Goal: Entertainment & Leisure: Consume media (video, audio)

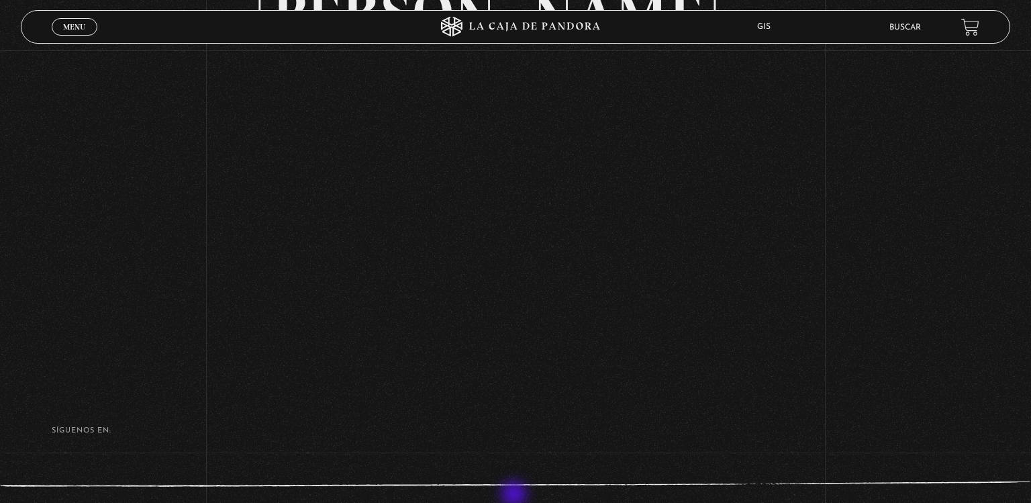
scroll to position [147, 0]
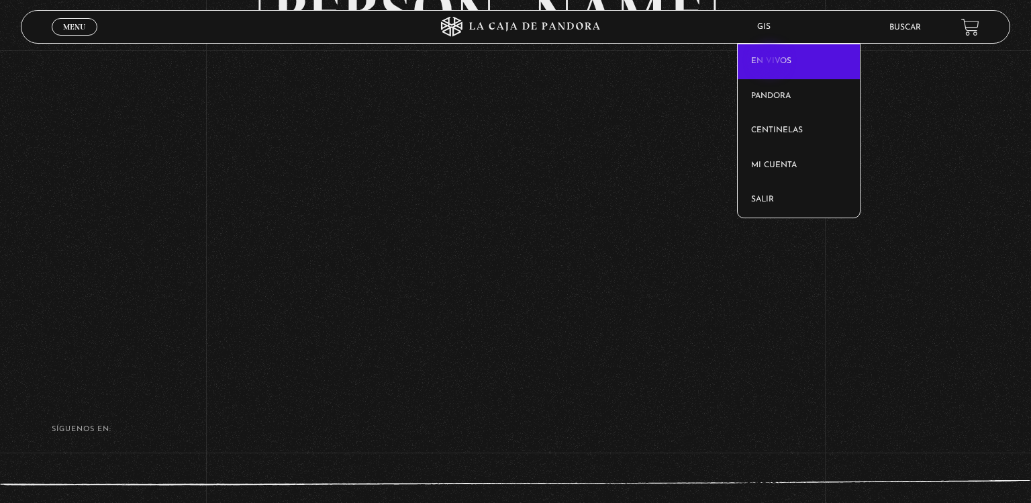
click at [771, 62] on link "En vivos" at bounding box center [799, 61] width 122 height 35
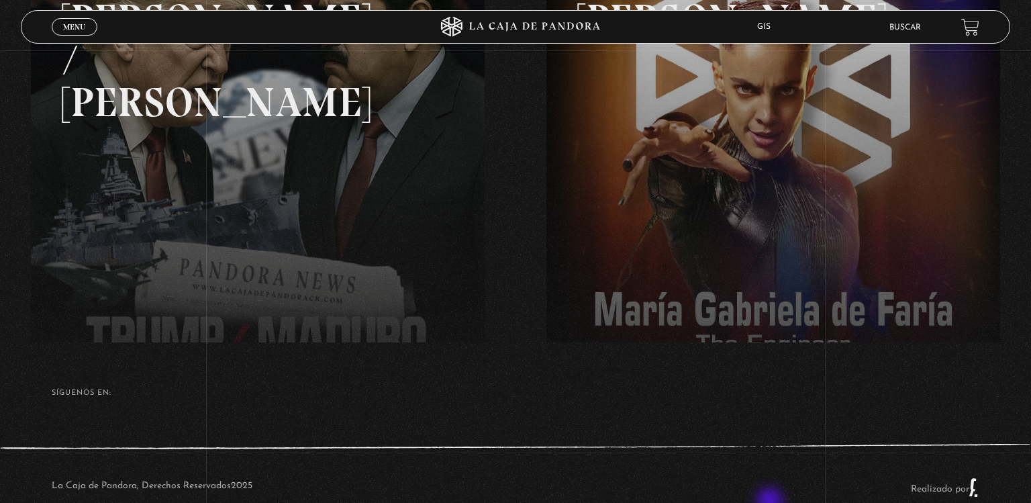
scroll to position [303, 0]
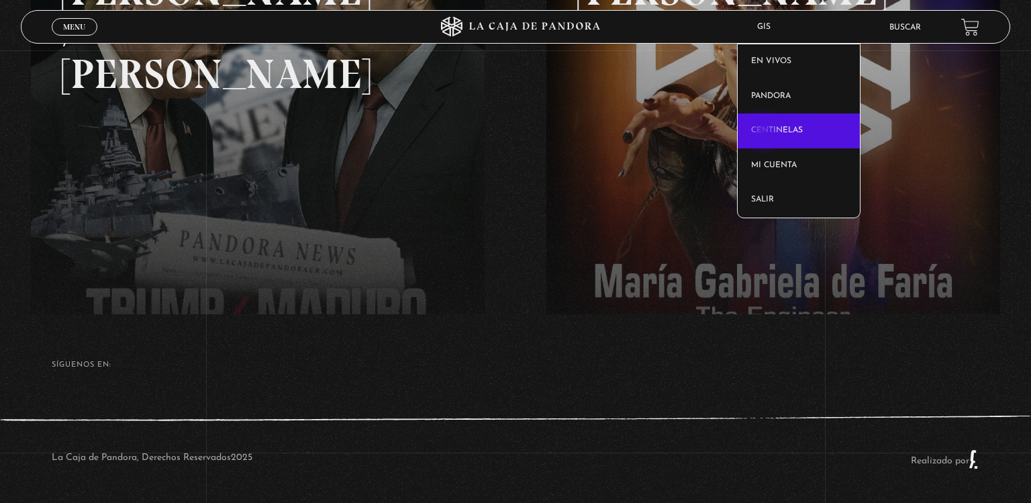
click at [764, 133] on link "Centinelas" at bounding box center [799, 130] width 122 height 35
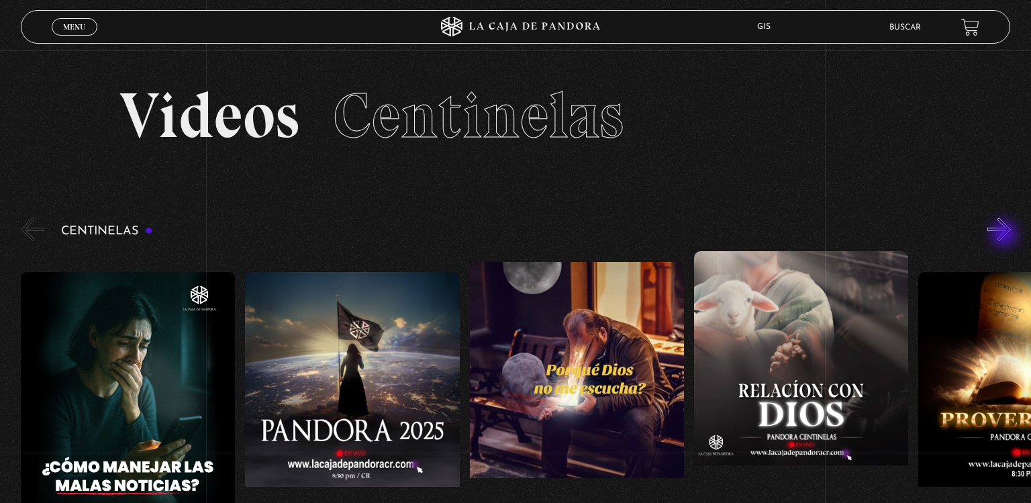
click at [1005, 235] on button "»" at bounding box center [998, 228] width 23 height 23
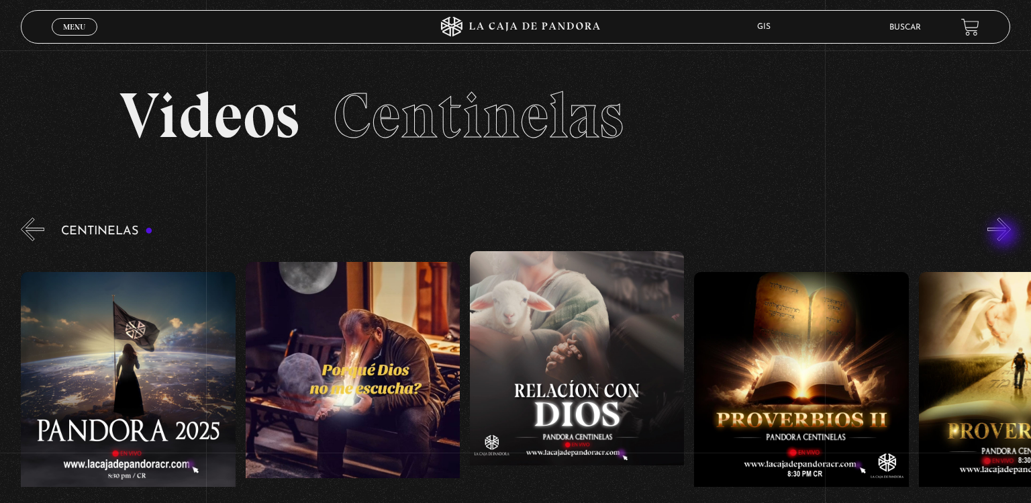
click at [1005, 235] on button "»" at bounding box center [998, 228] width 23 height 23
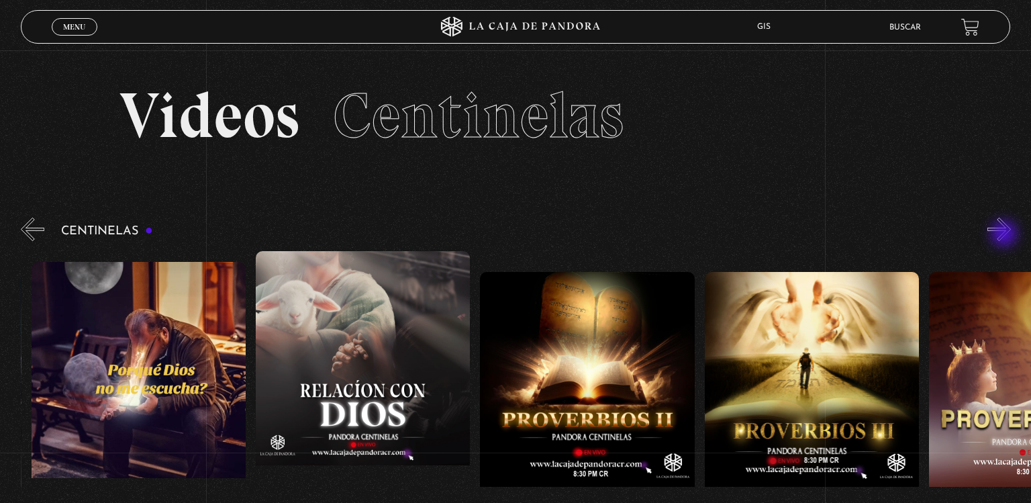
scroll to position [0, 448]
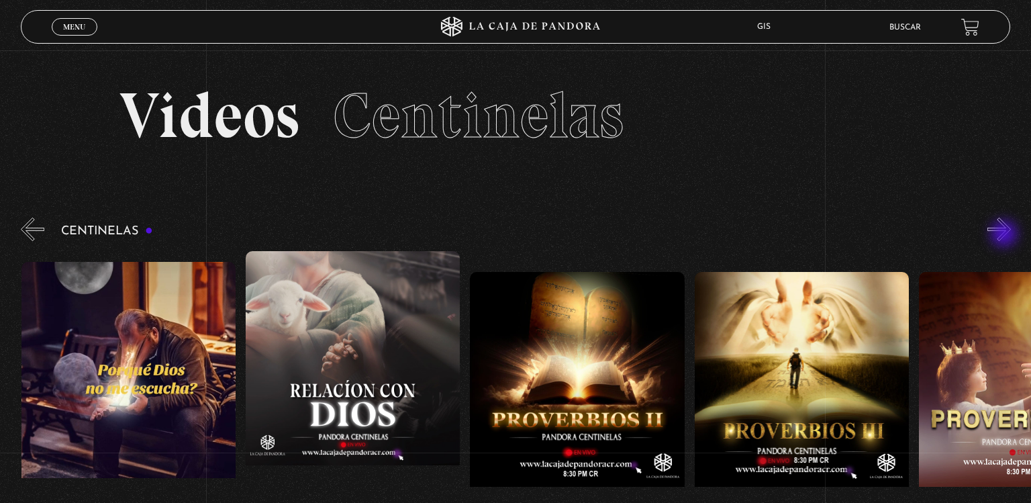
click at [1005, 235] on button "»" at bounding box center [998, 228] width 23 height 23
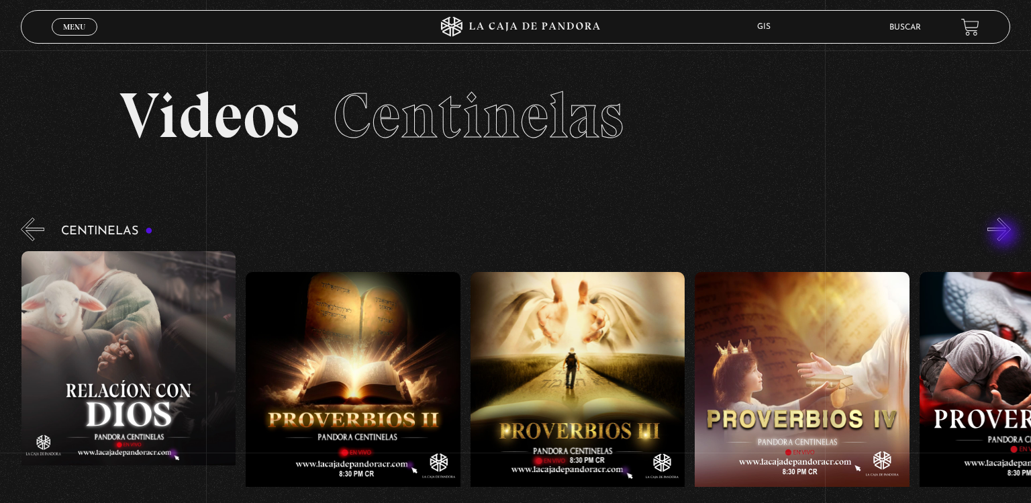
scroll to position [0, 673]
click at [1005, 235] on button "»" at bounding box center [998, 228] width 23 height 23
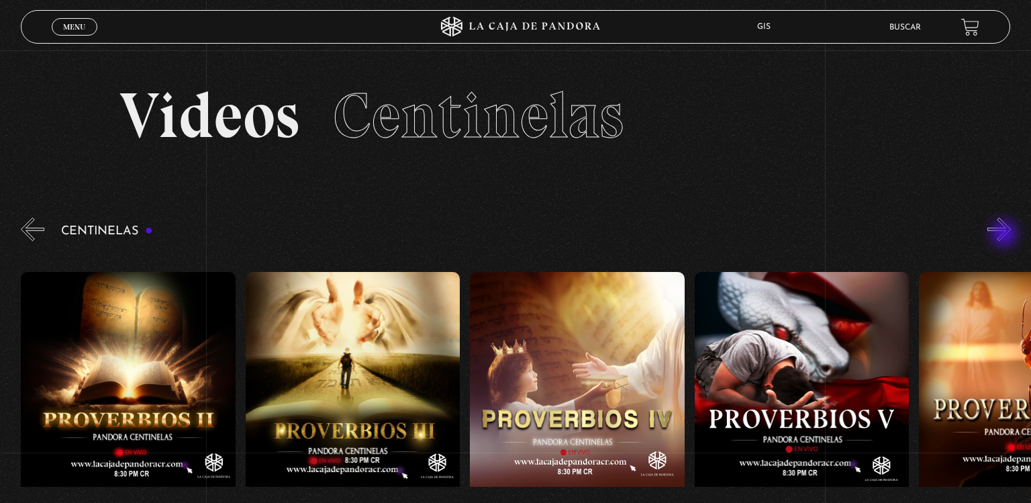
click at [1005, 235] on button "»" at bounding box center [998, 228] width 23 height 23
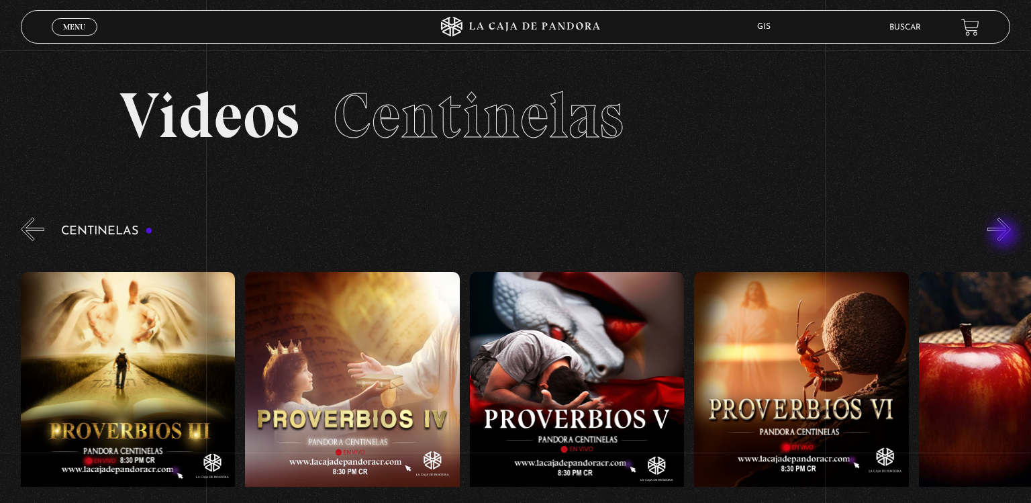
click at [1005, 235] on button "»" at bounding box center [998, 228] width 23 height 23
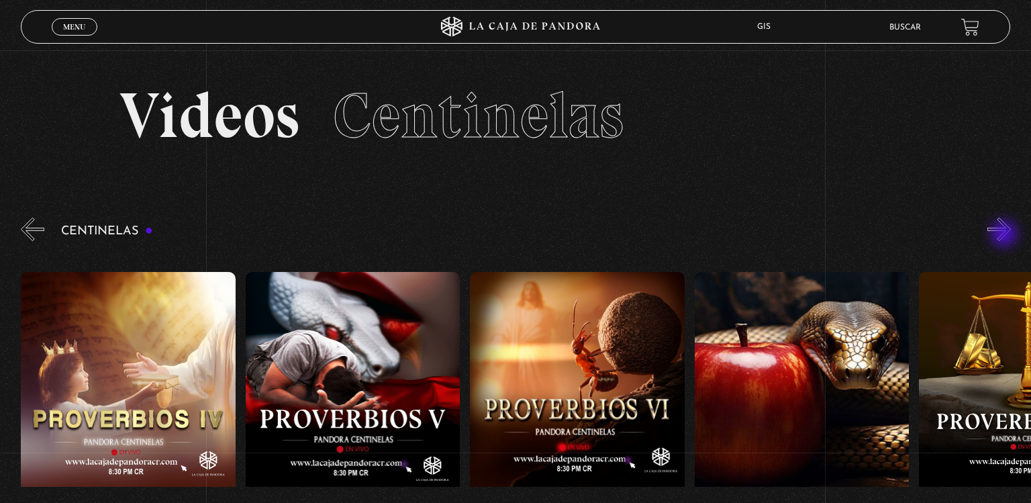
click at [1005, 235] on button "»" at bounding box center [998, 228] width 23 height 23
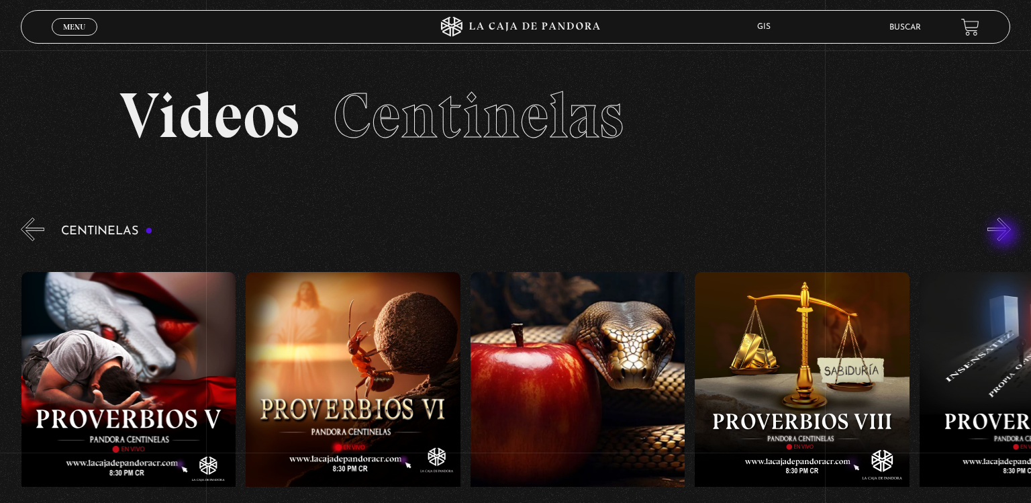
scroll to position [0, 1571]
click at [1005, 235] on button "»" at bounding box center [998, 228] width 23 height 23
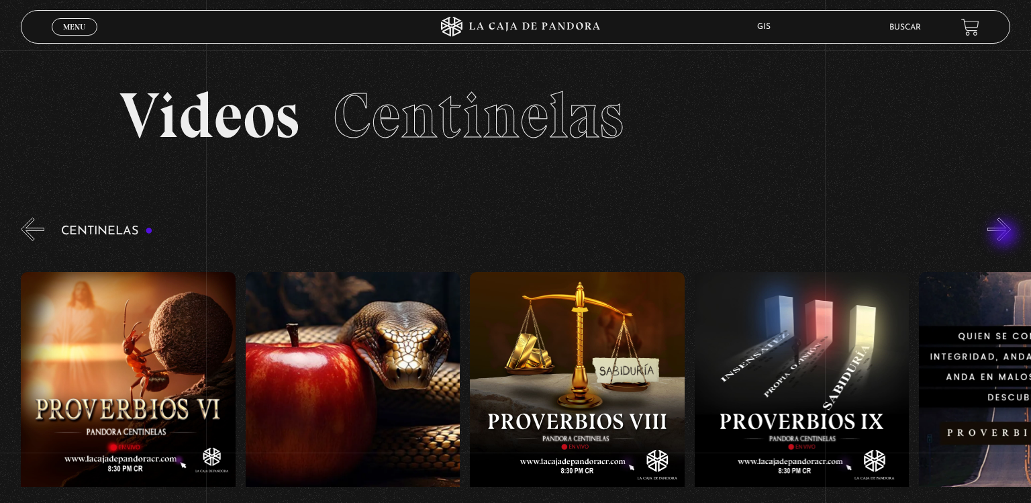
click at [1005, 235] on button "»" at bounding box center [998, 228] width 23 height 23
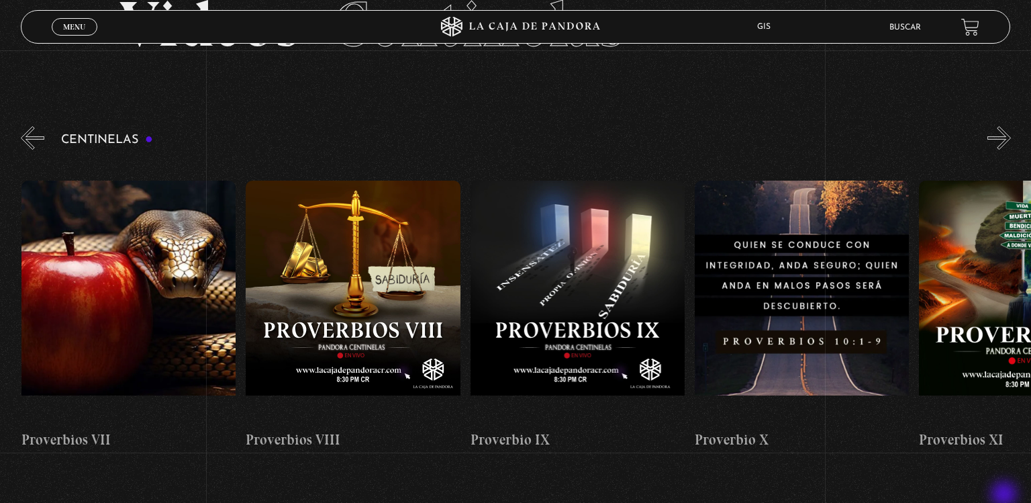
scroll to position [91, 0]
click at [1005, 140] on button "»" at bounding box center [998, 137] width 23 height 23
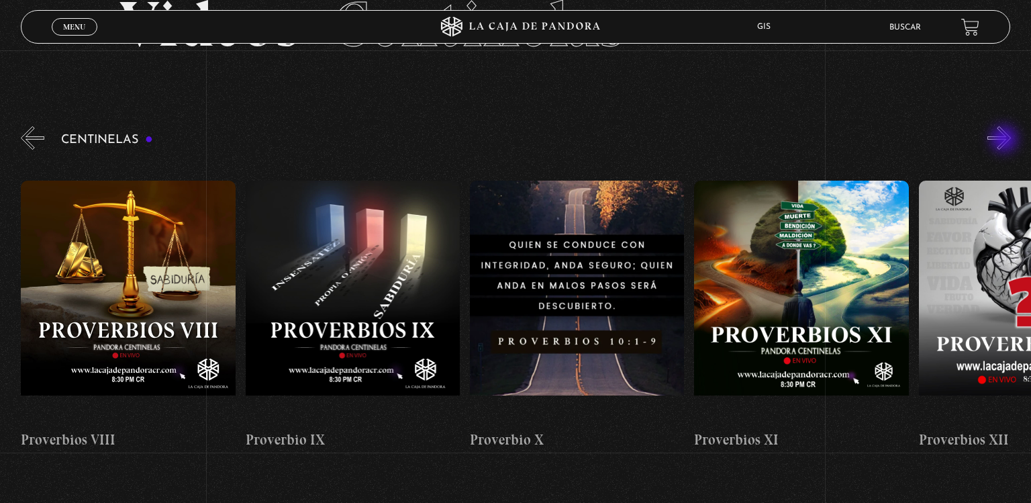
scroll to position [0, 2244]
click at [1005, 140] on button "»" at bounding box center [998, 137] width 23 height 23
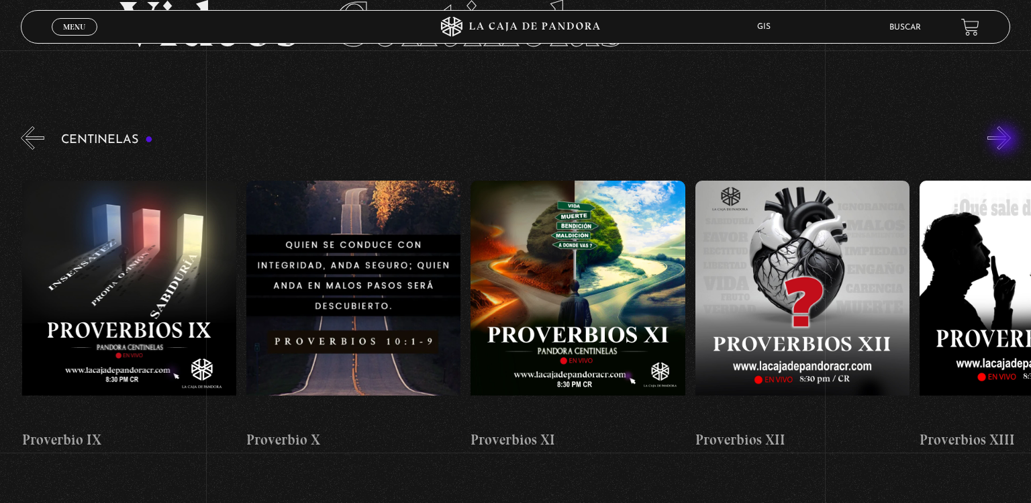
scroll to position [0, 2469]
click at [1005, 140] on button "»" at bounding box center [998, 137] width 23 height 23
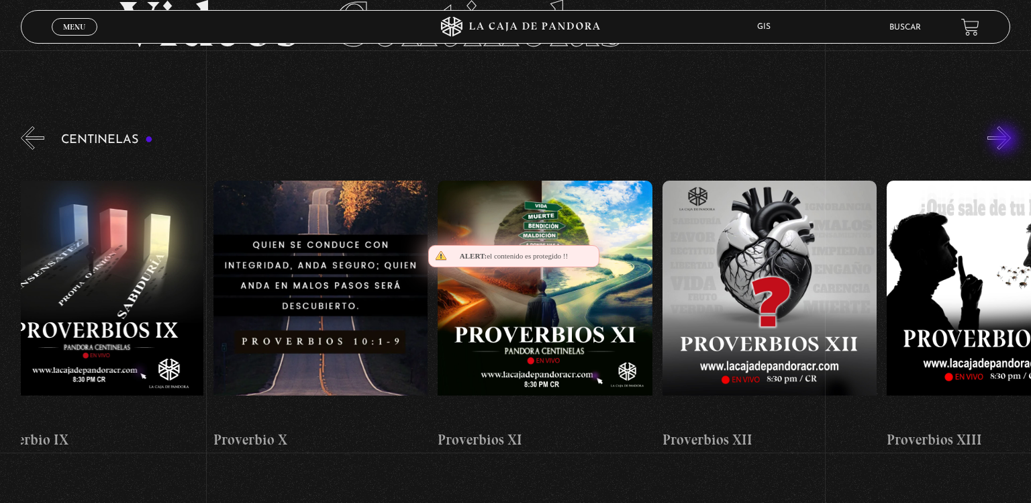
click at [1005, 140] on button "»" at bounding box center [998, 137] width 23 height 23
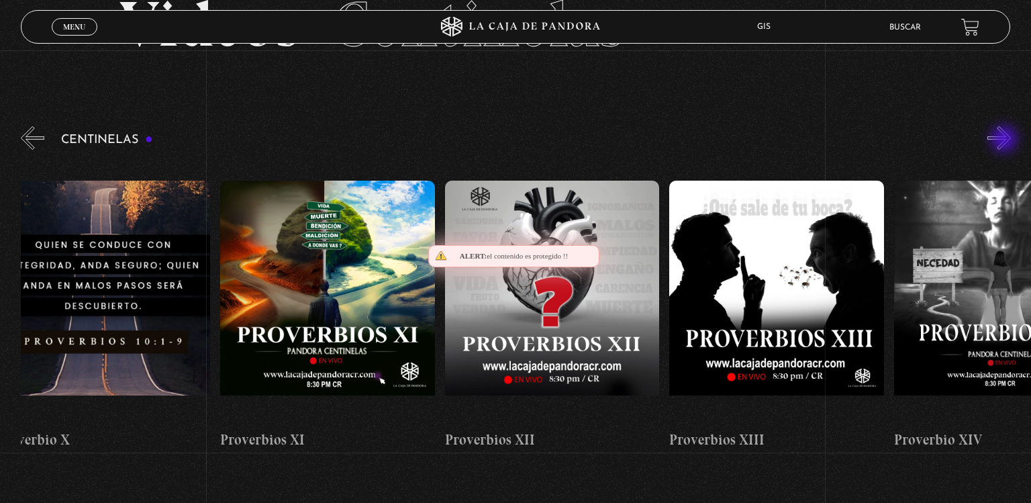
click at [1005, 140] on button "»" at bounding box center [998, 137] width 23 height 23
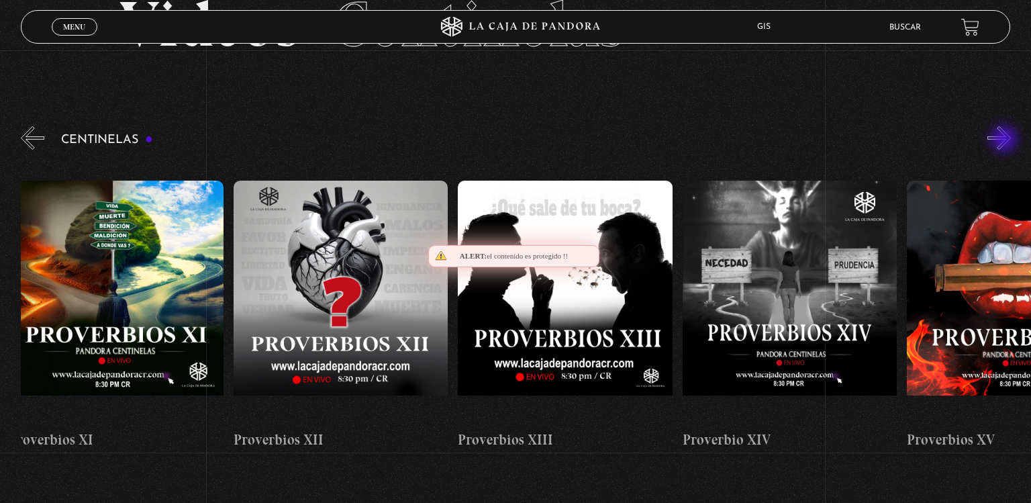
click at [1005, 140] on button "»" at bounding box center [998, 137] width 23 height 23
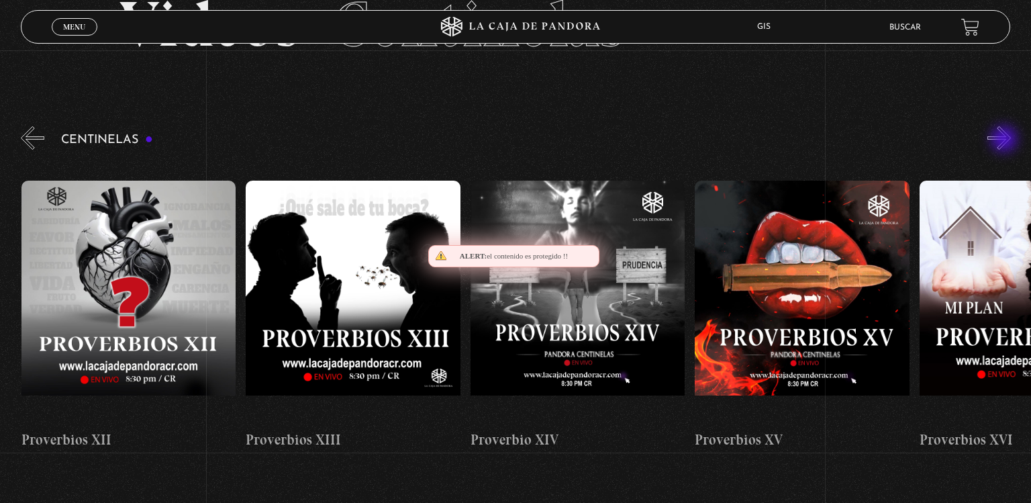
click at [1005, 140] on button "»" at bounding box center [998, 137] width 23 height 23
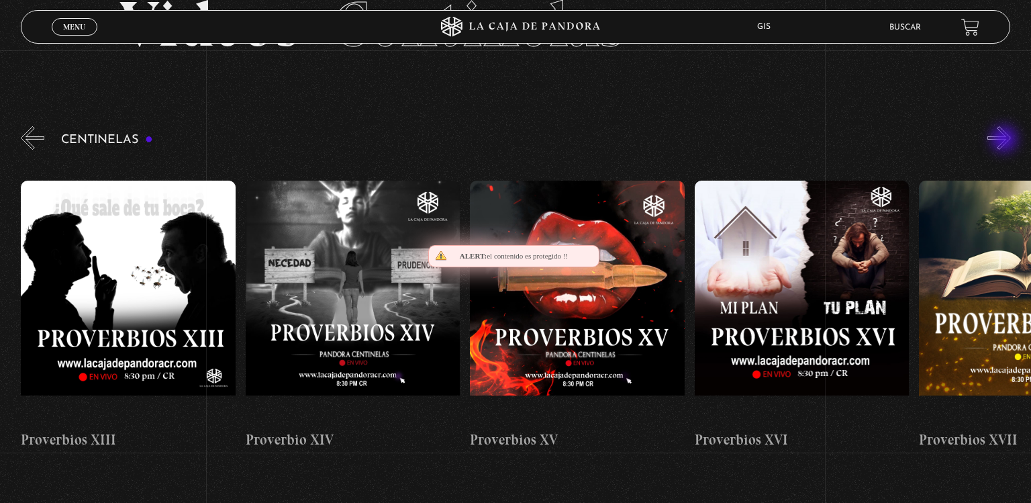
click at [1005, 140] on button "»" at bounding box center [998, 137] width 23 height 23
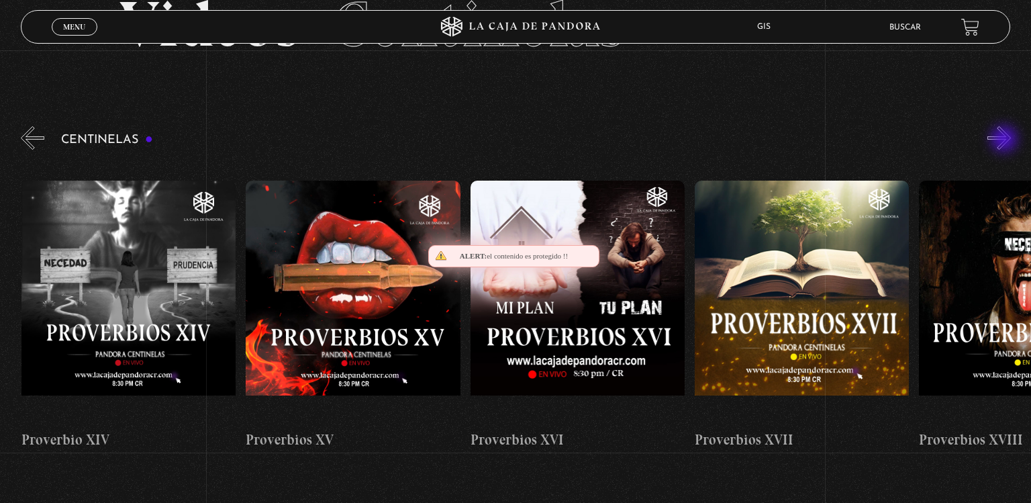
scroll to position [0, 3591]
click at [1005, 140] on button "»" at bounding box center [998, 137] width 23 height 23
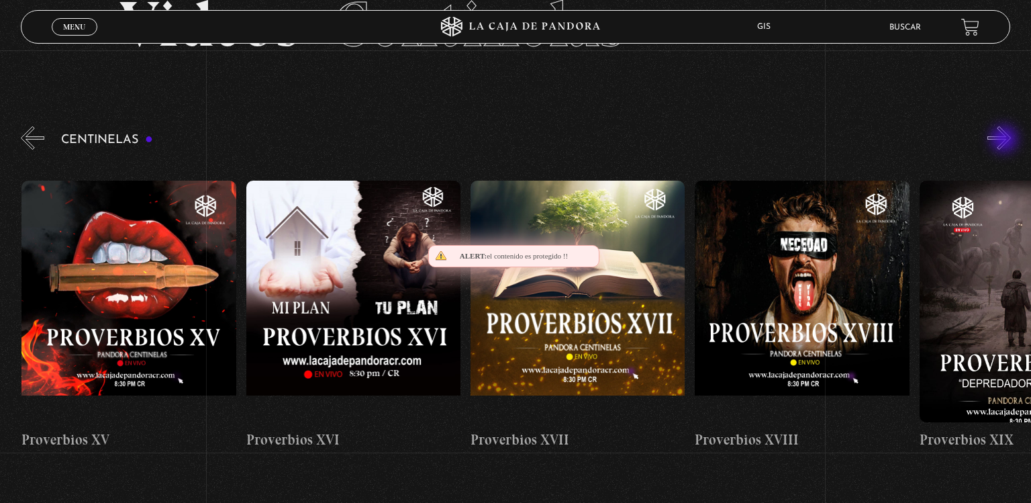
click at [1005, 140] on button "»" at bounding box center [998, 137] width 23 height 23
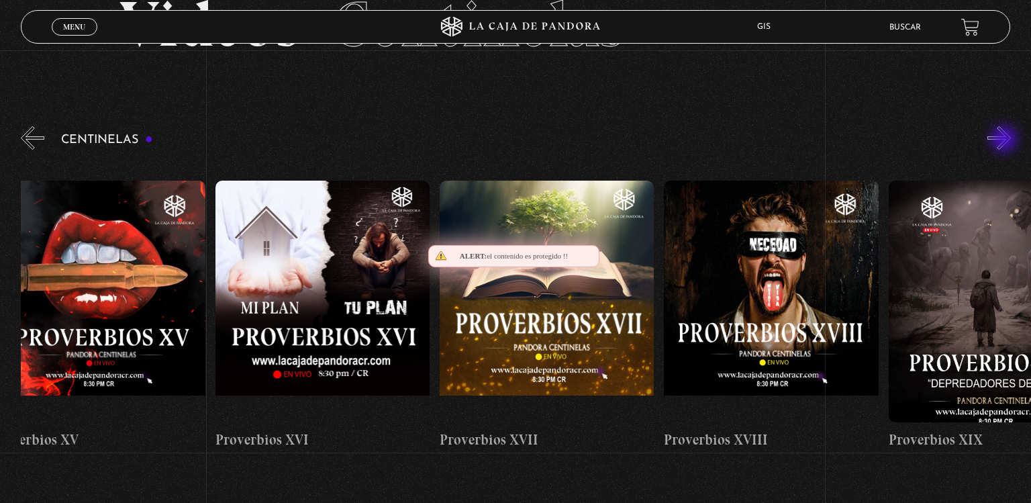
click at [1005, 140] on button "»" at bounding box center [998, 137] width 23 height 23
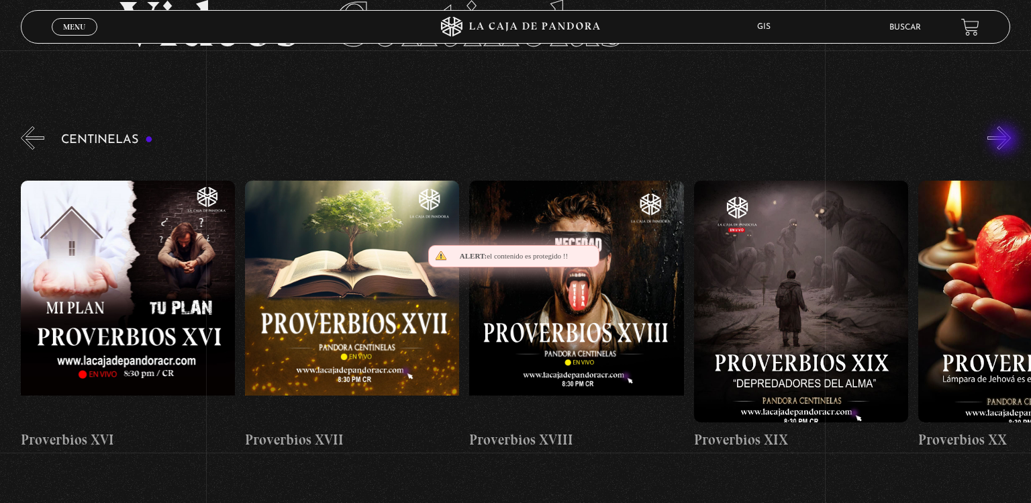
click at [1005, 140] on button "»" at bounding box center [998, 137] width 23 height 23
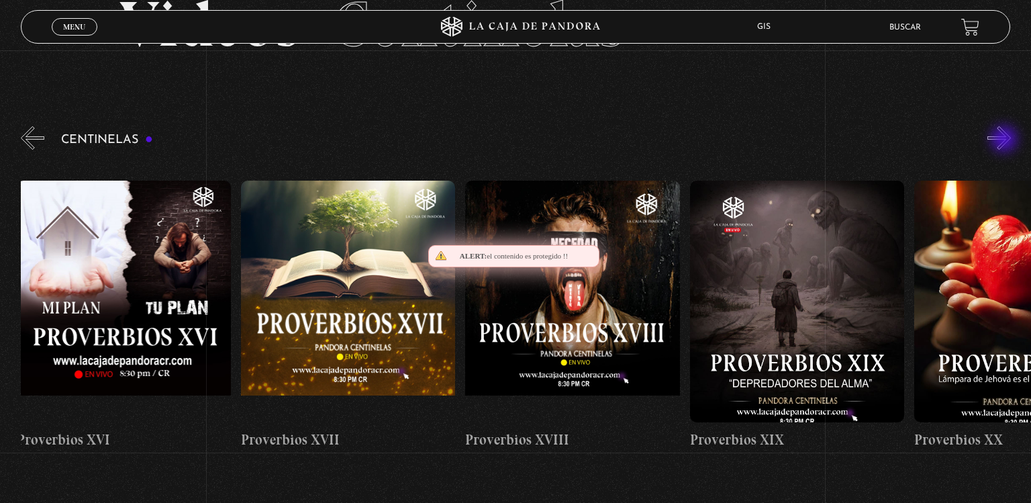
click at [1005, 140] on button "»" at bounding box center [998, 137] width 23 height 23
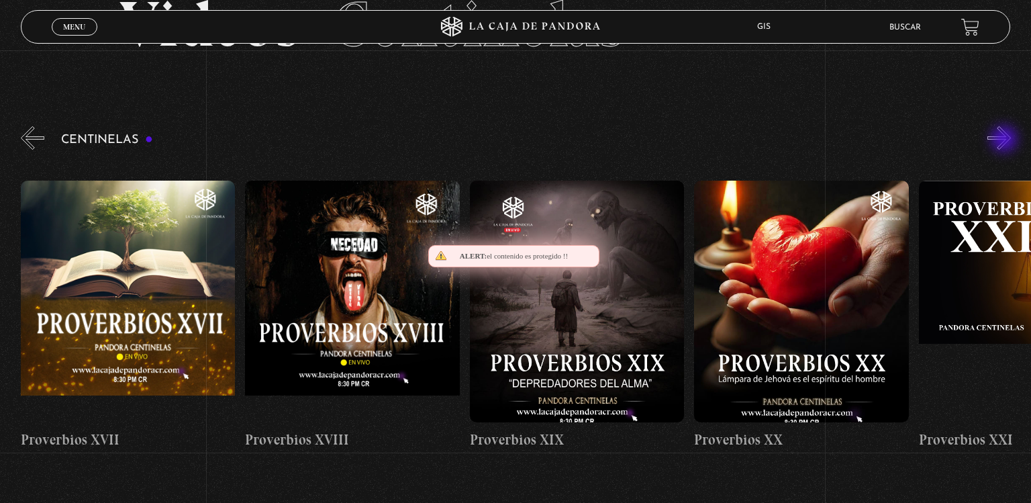
click at [1005, 140] on button "»" at bounding box center [998, 137] width 23 height 23
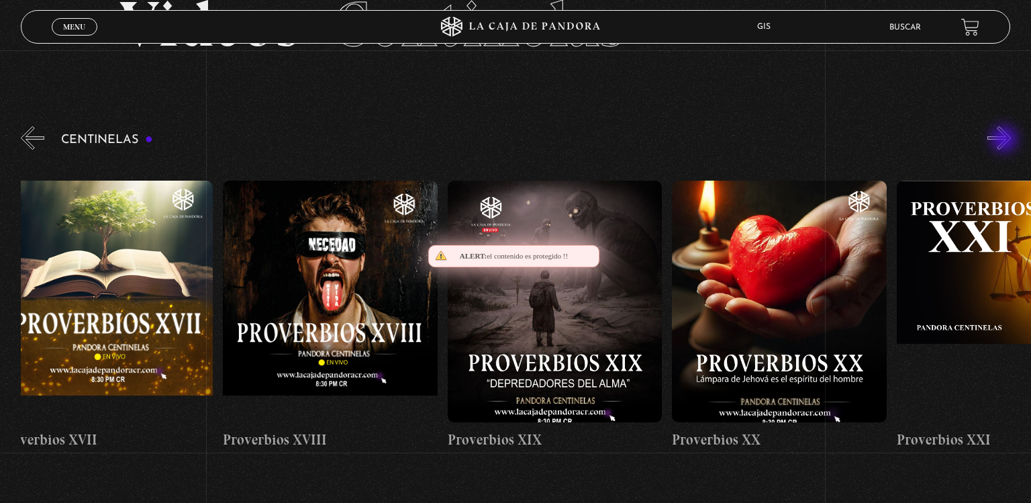
click at [1005, 140] on button "»" at bounding box center [998, 137] width 23 height 23
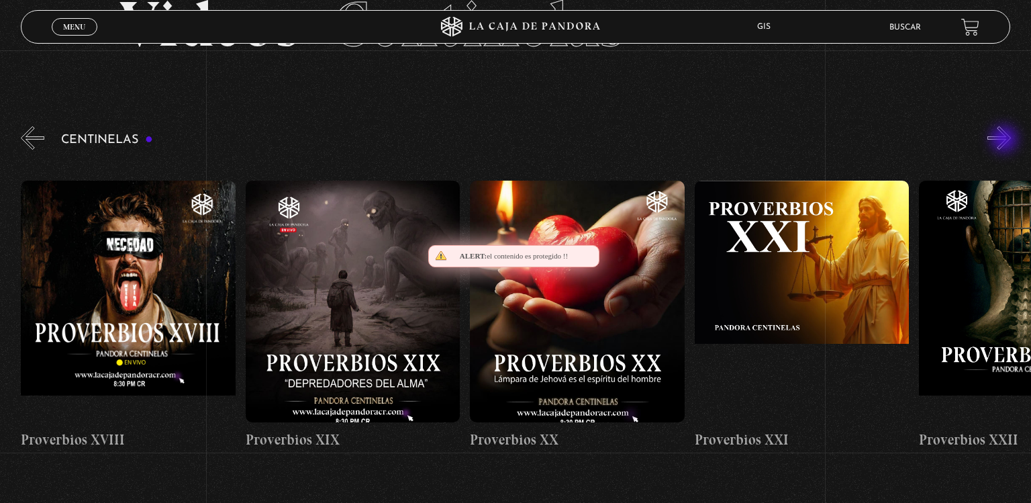
click at [1005, 140] on button "»" at bounding box center [998, 137] width 23 height 23
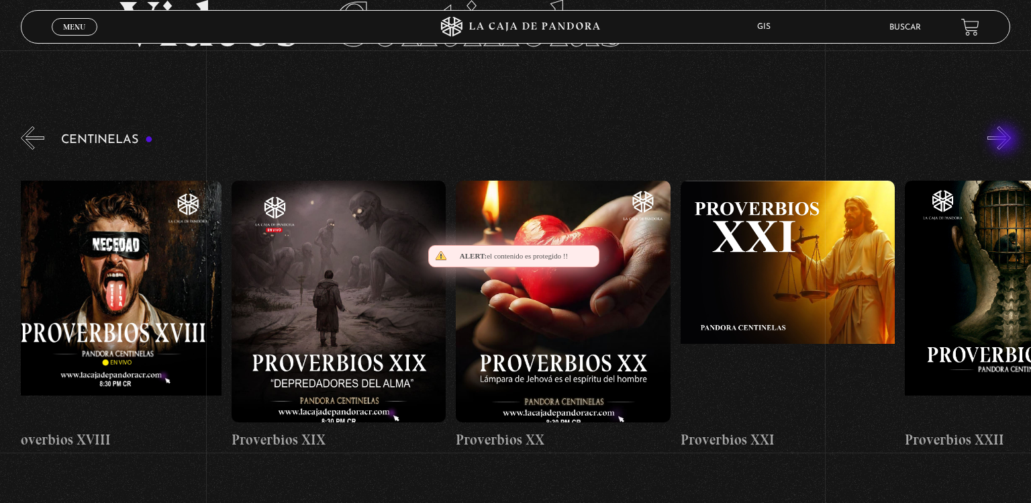
click at [1005, 140] on button "»" at bounding box center [998, 137] width 23 height 23
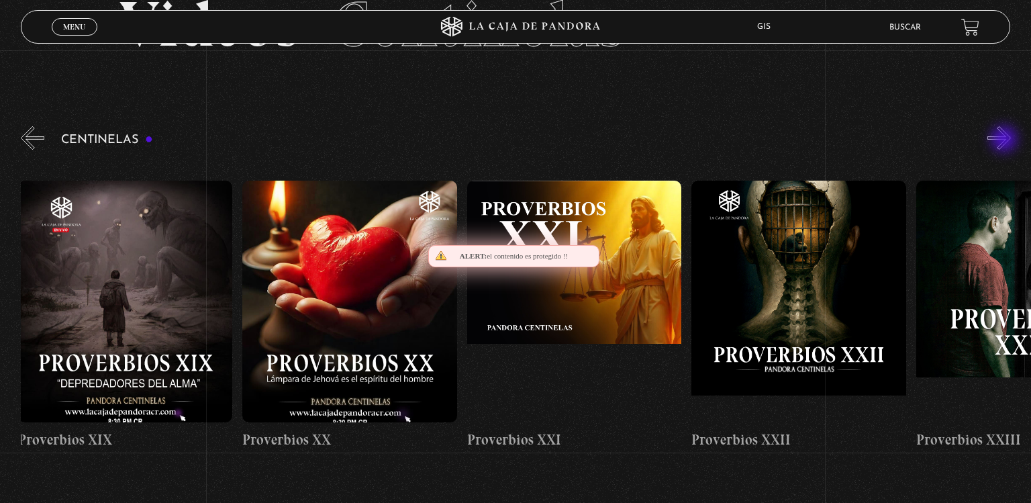
click at [1005, 140] on button "»" at bounding box center [998, 137] width 23 height 23
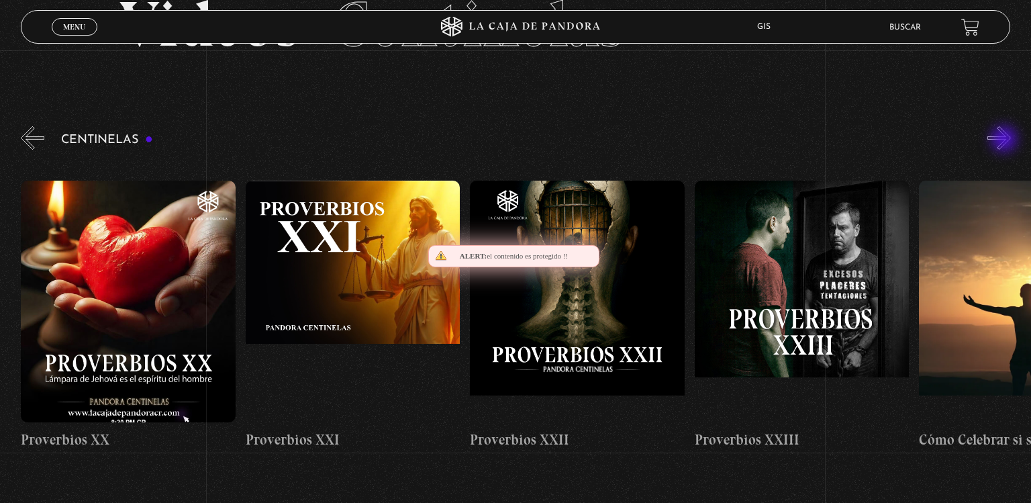
click at [1005, 140] on button "»" at bounding box center [998, 137] width 23 height 23
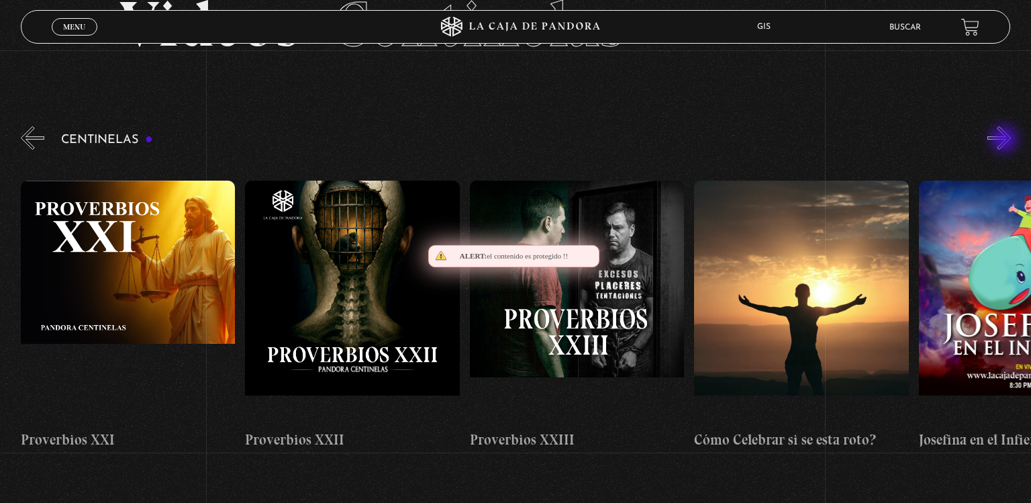
click at [1005, 140] on button "»" at bounding box center [998, 137] width 23 height 23
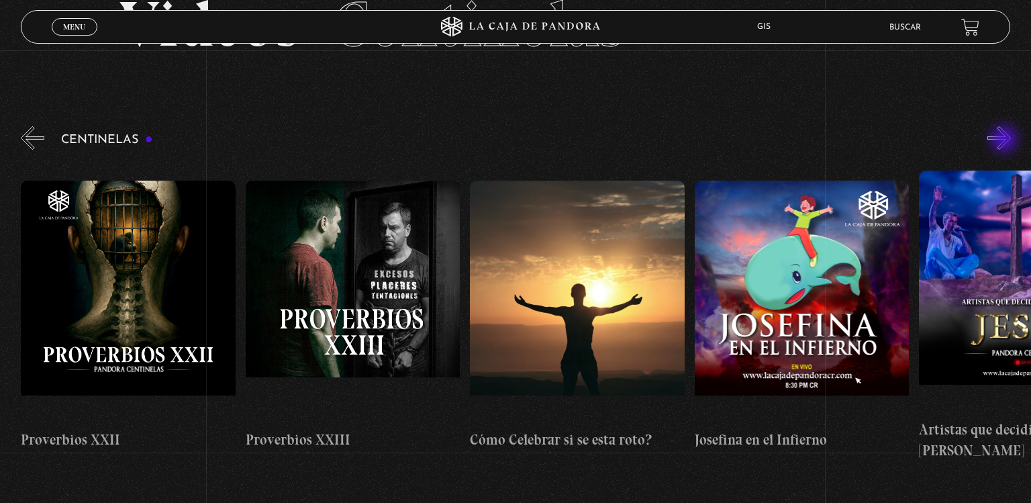
scroll to position [0, 5387]
click at [1005, 140] on button "»" at bounding box center [998, 137] width 23 height 23
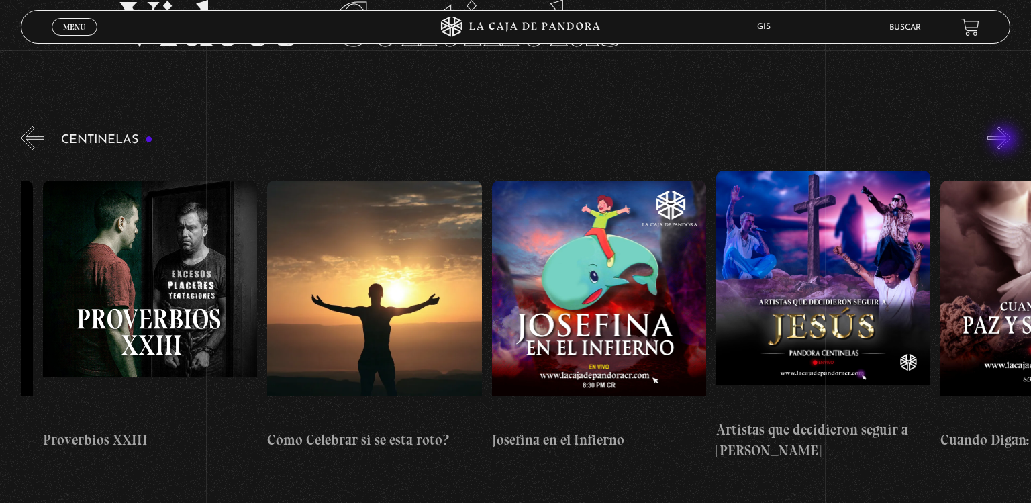
scroll to position [0, 5611]
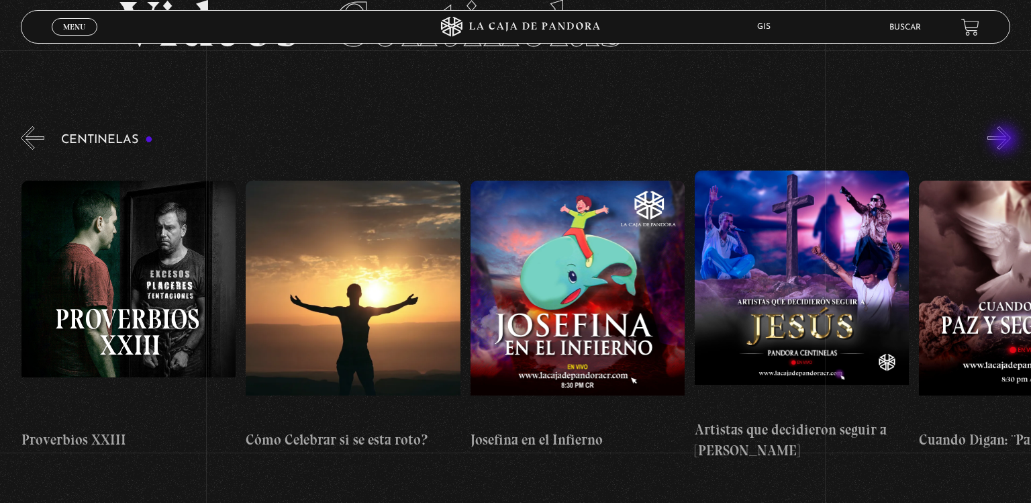
click at [1005, 140] on button "»" at bounding box center [998, 137] width 23 height 23
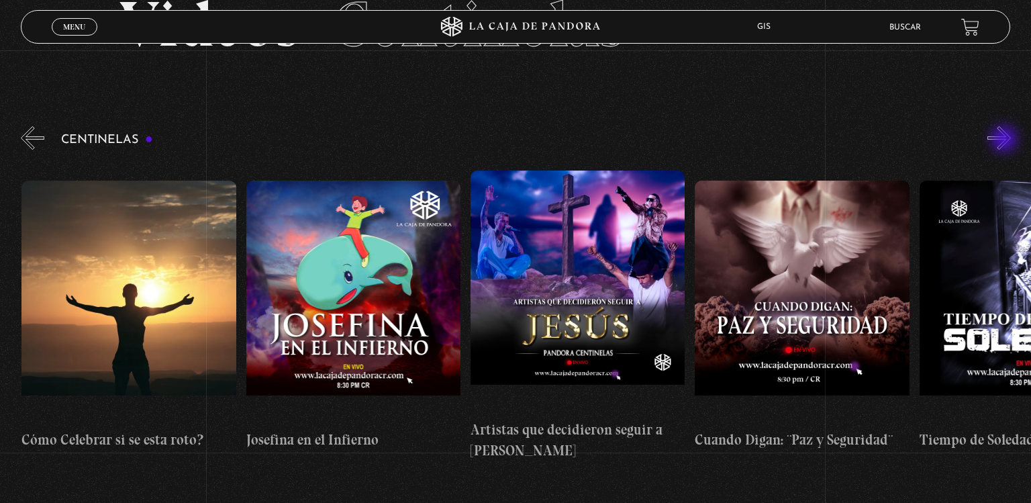
scroll to position [0, 5836]
click at [1005, 140] on button "»" at bounding box center [998, 137] width 23 height 23
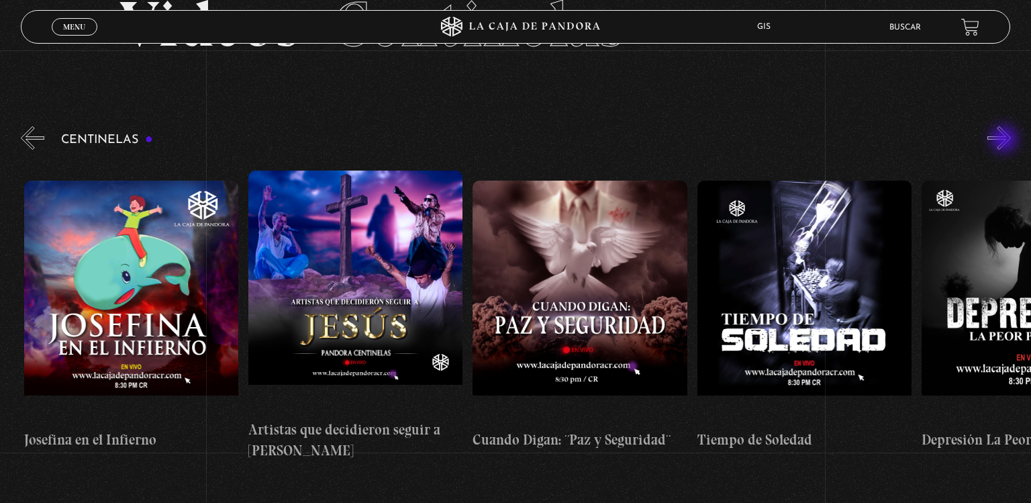
scroll to position [0, 6060]
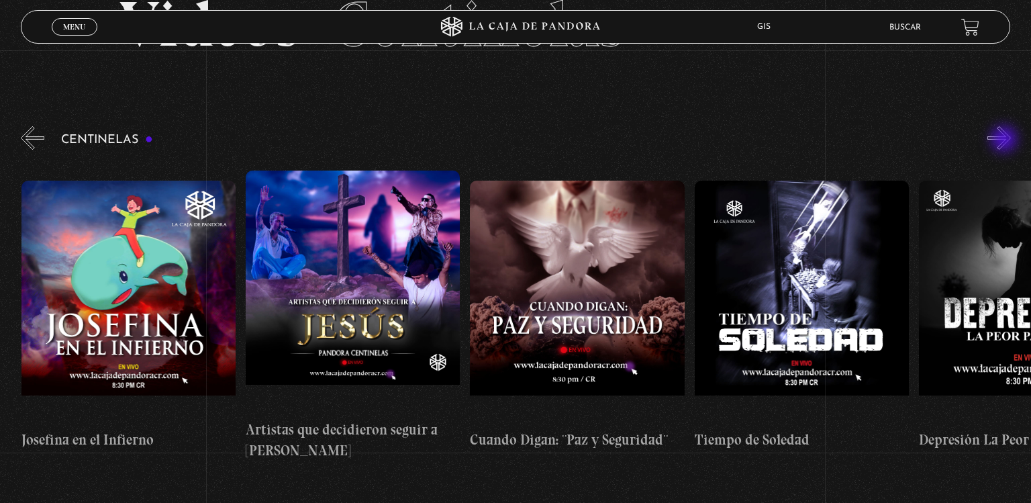
click at [1005, 140] on button "»" at bounding box center [998, 137] width 23 height 23
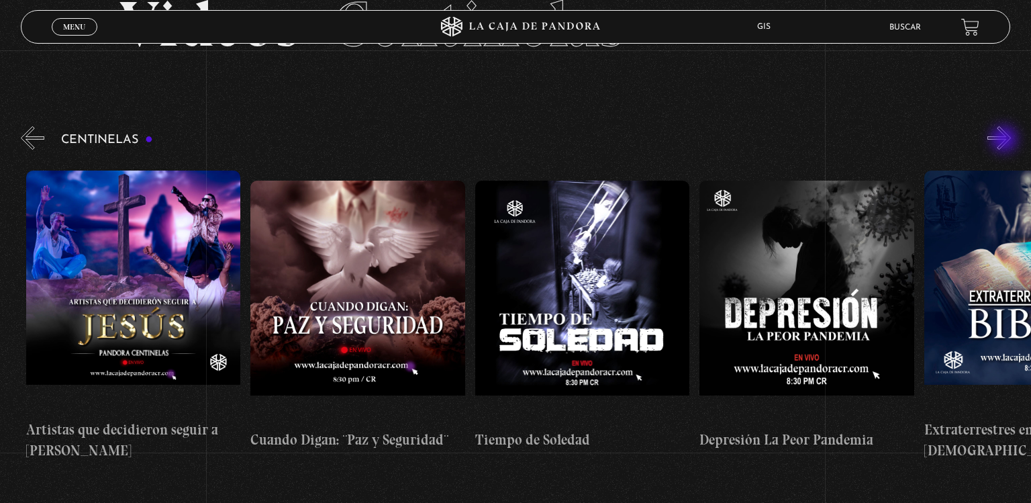
scroll to position [0, 6285]
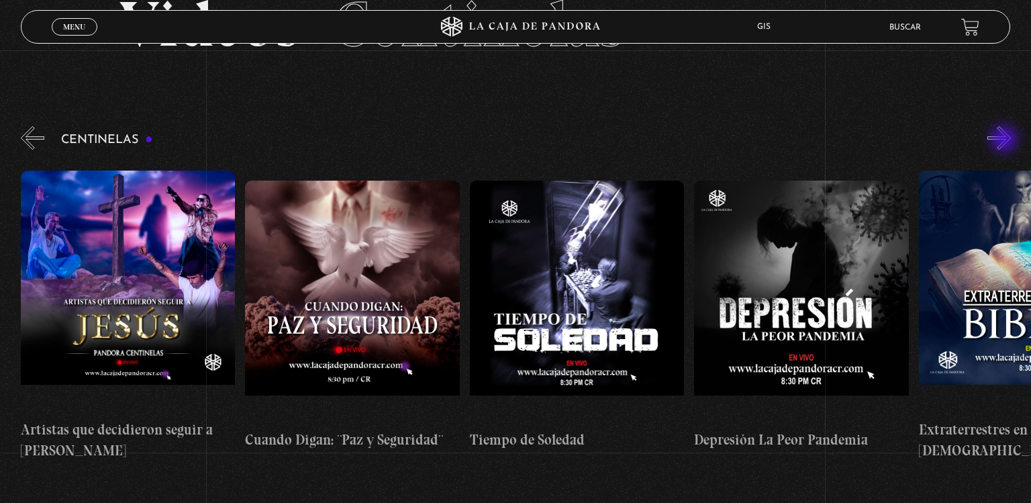
click at [1005, 140] on button "»" at bounding box center [998, 137] width 23 height 23
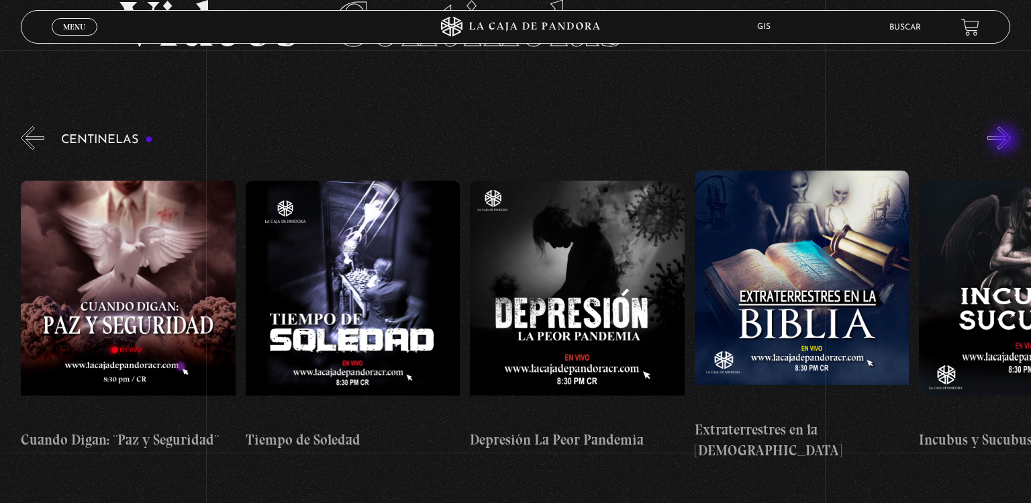
scroll to position [0, 6509]
click at [1005, 140] on button "»" at bounding box center [998, 137] width 23 height 23
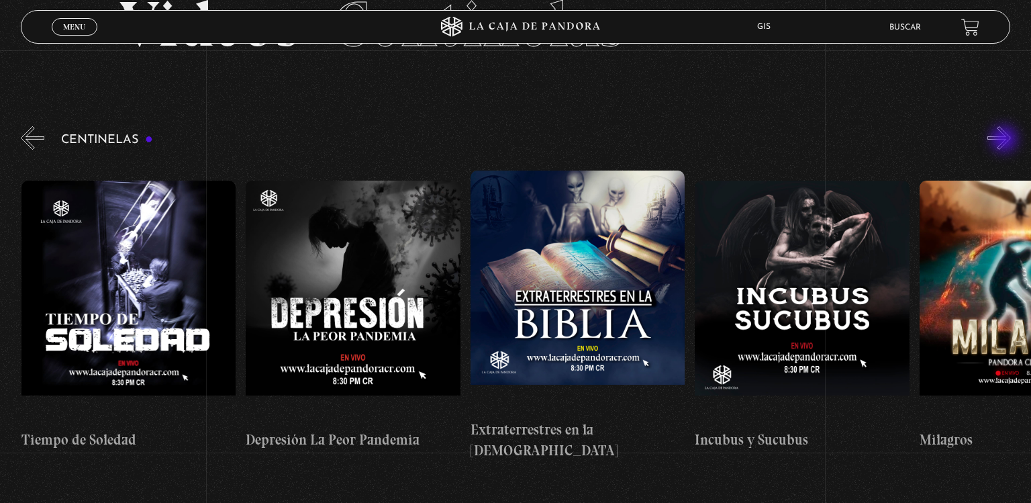
scroll to position [0, 6733]
click at [1005, 140] on button "»" at bounding box center [998, 137] width 23 height 23
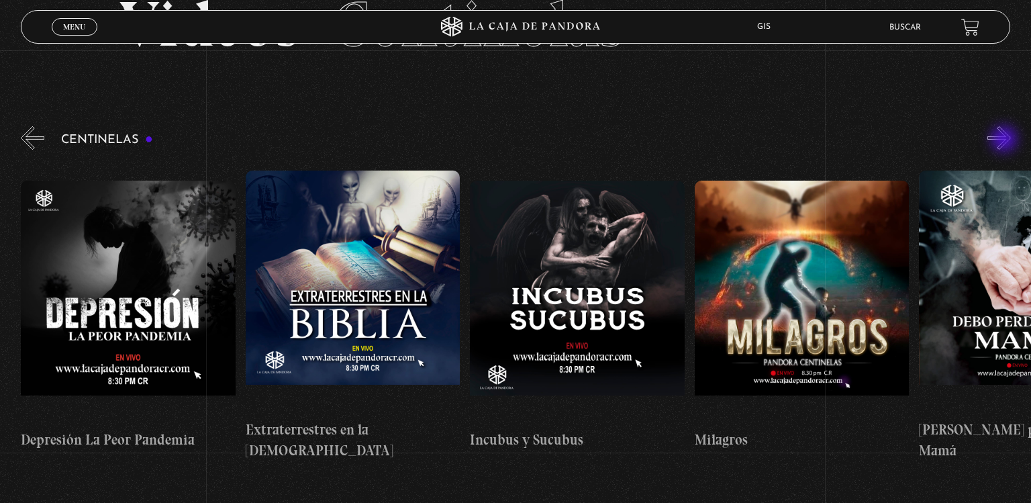
scroll to position [0, 6958]
click at [1005, 140] on button "»" at bounding box center [998, 137] width 23 height 23
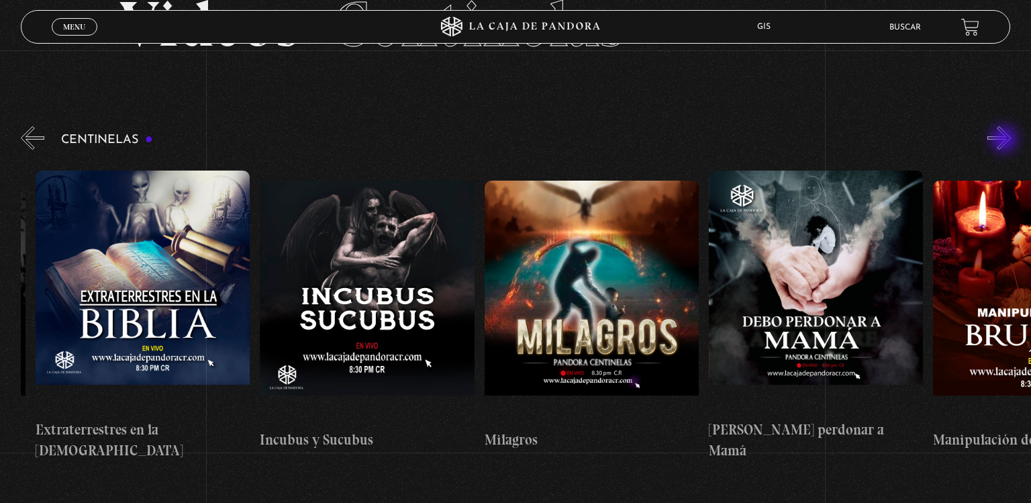
scroll to position [0, 7182]
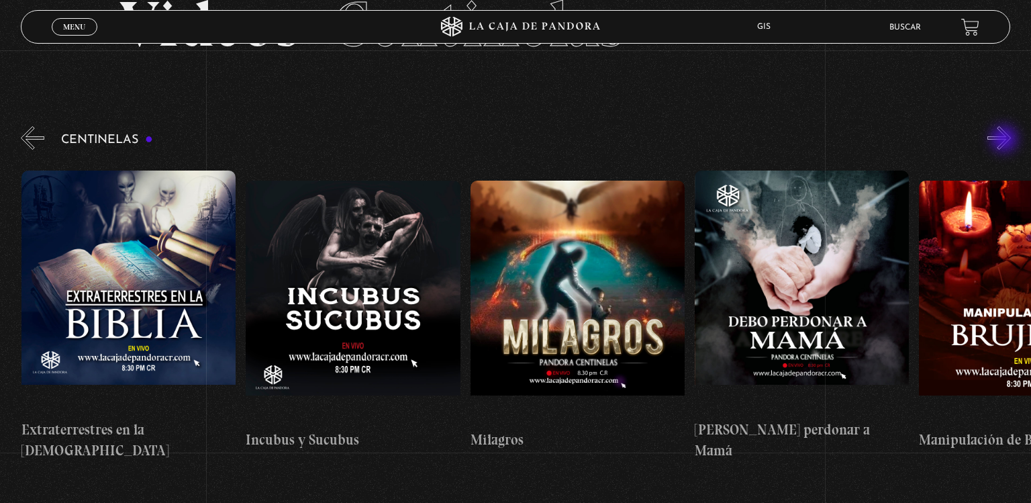
click at [1005, 140] on button "»" at bounding box center [998, 137] width 23 height 23
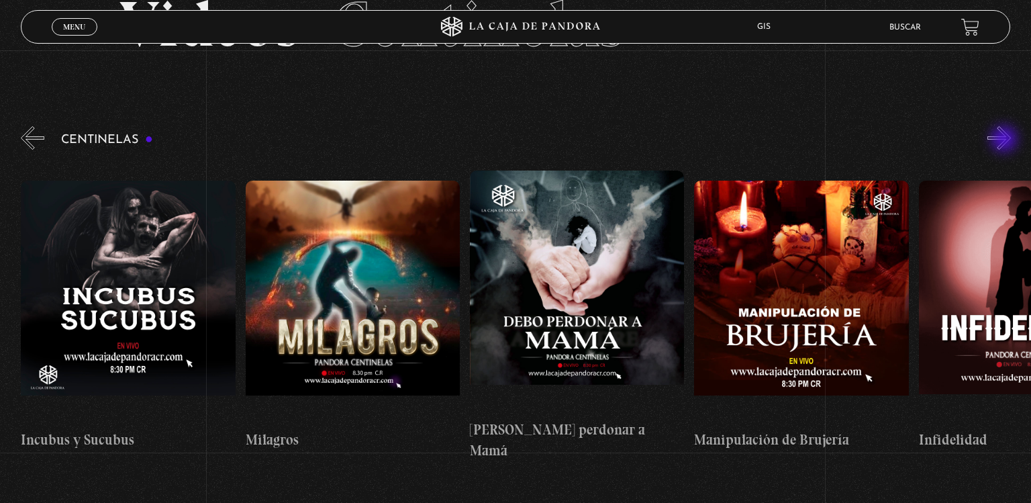
scroll to position [0, 7407]
click at [1005, 140] on button "»" at bounding box center [998, 137] width 23 height 23
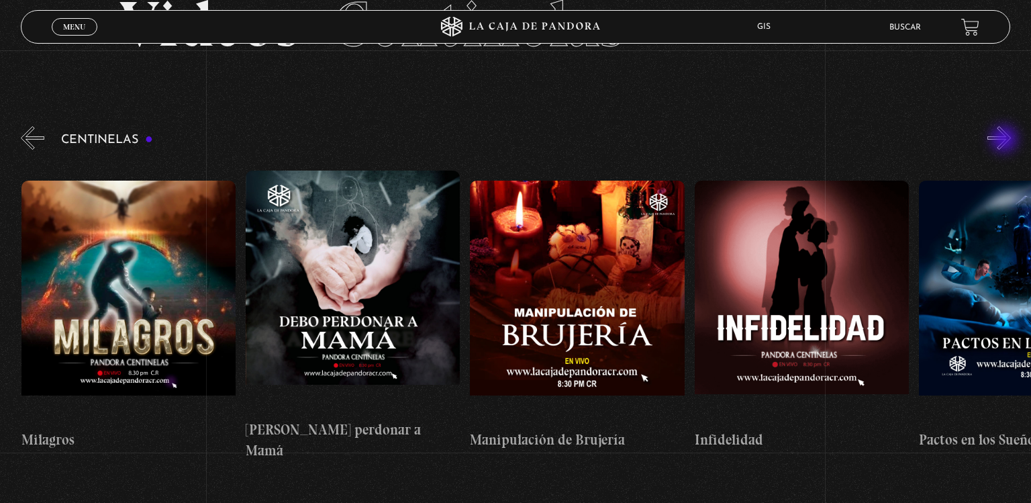
click at [1005, 140] on button "»" at bounding box center [998, 137] width 23 height 23
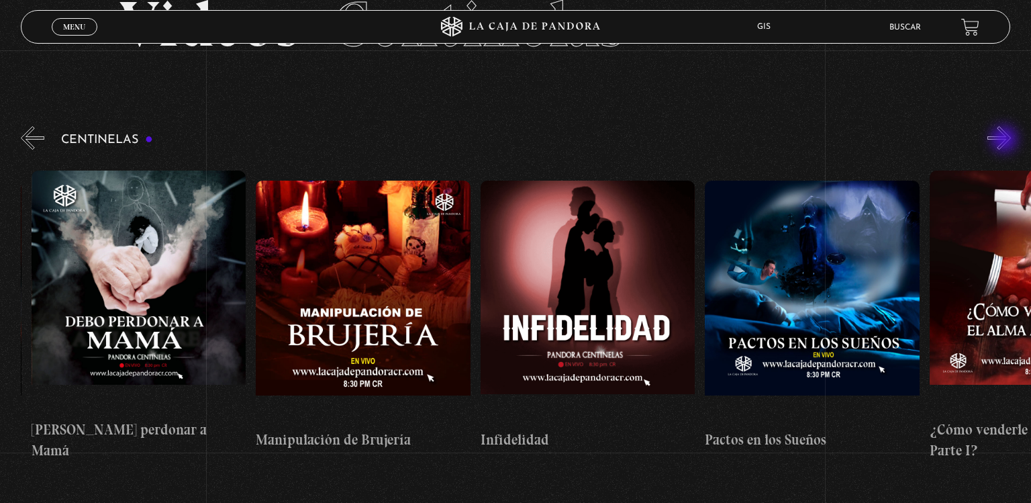
scroll to position [0, 7856]
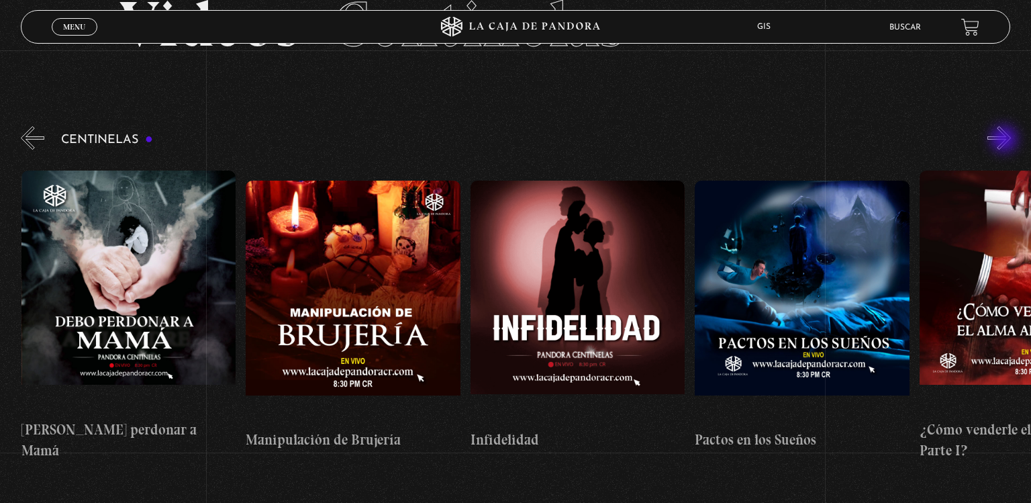
click at [1005, 140] on button "»" at bounding box center [998, 137] width 23 height 23
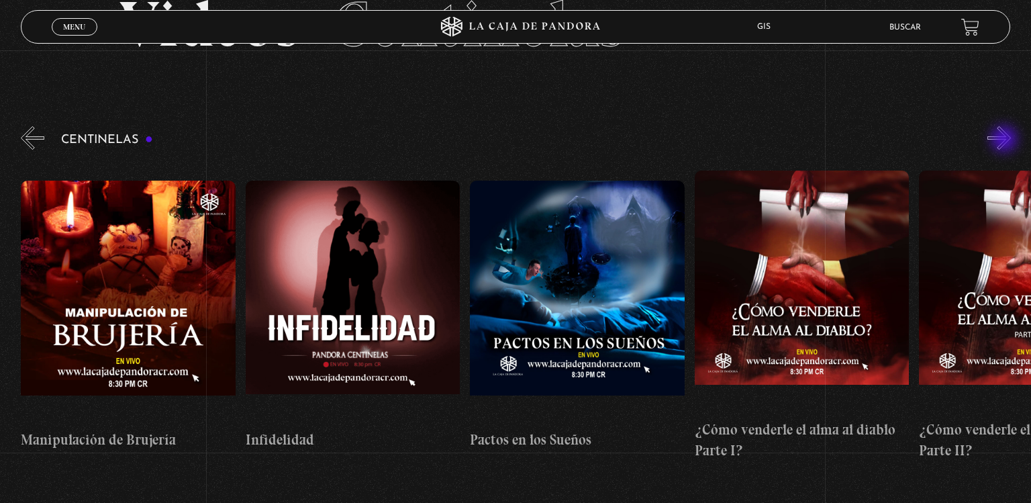
scroll to position [0, 8081]
click at [1005, 140] on button "»" at bounding box center [998, 137] width 23 height 23
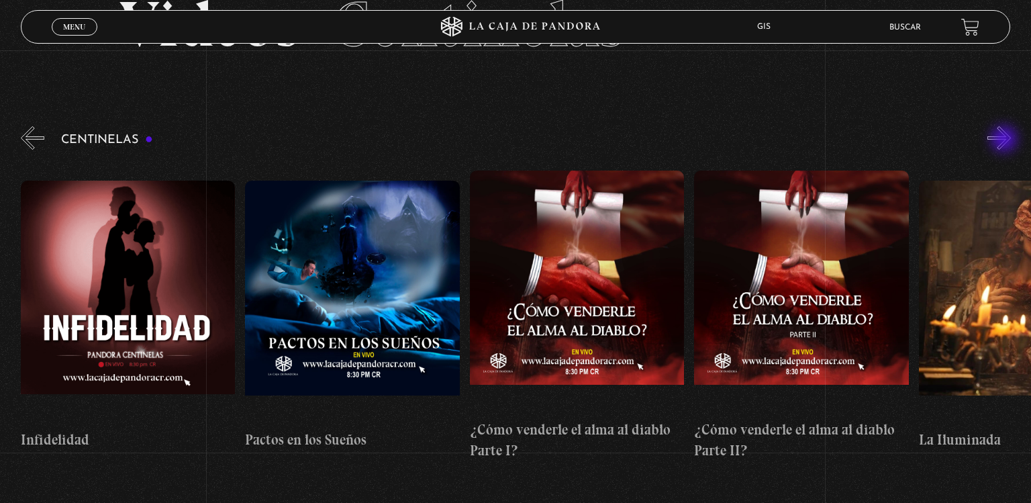
click at [1005, 140] on button "»" at bounding box center [998, 137] width 23 height 23
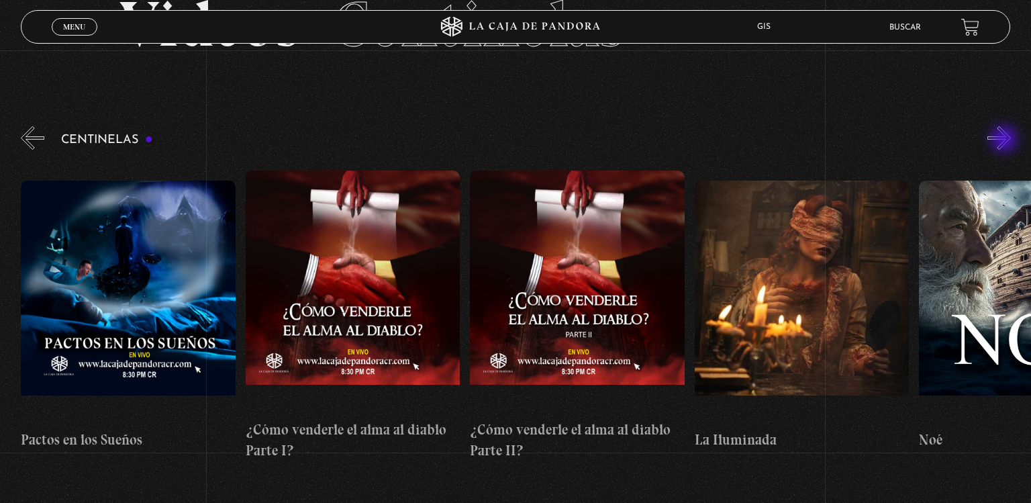
scroll to position [0, 8530]
click at [1005, 140] on button "»" at bounding box center [998, 137] width 23 height 23
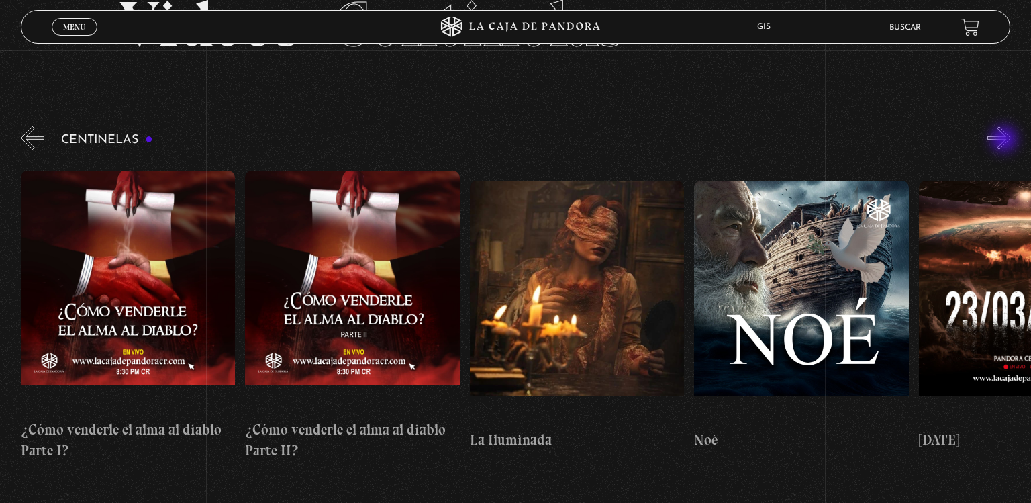
click at [1005, 140] on button "»" at bounding box center [998, 137] width 23 height 23
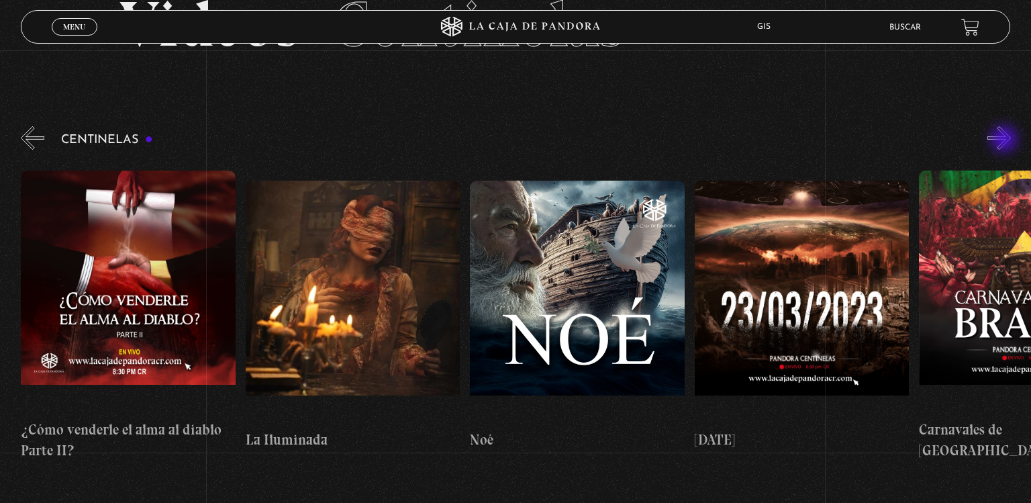
click at [1005, 140] on button "»" at bounding box center [998, 137] width 23 height 23
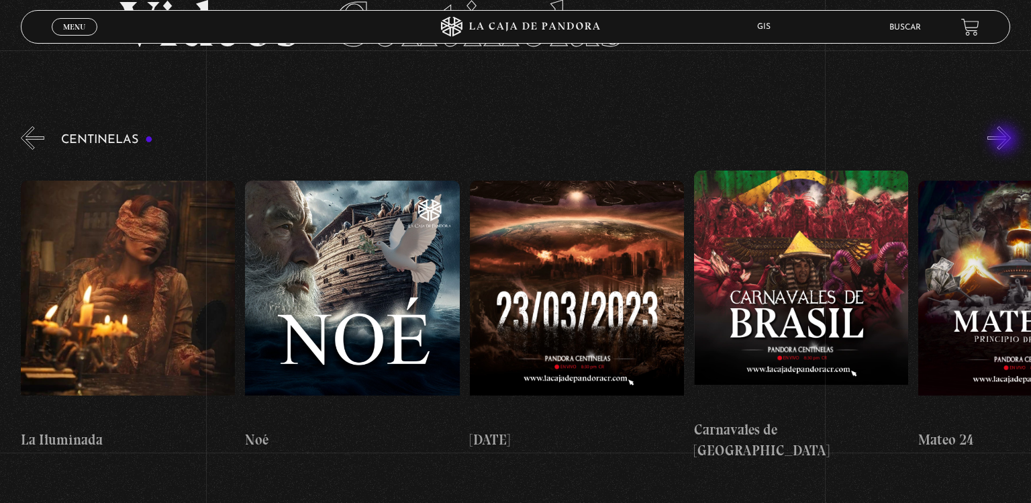
click at [1005, 140] on button "»" at bounding box center [998, 137] width 23 height 23
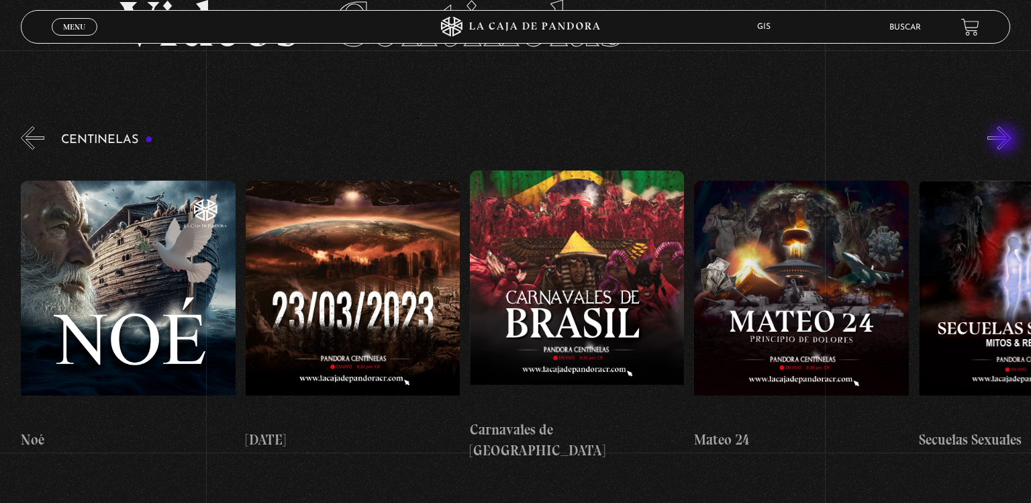
scroll to position [0, 9428]
click at [1005, 140] on button "»" at bounding box center [998, 137] width 23 height 23
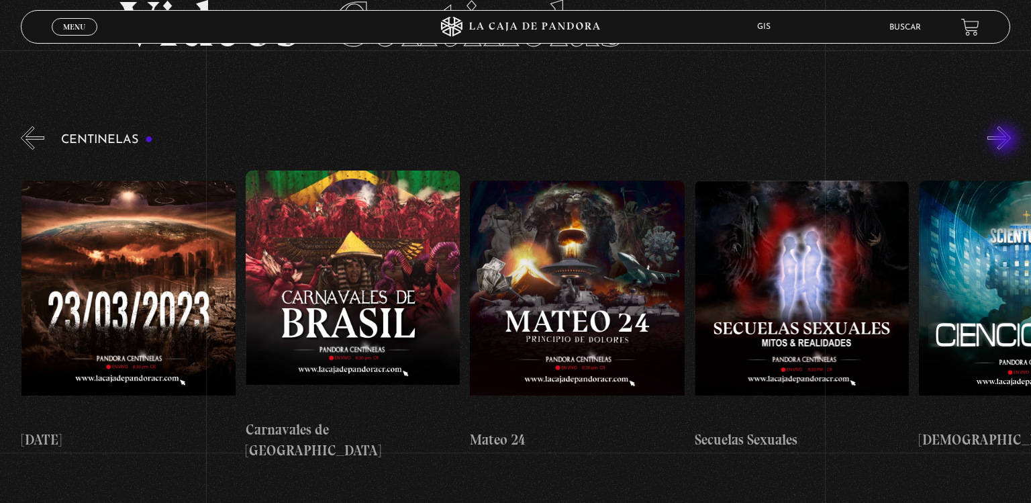
scroll to position [0, 9652]
click at [1005, 140] on button "»" at bounding box center [998, 137] width 23 height 23
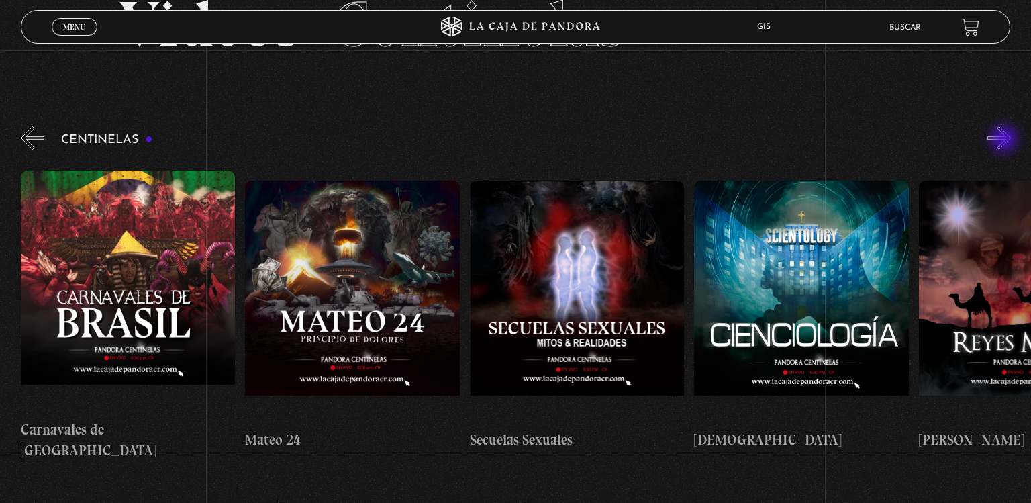
click at [1005, 140] on button "»" at bounding box center [998, 137] width 23 height 23
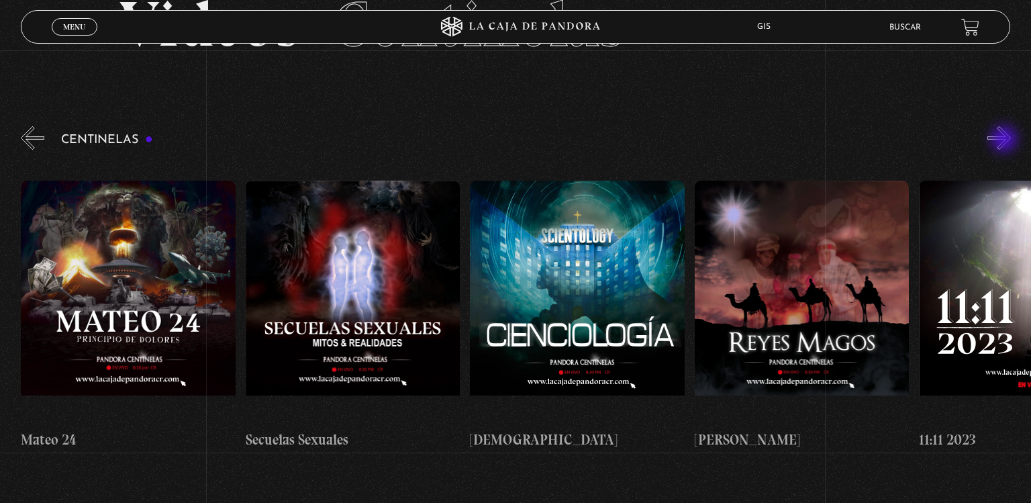
click at [1005, 140] on button "»" at bounding box center [998, 137] width 23 height 23
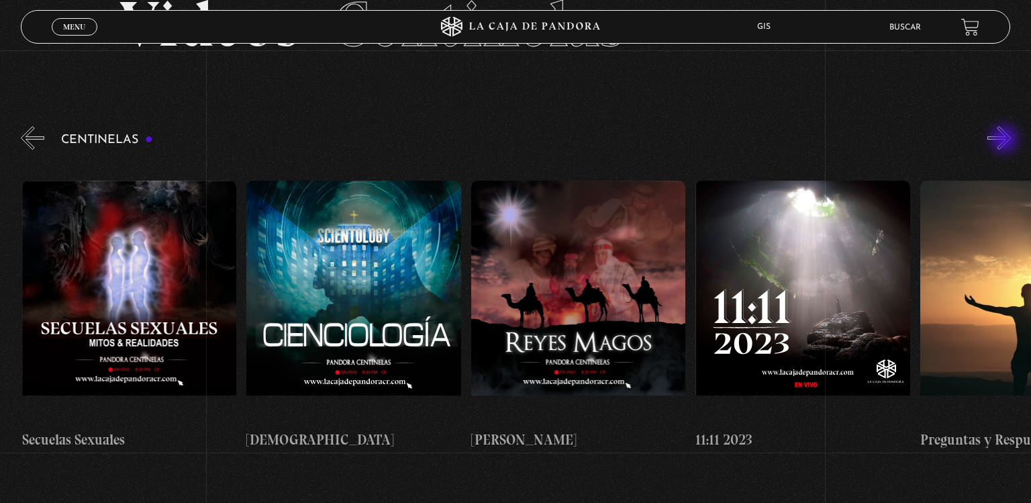
scroll to position [0, 10326]
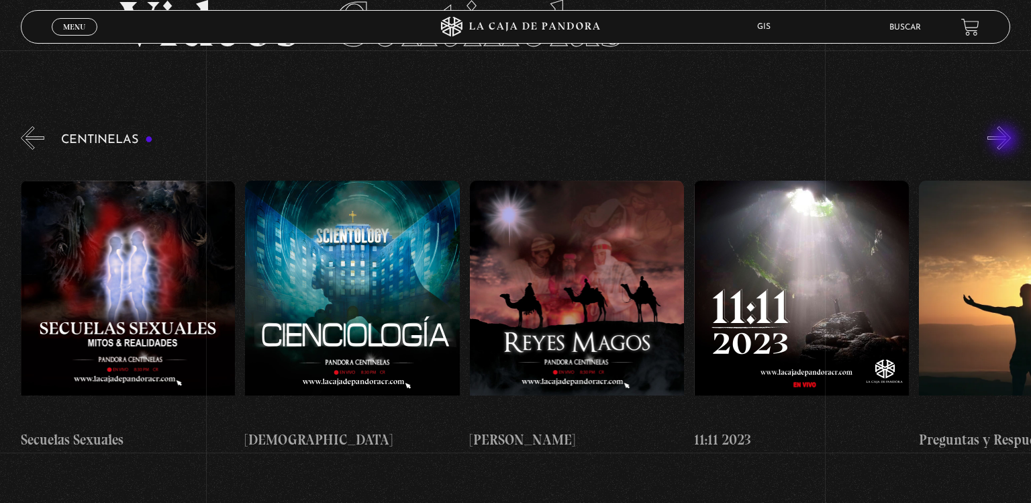
click at [1005, 140] on button "»" at bounding box center [998, 137] width 23 height 23
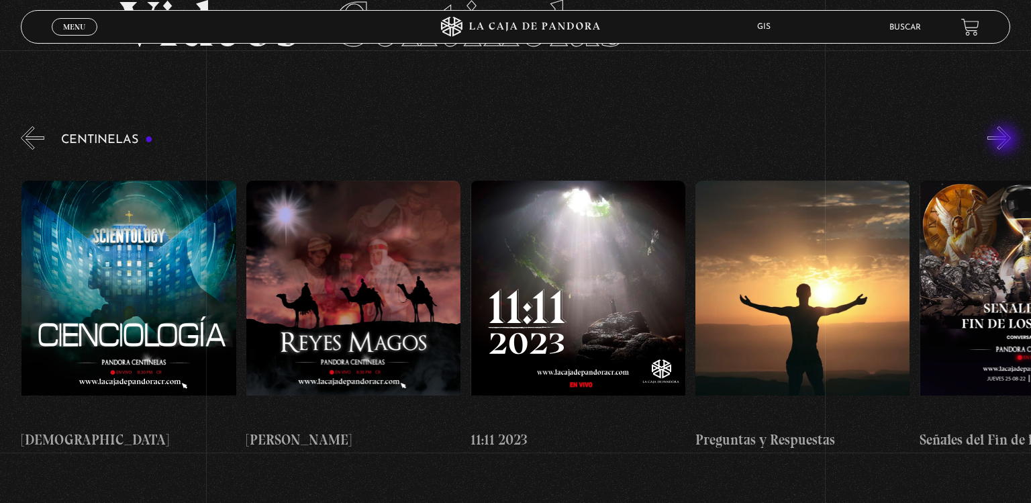
scroll to position [0, 10550]
click at [1005, 140] on button "»" at bounding box center [998, 137] width 23 height 23
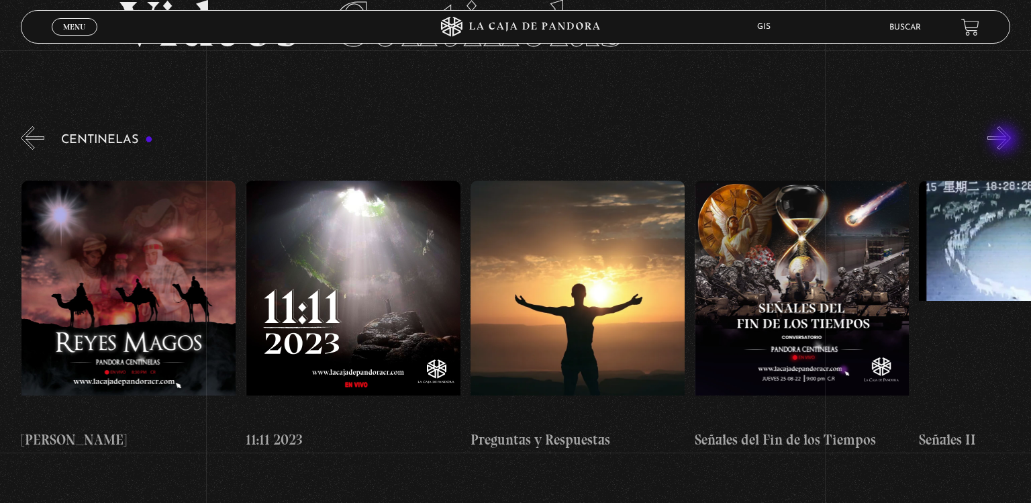
scroll to position [0, 10774]
click at [1005, 140] on button "»" at bounding box center [998, 137] width 23 height 23
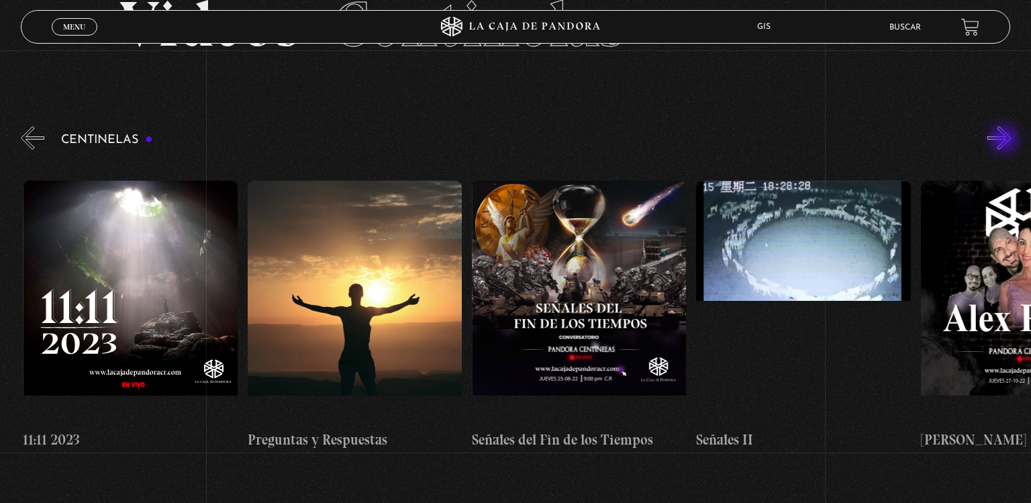
scroll to position [0, 10999]
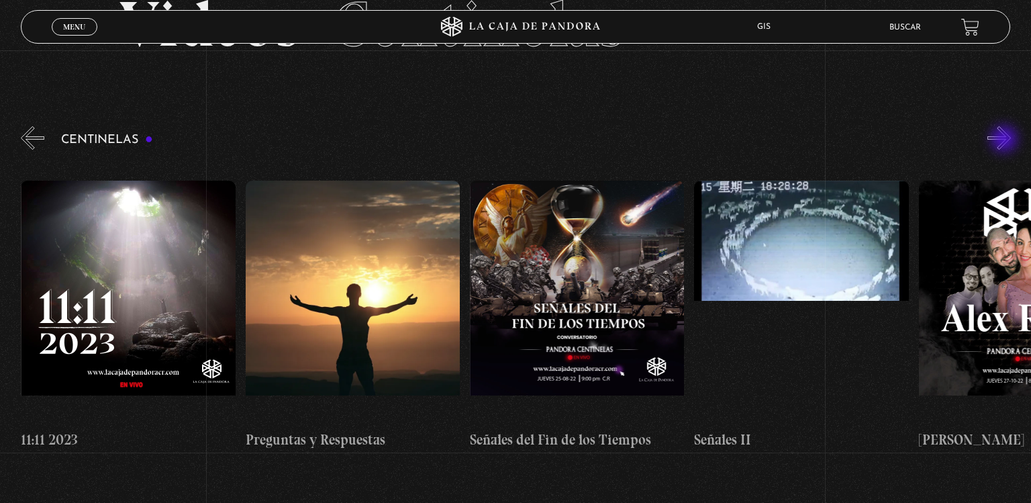
click at [1005, 140] on button "»" at bounding box center [998, 137] width 23 height 23
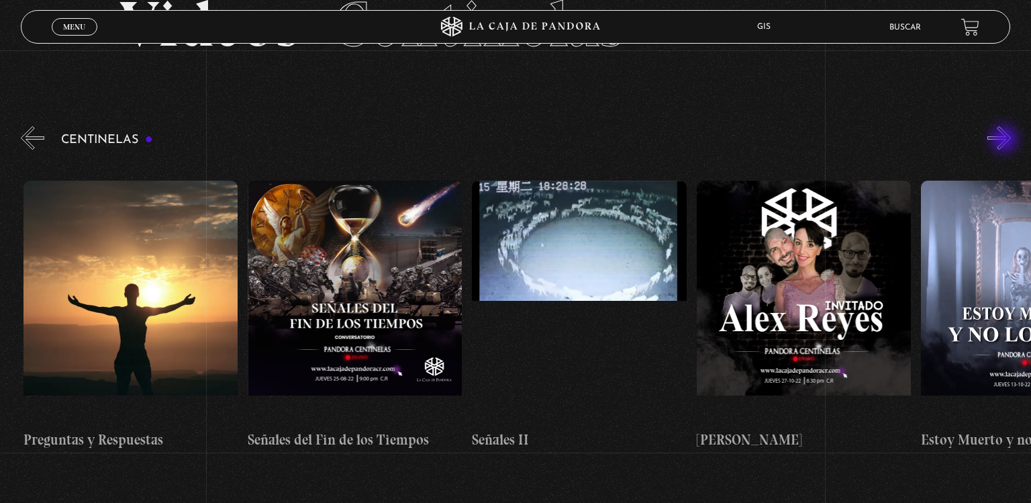
scroll to position [0, 11223]
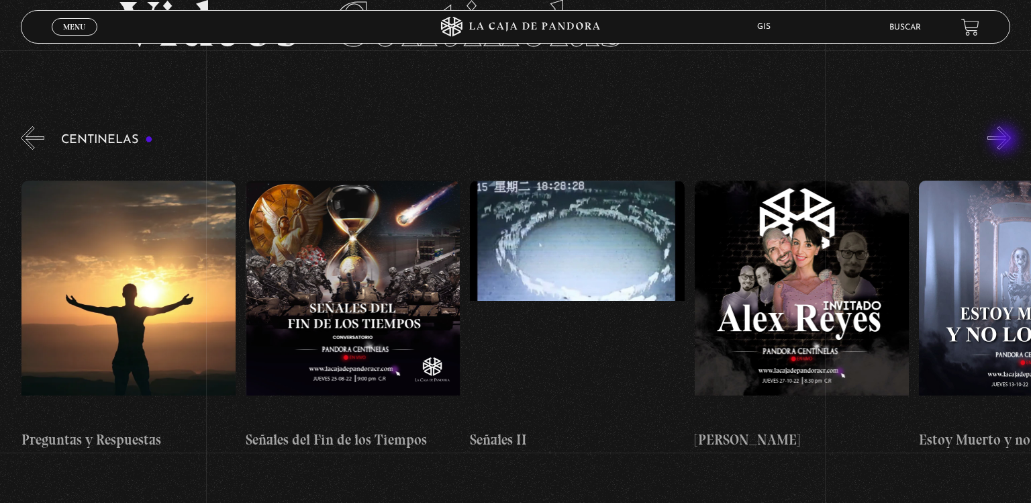
click at [1005, 140] on button "»" at bounding box center [998, 137] width 23 height 23
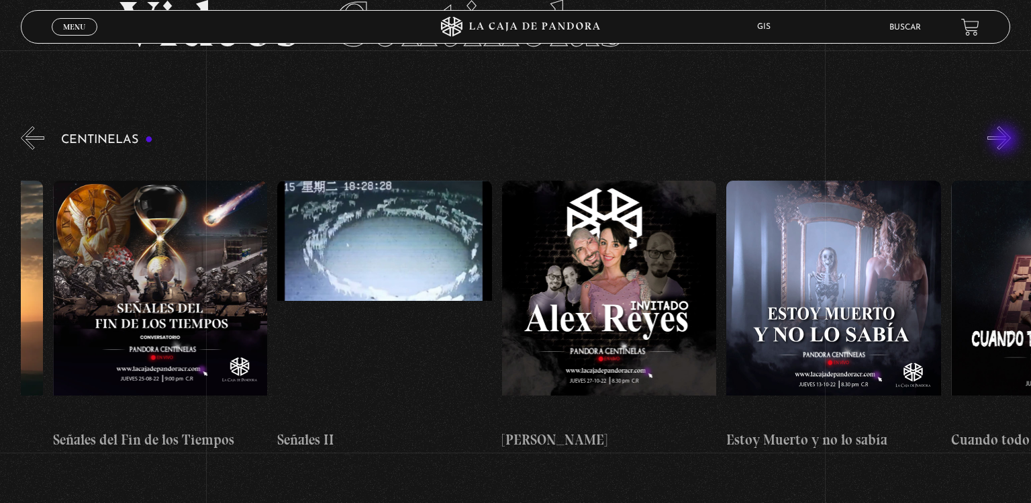
scroll to position [0, 11448]
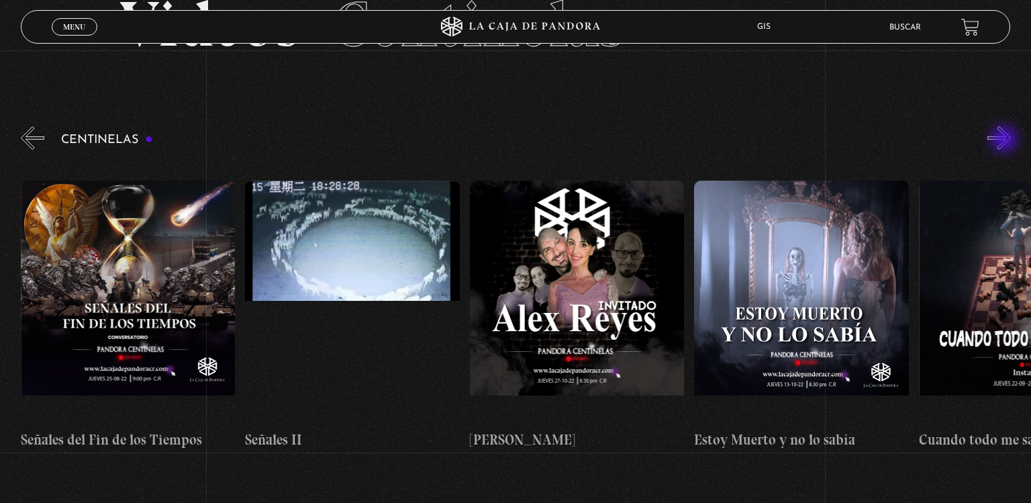
click at [1005, 140] on button "»" at bounding box center [998, 137] width 23 height 23
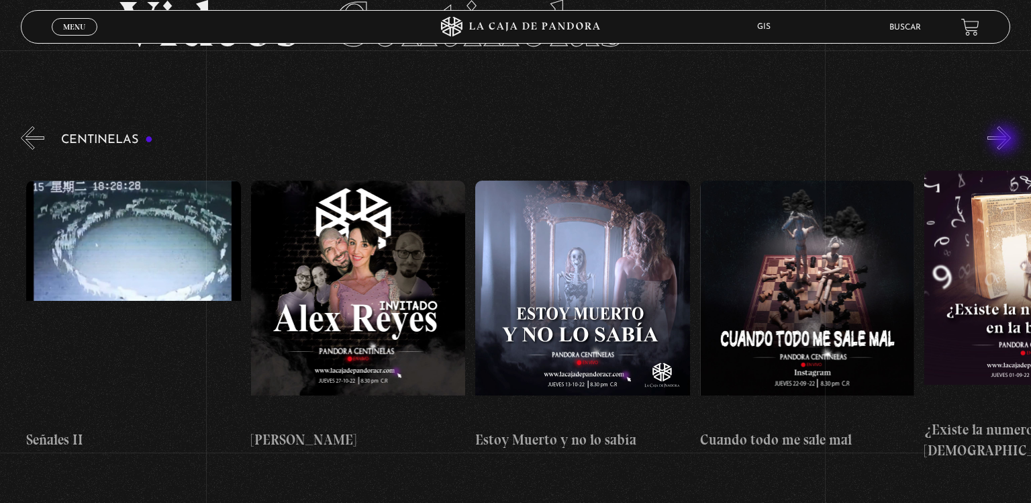
scroll to position [0, 11672]
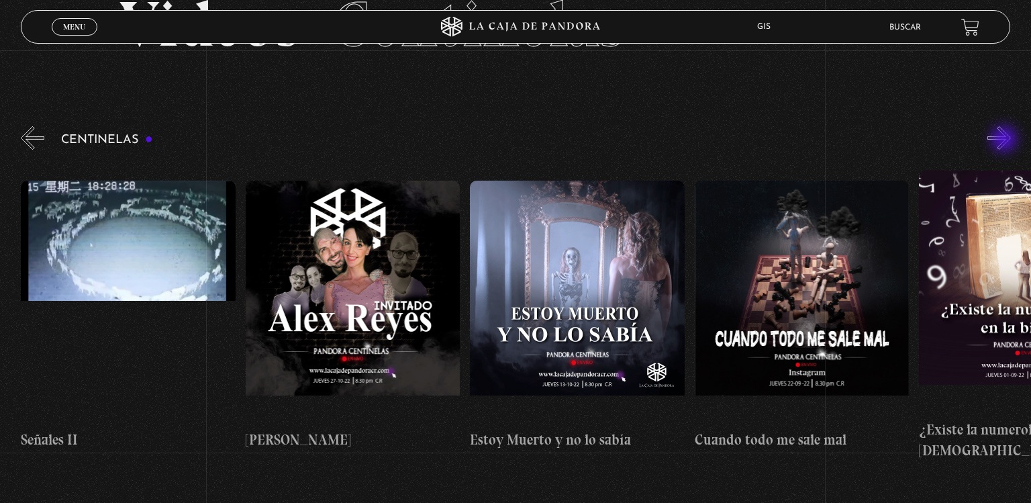
click at [1005, 140] on button "»" at bounding box center [998, 137] width 23 height 23
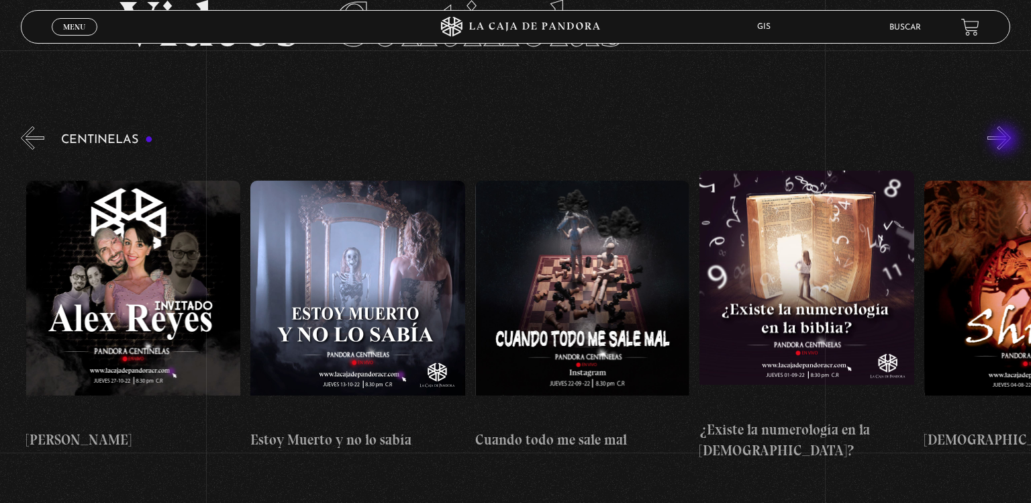
scroll to position [0, 11896]
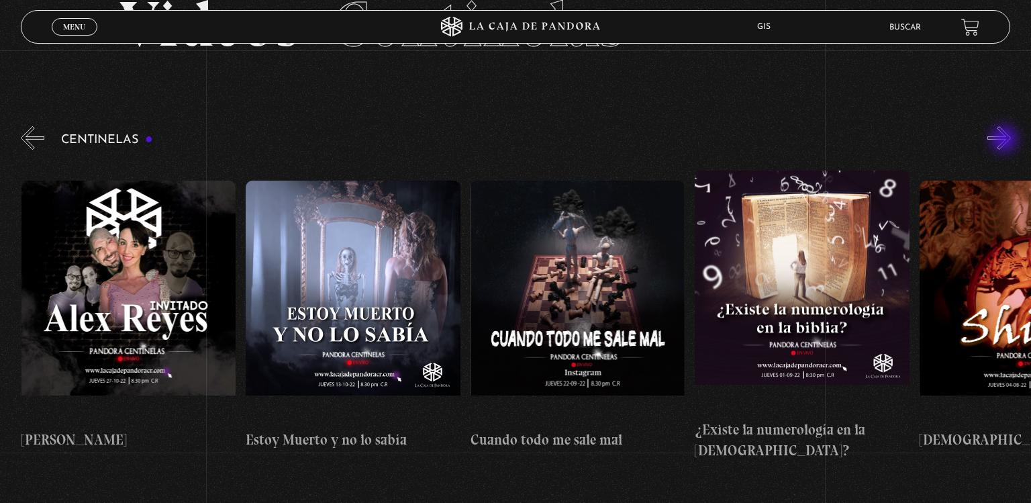
click at [1005, 140] on button "»" at bounding box center [998, 137] width 23 height 23
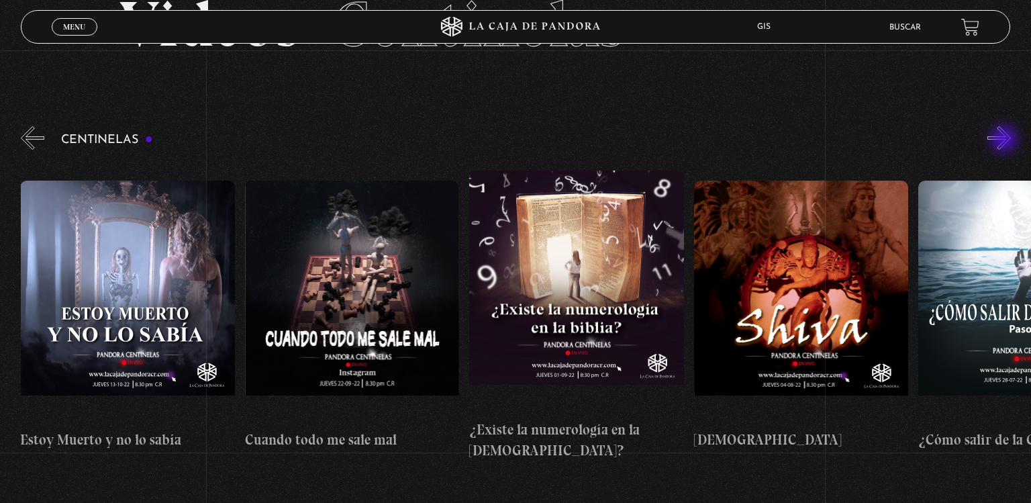
click at [1005, 140] on button "»" at bounding box center [998, 137] width 23 height 23
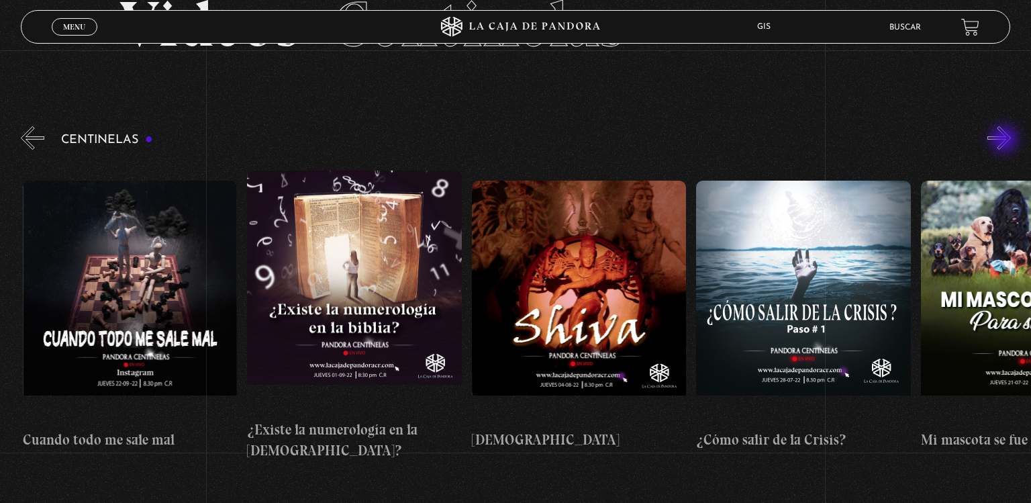
scroll to position [0, 12346]
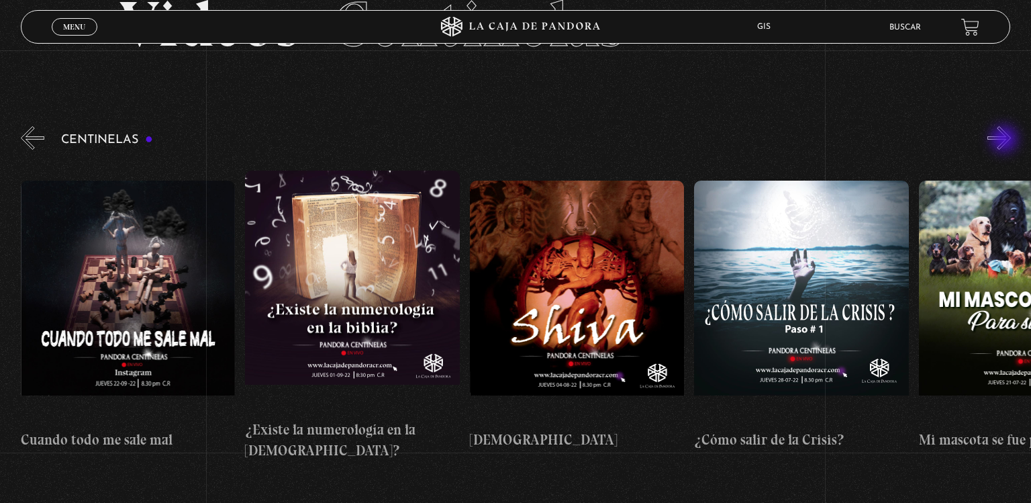
click at [1005, 140] on button "»" at bounding box center [998, 137] width 23 height 23
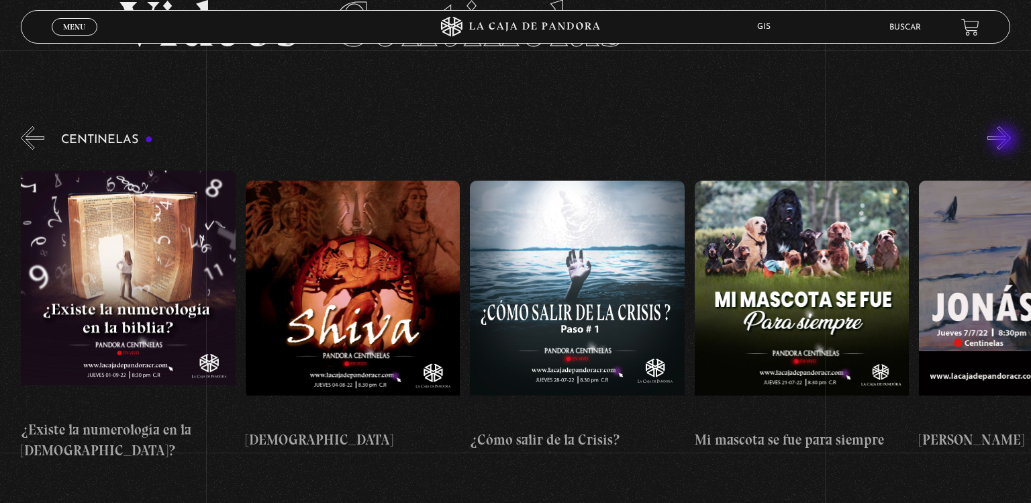
click at [1005, 140] on button "»" at bounding box center [998, 137] width 23 height 23
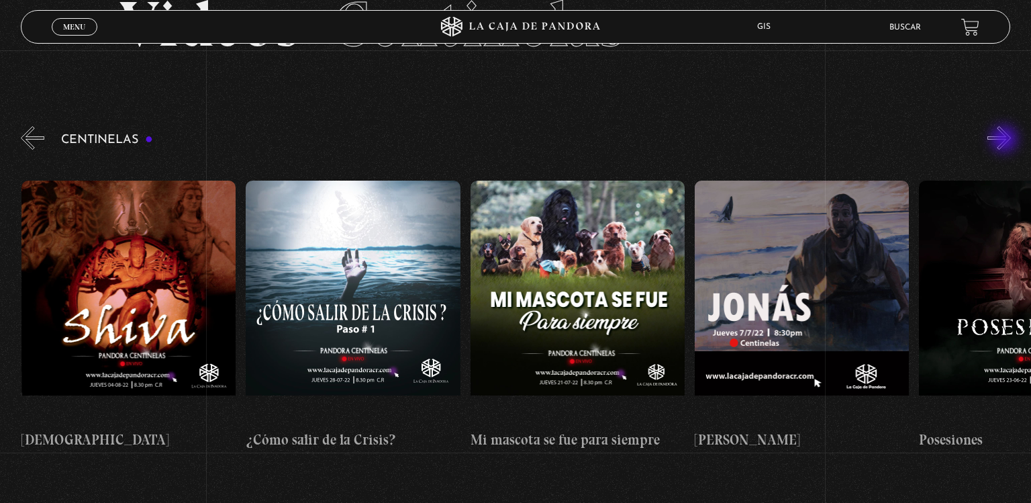
scroll to position [0, 12795]
click at [1005, 140] on button "»" at bounding box center [998, 137] width 23 height 23
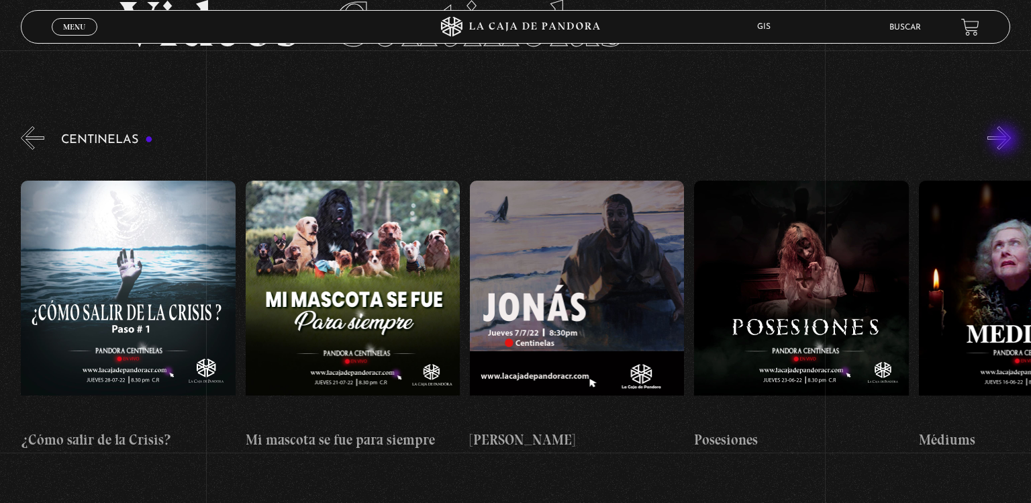
click at [1005, 140] on button "»" at bounding box center [998, 137] width 23 height 23
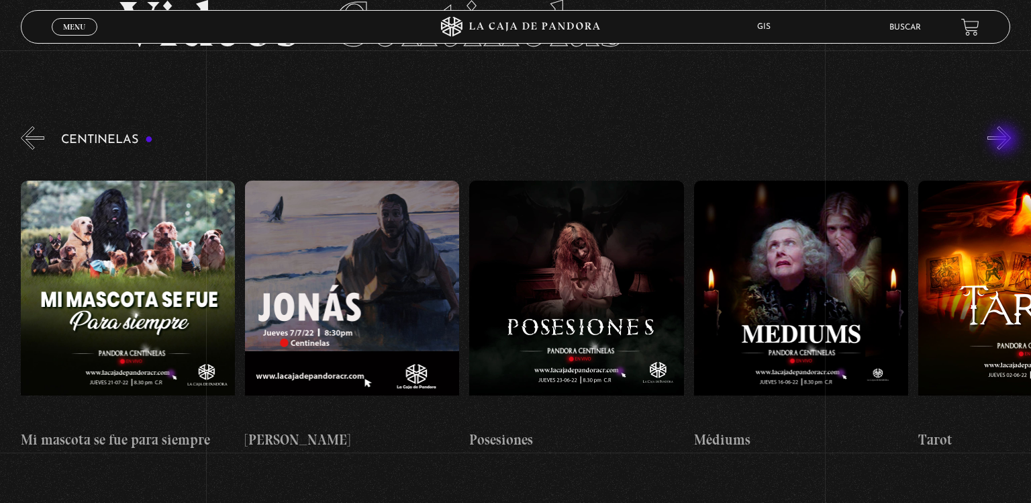
click at [1005, 140] on button "»" at bounding box center [998, 137] width 23 height 23
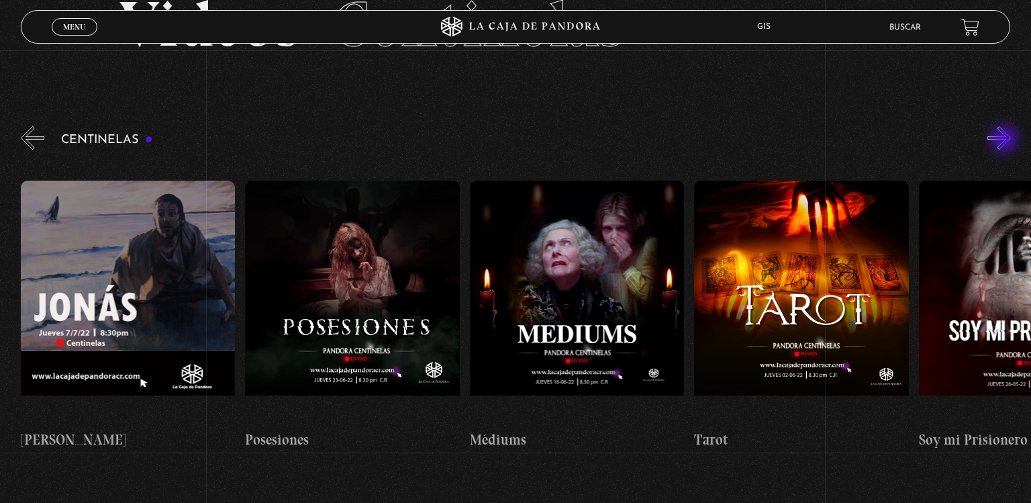
click at [1005, 140] on button "»" at bounding box center [998, 137] width 23 height 23
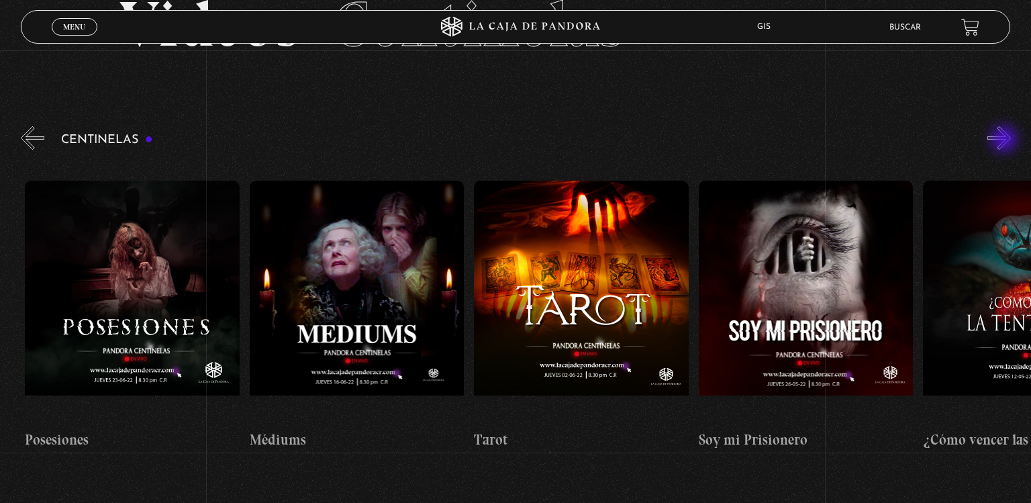
scroll to position [0, 13692]
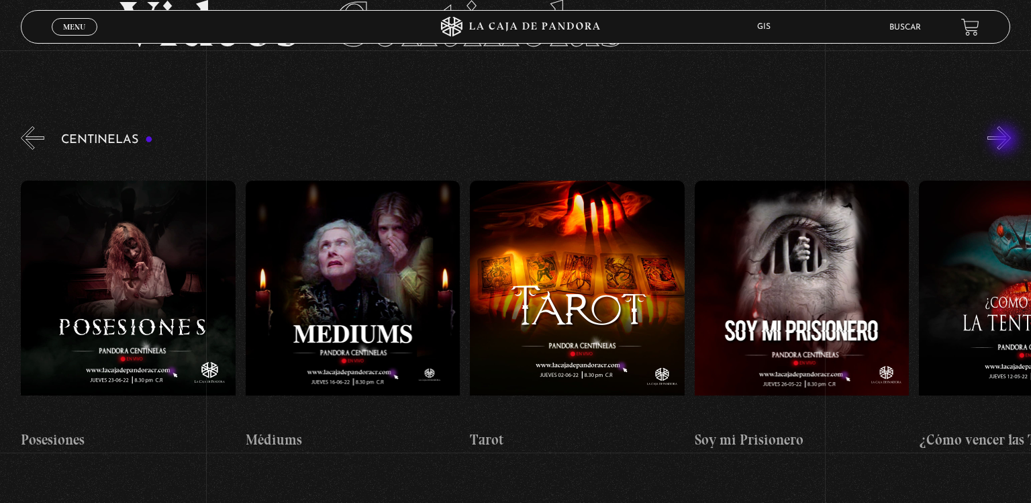
click at [1005, 140] on button "»" at bounding box center [998, 137] width 23 height 23
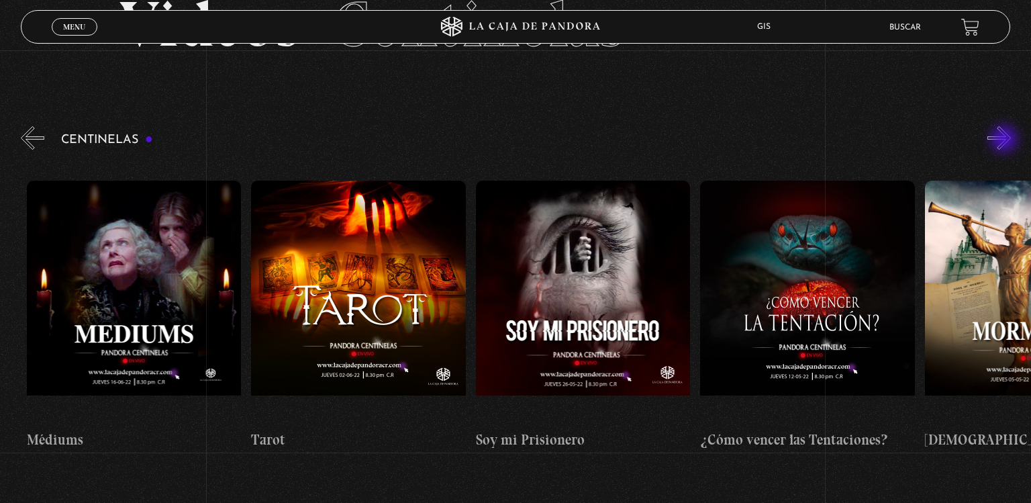
scroll to position [0, 13917]
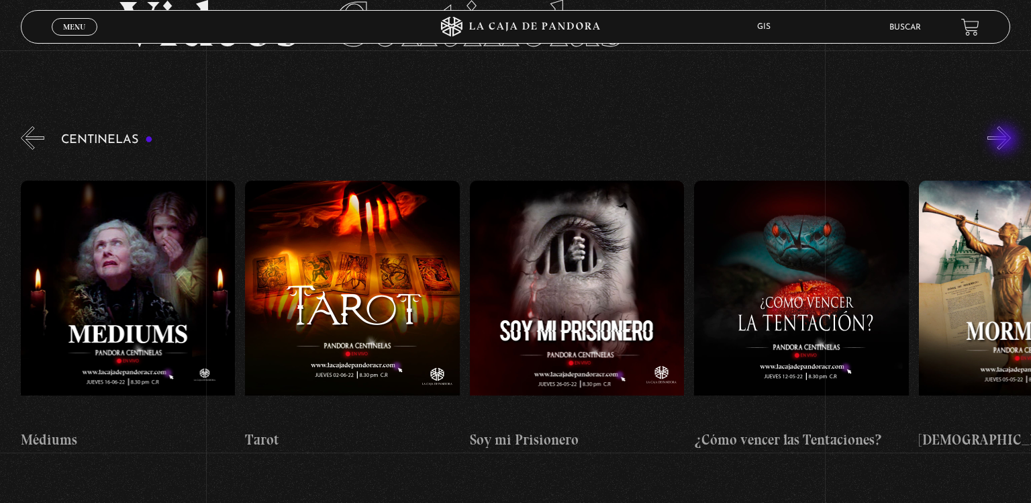
click at [1005, 140] on button "»" at bounding box center [998, 137] width 23 height 23
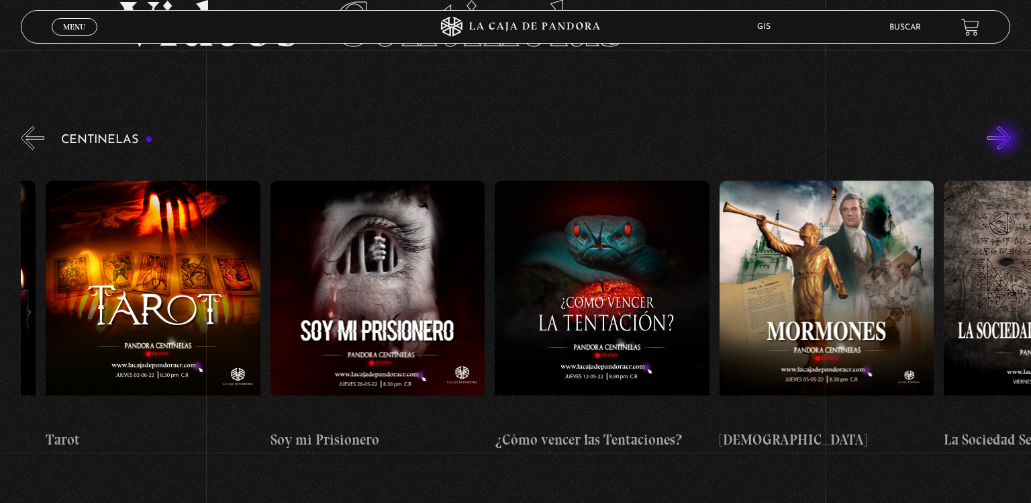
scroll to position [0, 14141]
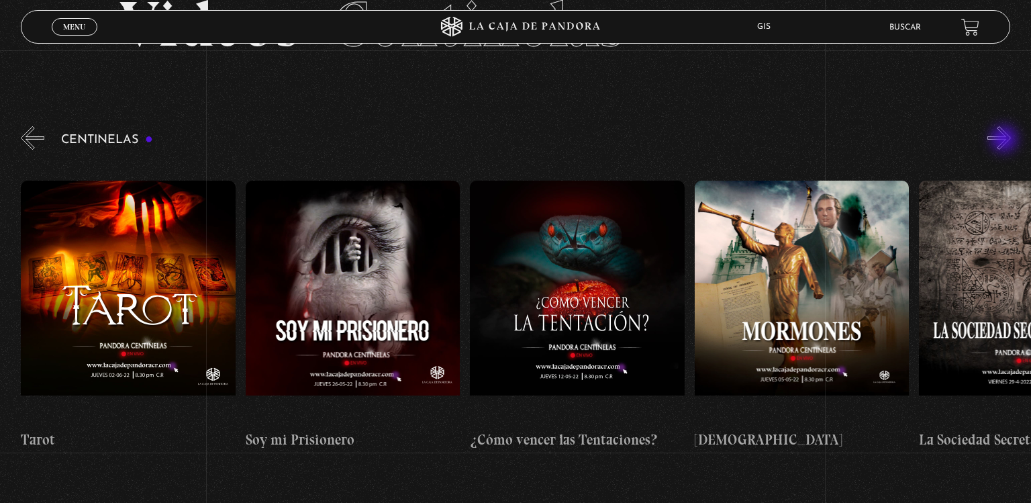
click at [1005, 140] on button "»" at bounding box center [998, 137] width 23 height 23
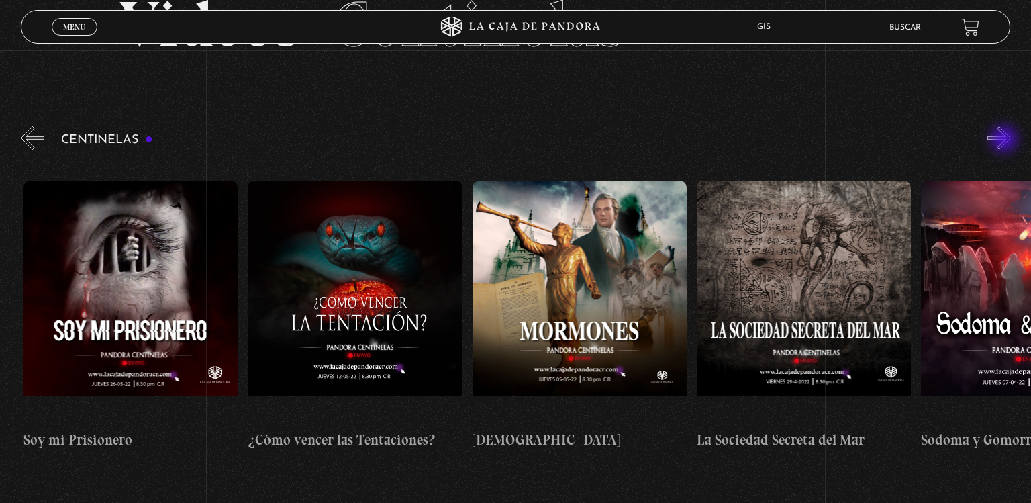
scroll to position [0, 14366]
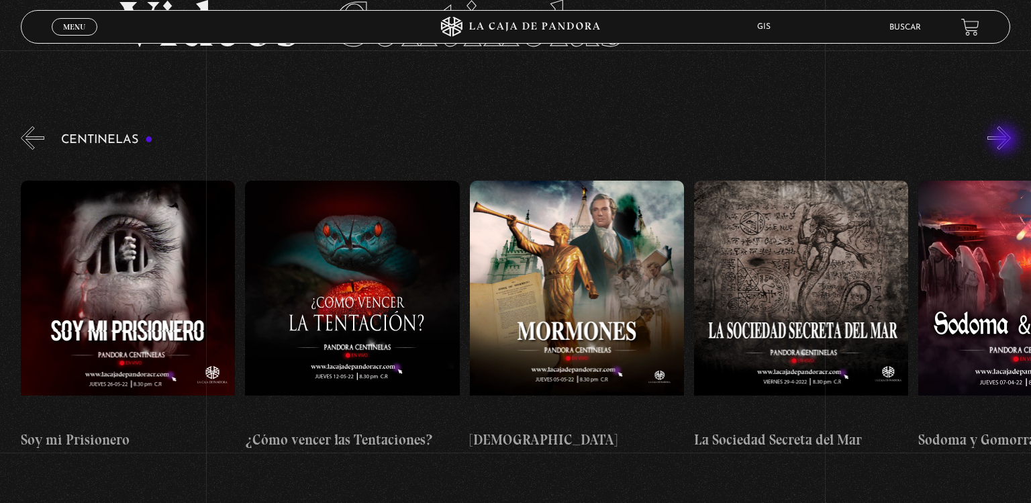
click at [1005, 140] on button "»" at bounding box center [998, 137] width 23 height 23
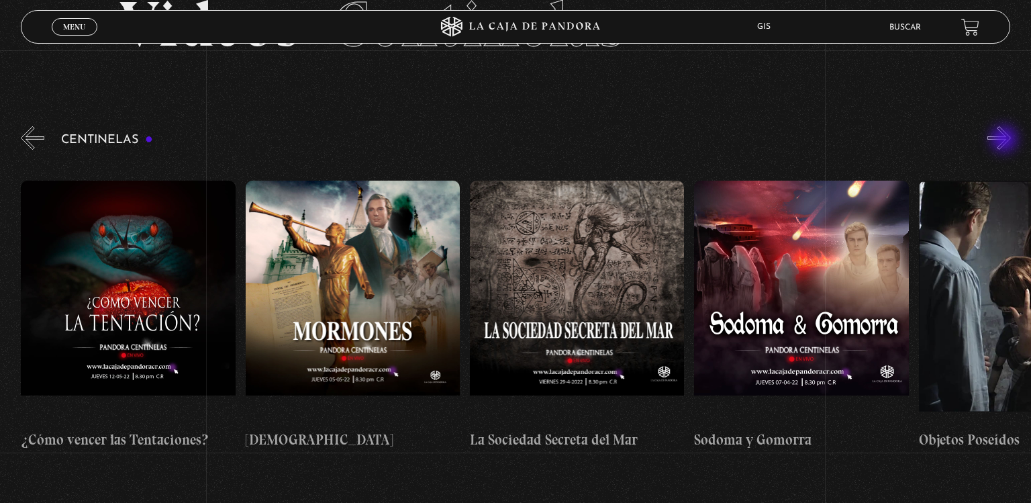
click at [1005, 140] on button "»" at bounding box center [998, 137] width 23 height 23
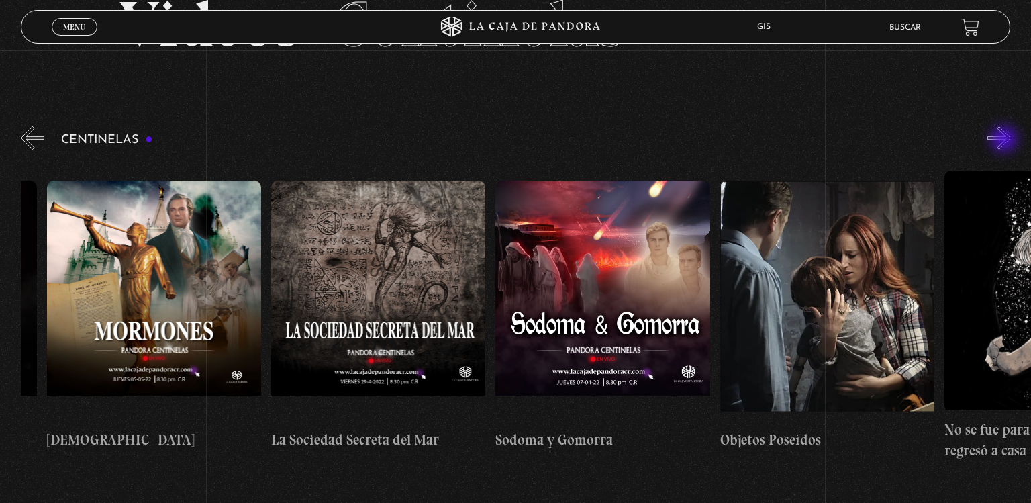
scroll to position [0, 14815]
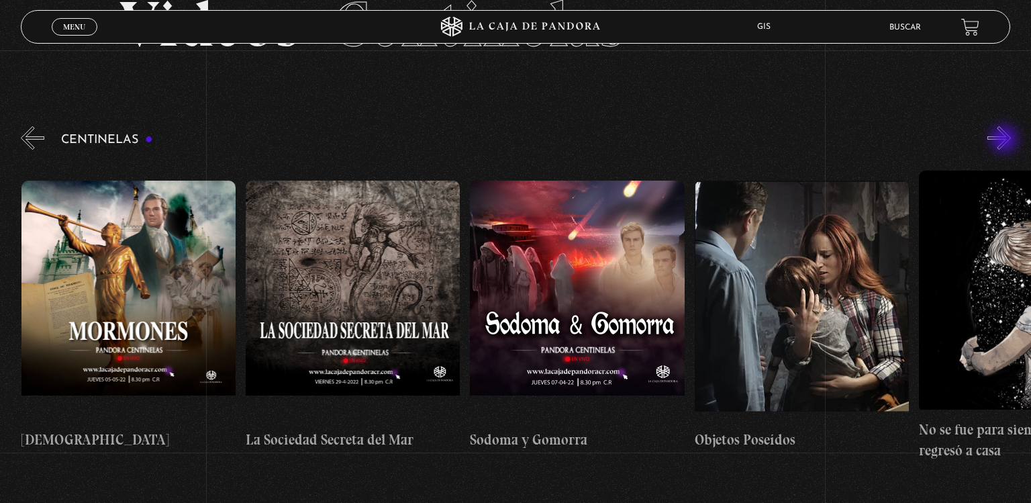
click at [1005, 140] on button "»" at bounding box center [998, 137] width 23 height 23
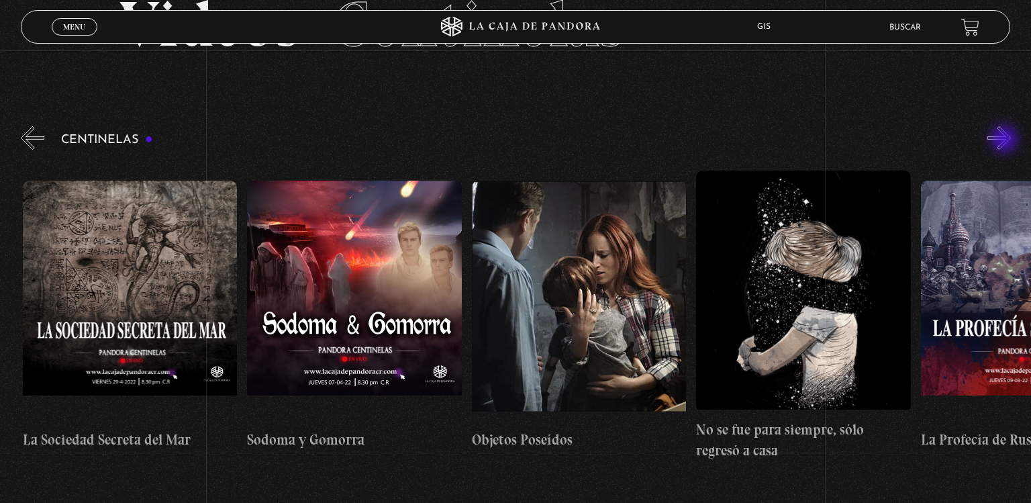
scroll to position [0, 15039]
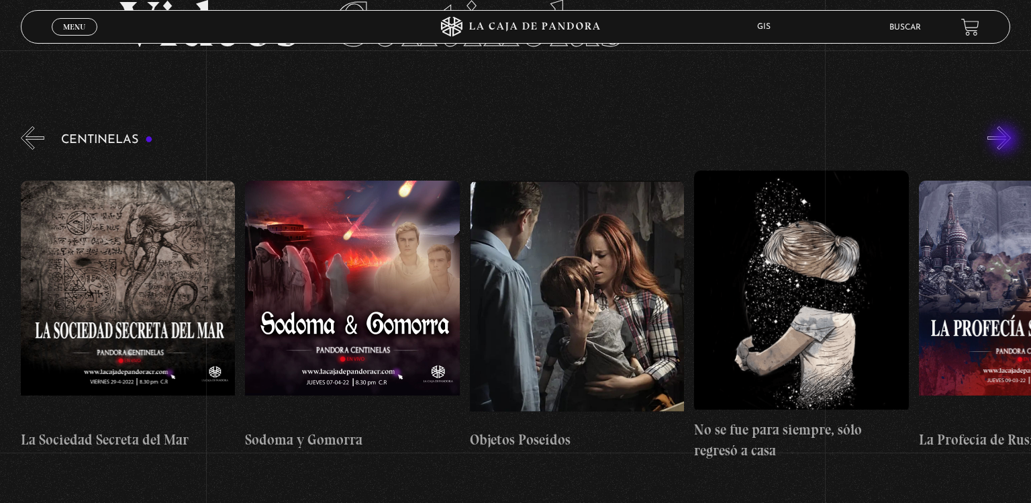
click at [1005, 140] on button "»" at bounding box center [998, 137] width 23 height 23
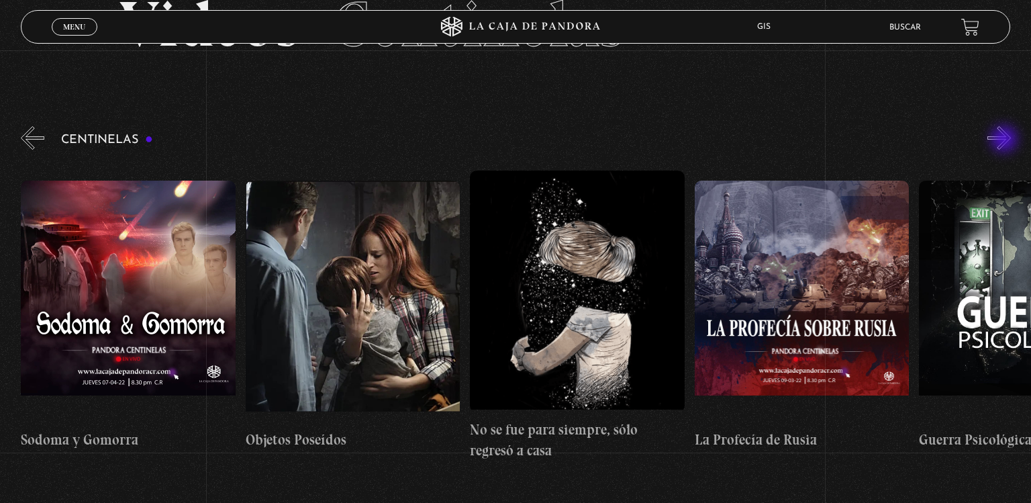
scroll to position [0, 15264]
click at [1005, 140] on button "»" at bounding box center [998, 137] width 23 height 23
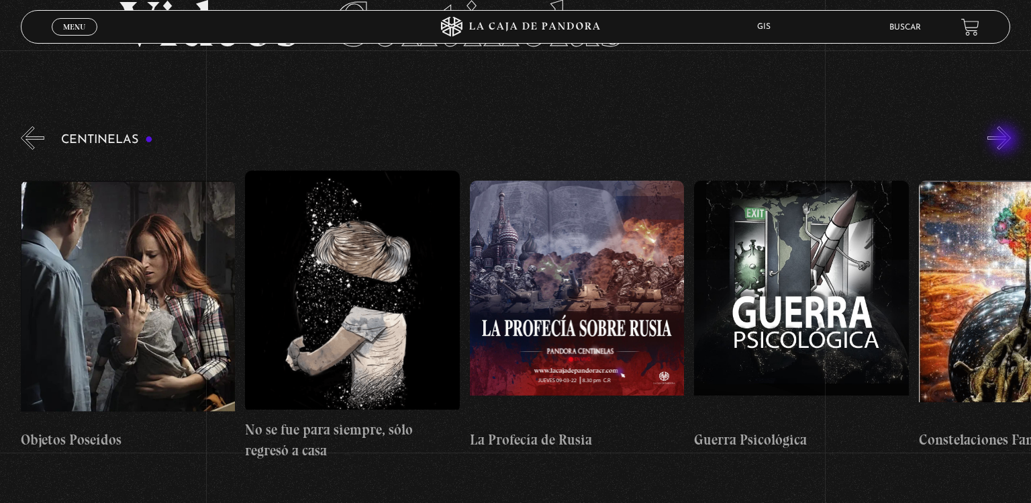
click at [1005, 140] on button "»" at bounding box center [998, 137] width 23 height 23
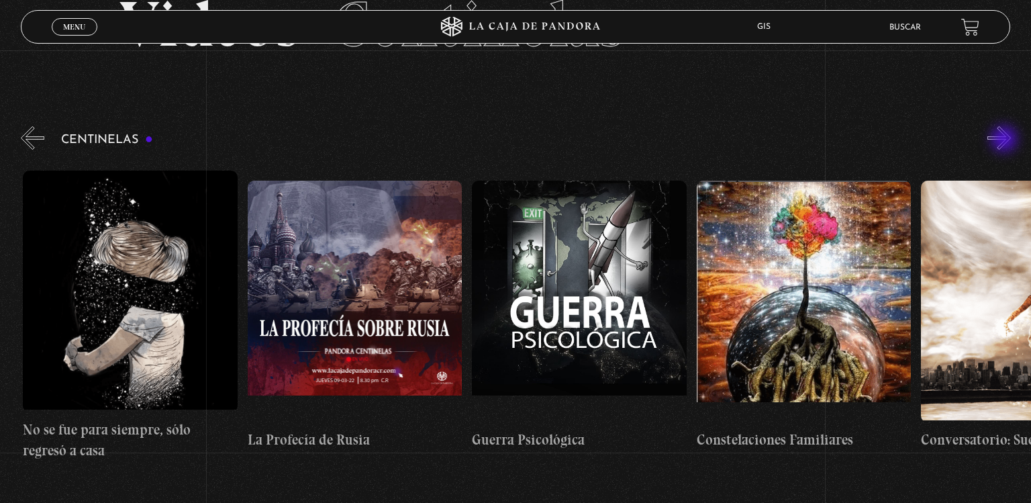
scroll to position [0, 15713]
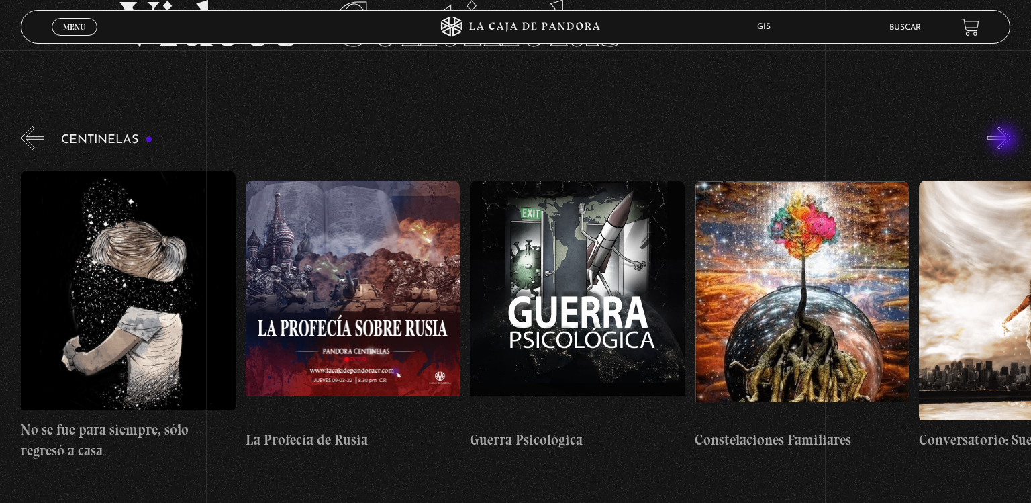
click at [1005, 140] on button "»" at bounding box center [998, 137] width 23 height 23
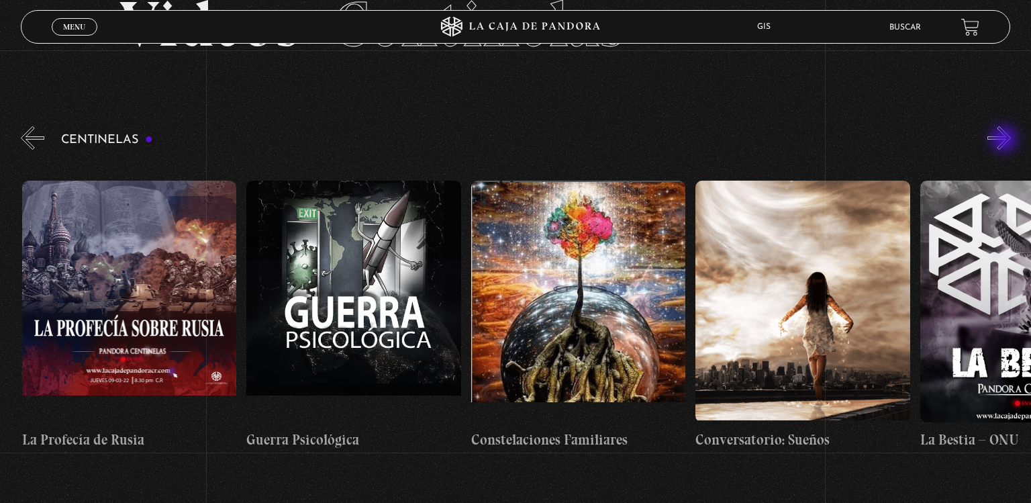
scroll to position [0, 15937]
click at [1005, 140] on button "»" at bounding box center [998, 137] width 23 height 23
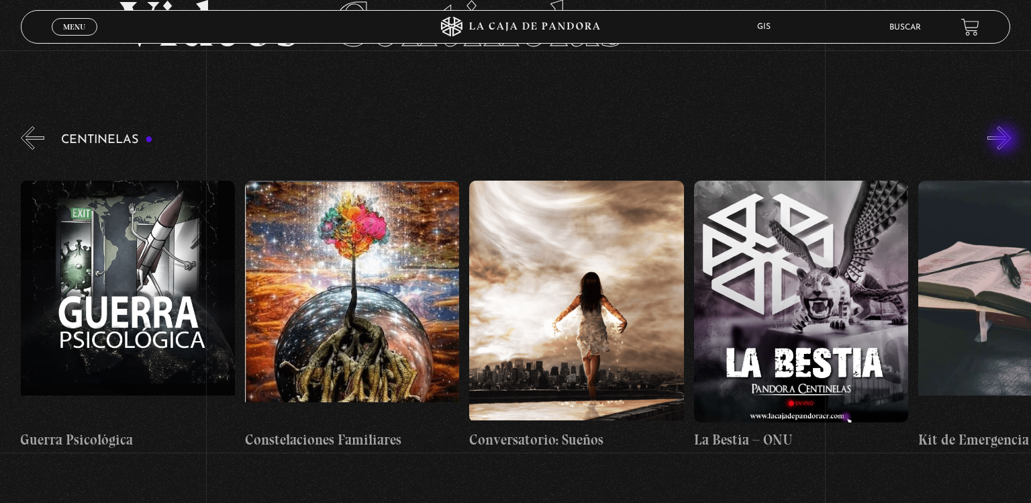
click at [1005, 140] on button "»" at bounding box center [998, 137] width 23 height 23
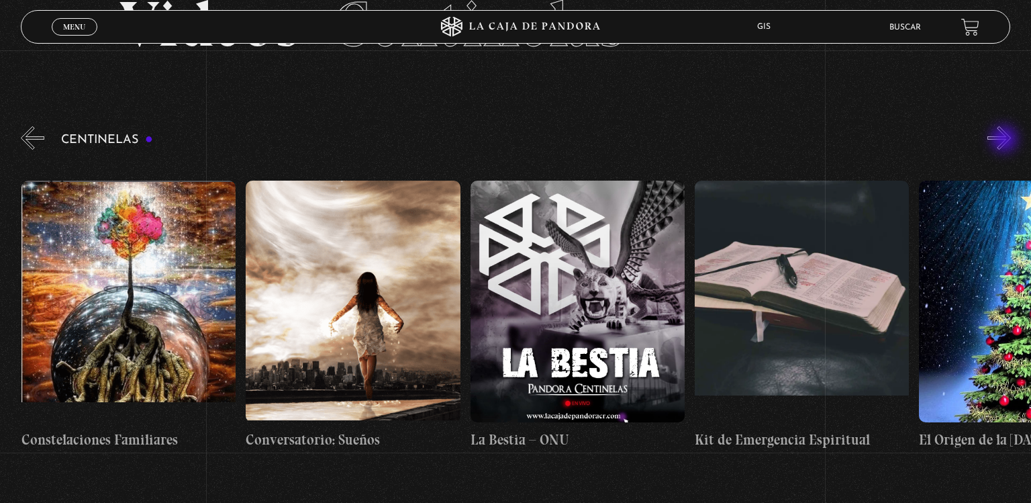
scroll to position [0, 16387]
click at [1005, 140] on button "»" at bounding box center [998, 137] width 23 height 23
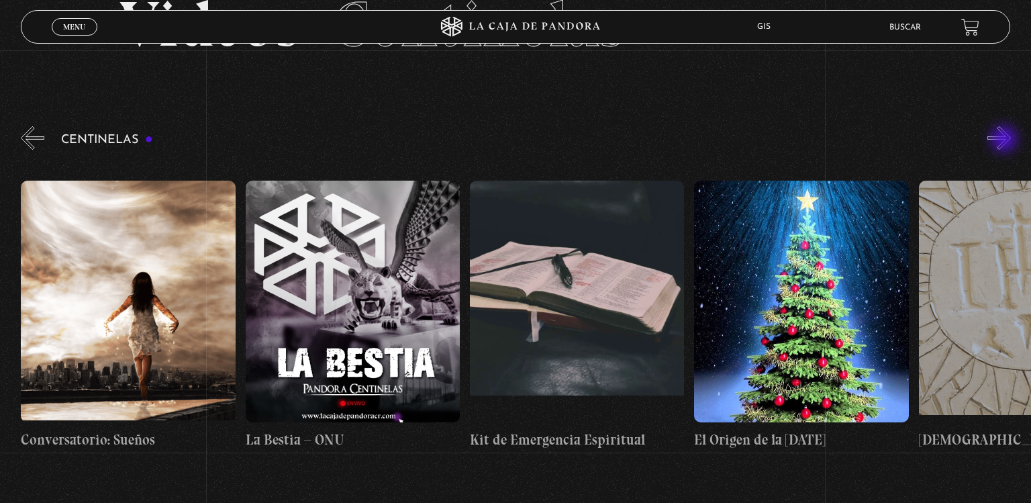
scroll to position [0, 16611]
click at [1005, 140] on button "»" at bounding box center [998, 137] width 23 height 23
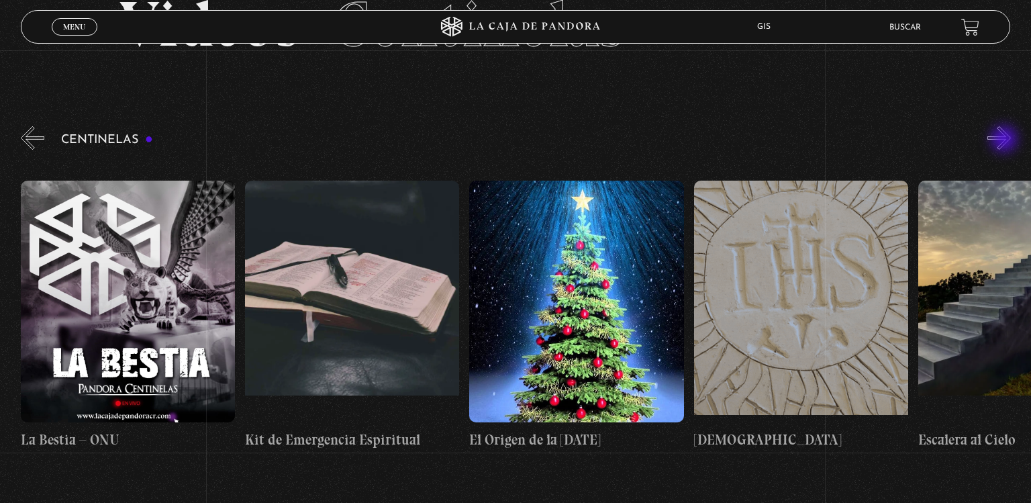
click at [1005, 140] on button "»" at bounding box center [998, 137] width 23 height 23
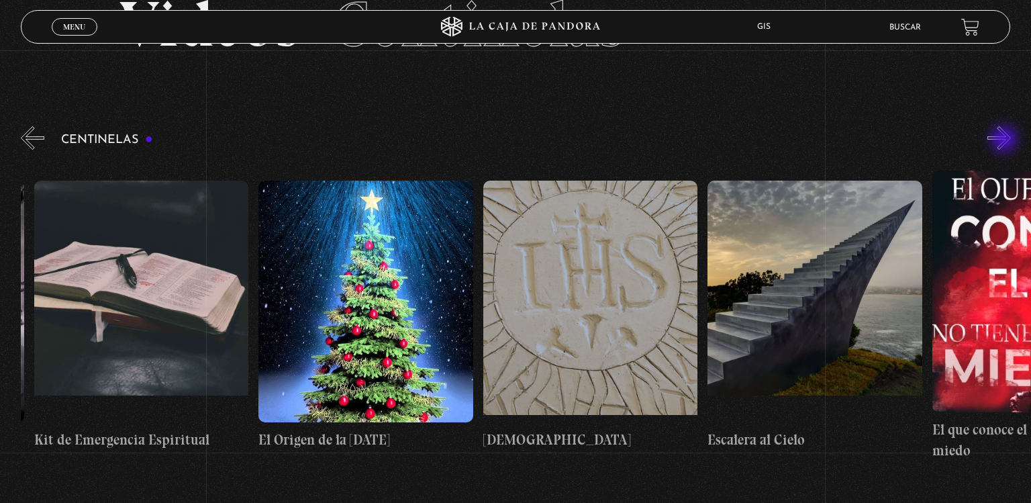
scroll to position [0, 17060]
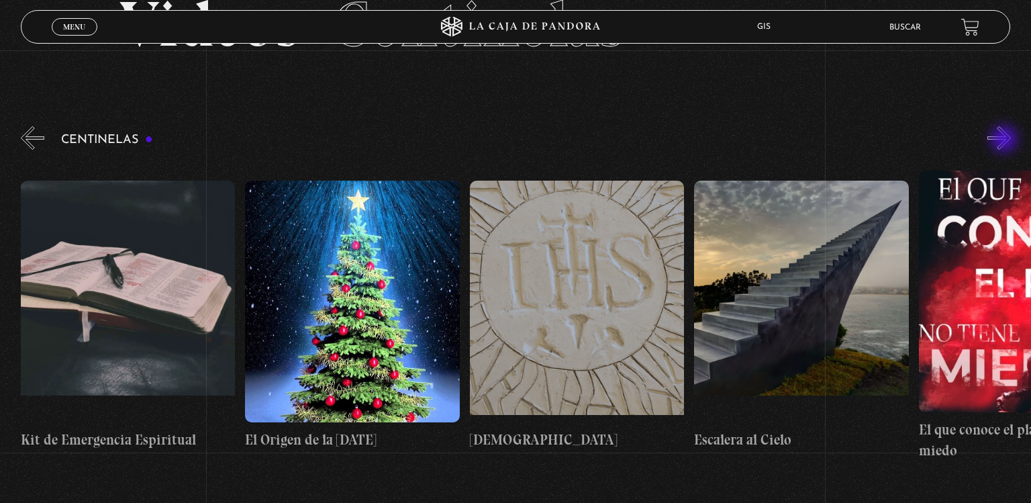
click at [1005, 140] on button "»" at bounding box center [998, 137] width 23 height 23
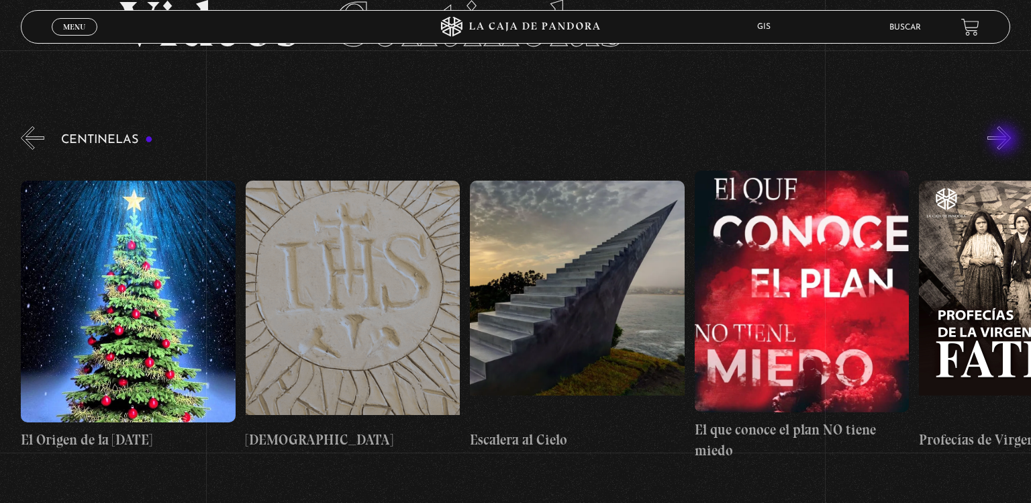
scroll to position [0, 17285]
click at [1005, 140] on button "»" at bounding box center [998, 137] width 23 height 23
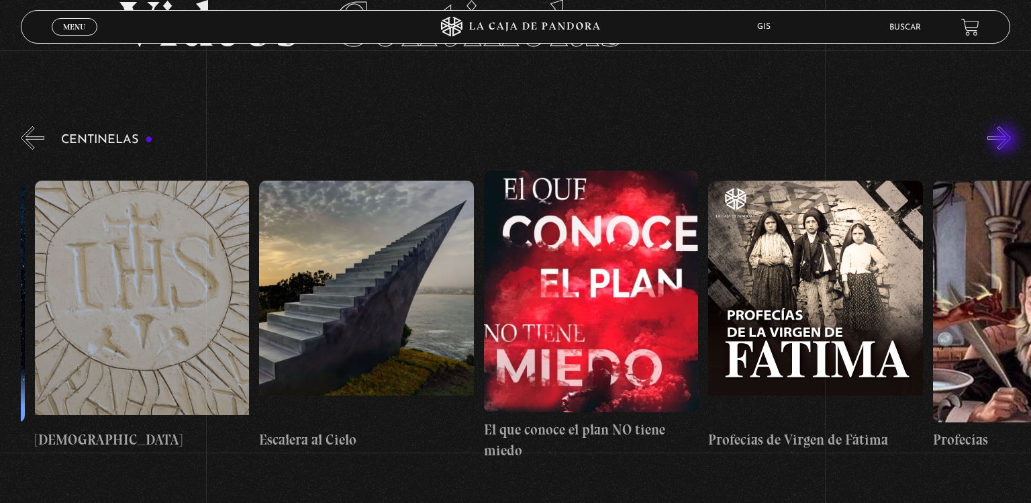
scroll to position [0, 17509]
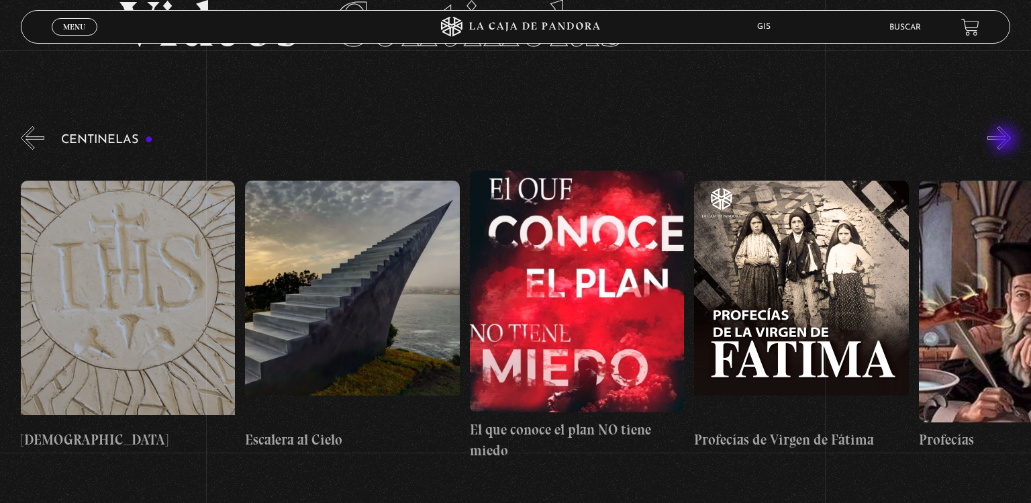
click at [1005, 140] on button "»" at bounding box center [998, 137] width 23 height 23
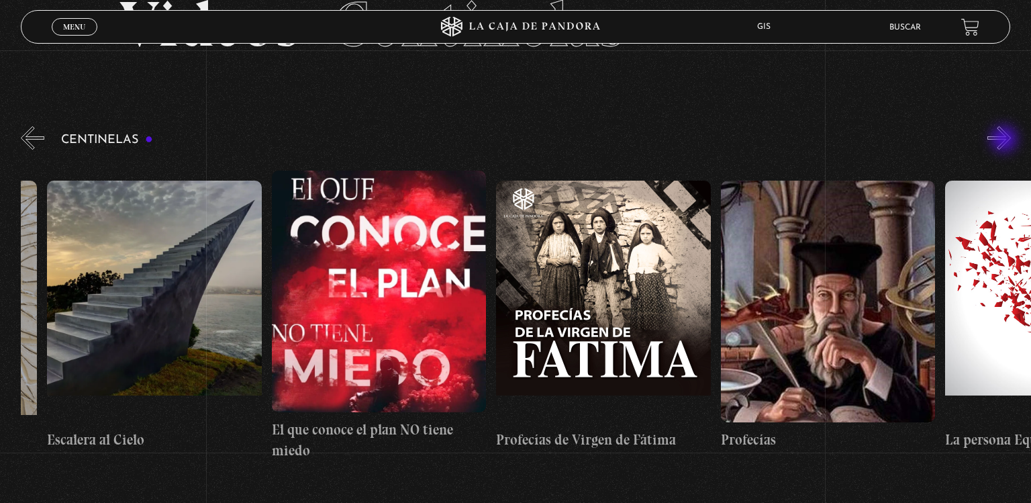
scroll to position [0, 17733]
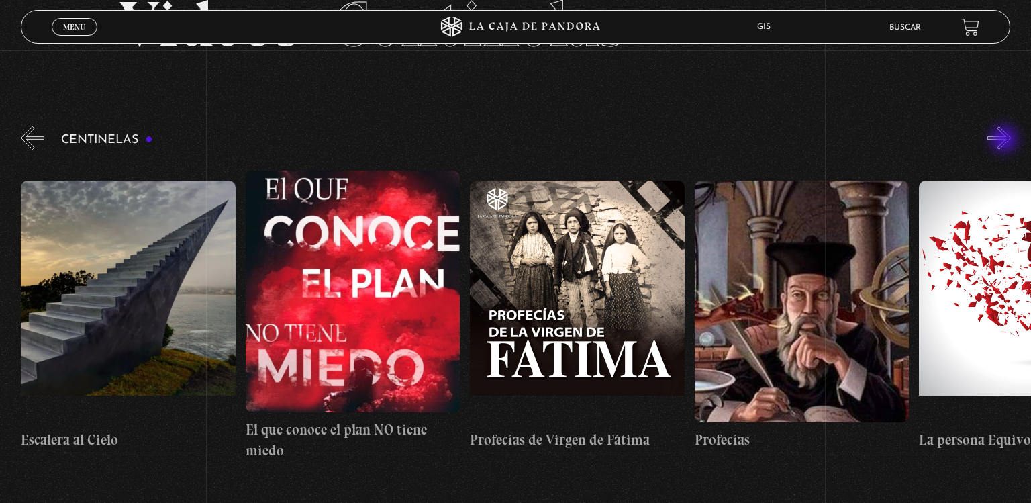
click at [1005, 140] on button "»" at bounding box center [998, 137] width 23 height 23
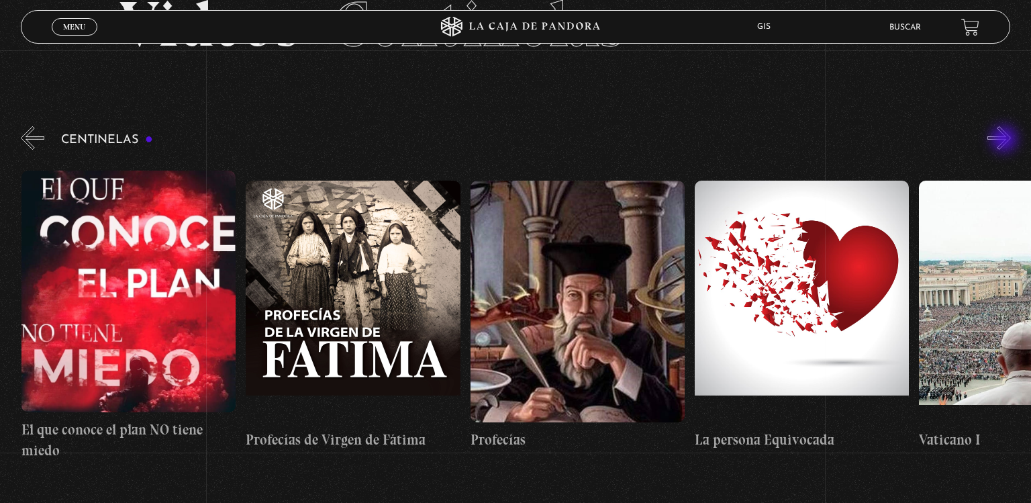
scroll to position [0, 17958]
click at [1005, 140] on button "»" at bounding box center [998, 137] width 23 height 23
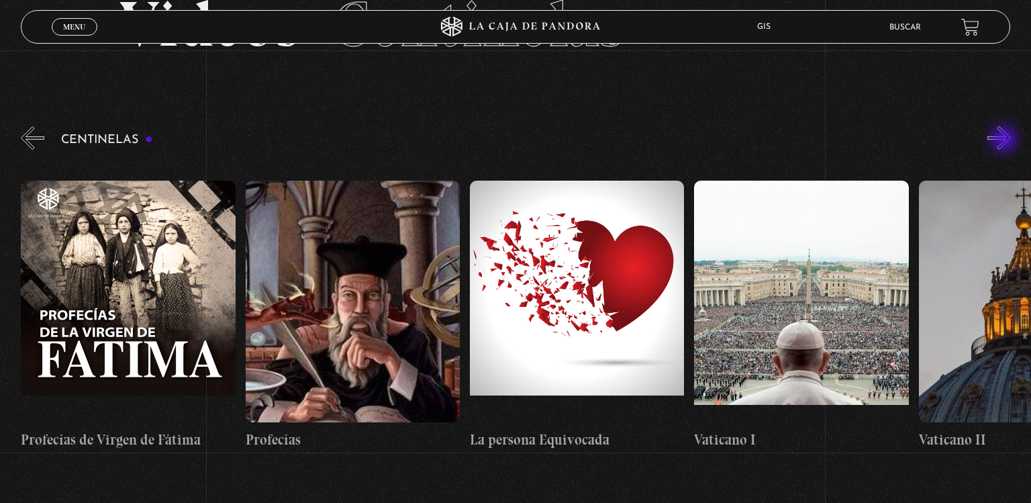
click at [1005, 140] on button "»" at bounding box center [998, 137] width 23 height 23
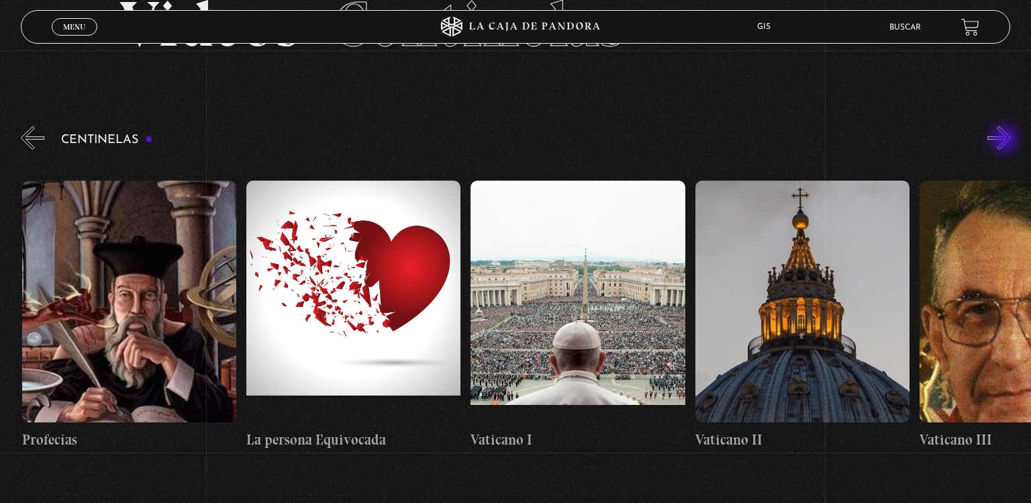
click at [1005, 140] on button "»" at bounding box center [998, 137] width 23 height 23
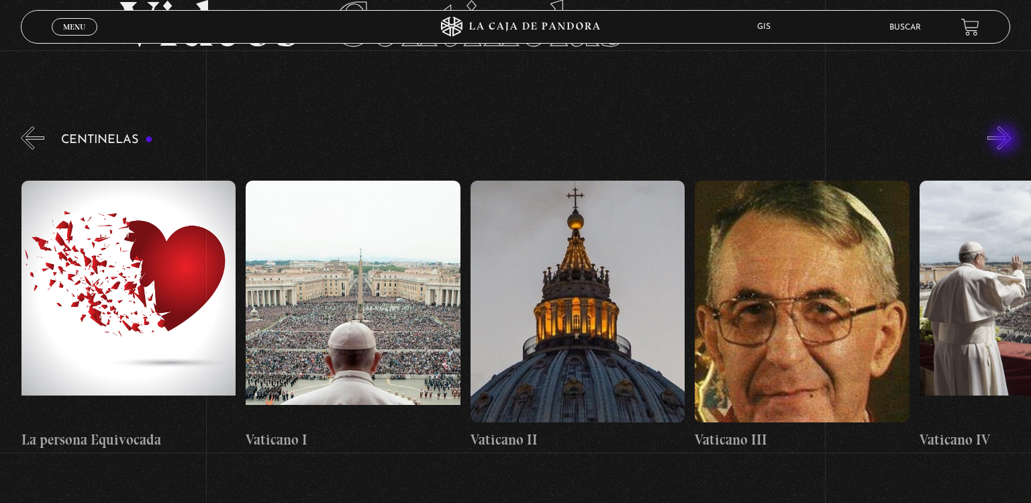
click at [1005, 140] on button "»" at bounding box center [998, 137] width 23 height 23
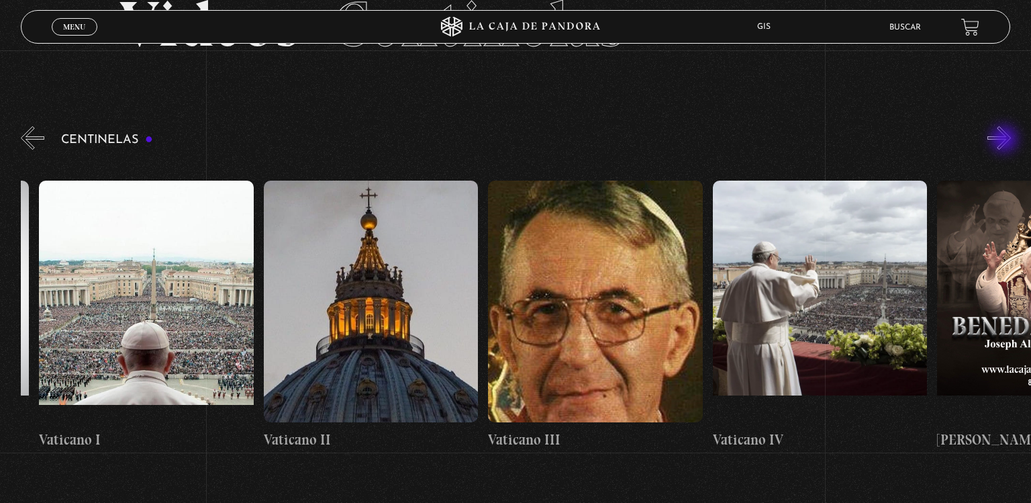
click at [1005, 140] on button "»" at bounding box center [998, 137] width 23 height 23
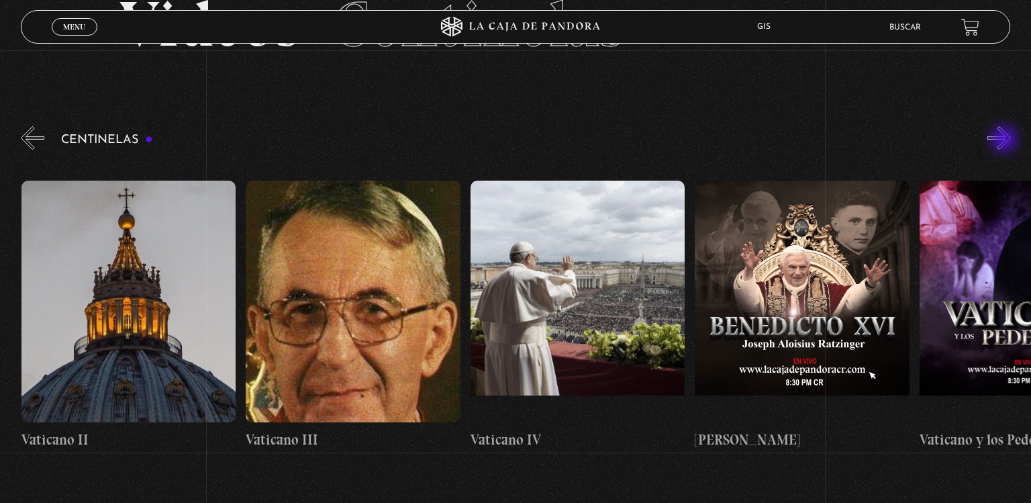
scroll to position [0, 19080]
click at [1005, 140] on button "»" at bounding box center [998, 137] width 23 height 23
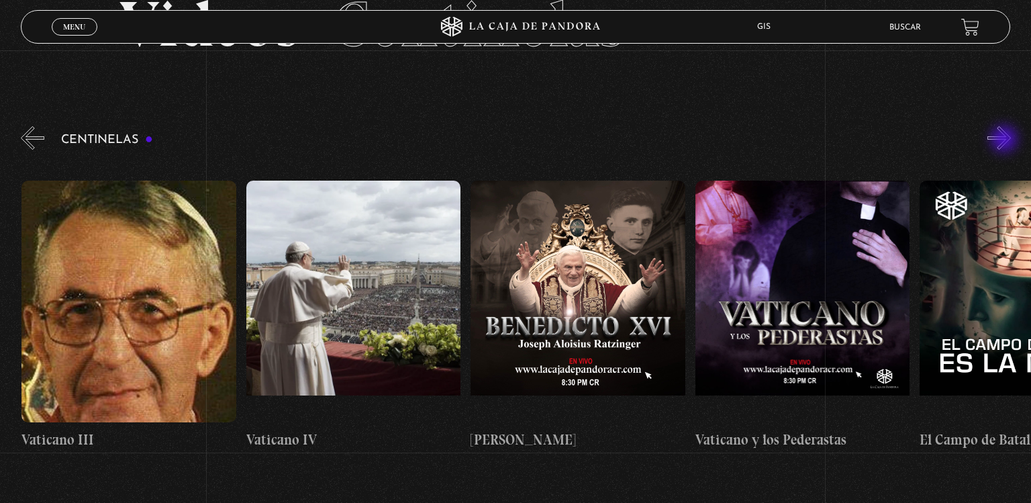
scroll to position [0, 19304]
click at [1005, 140] on button "»" at bounding box center [998, 137] width 23 height 23
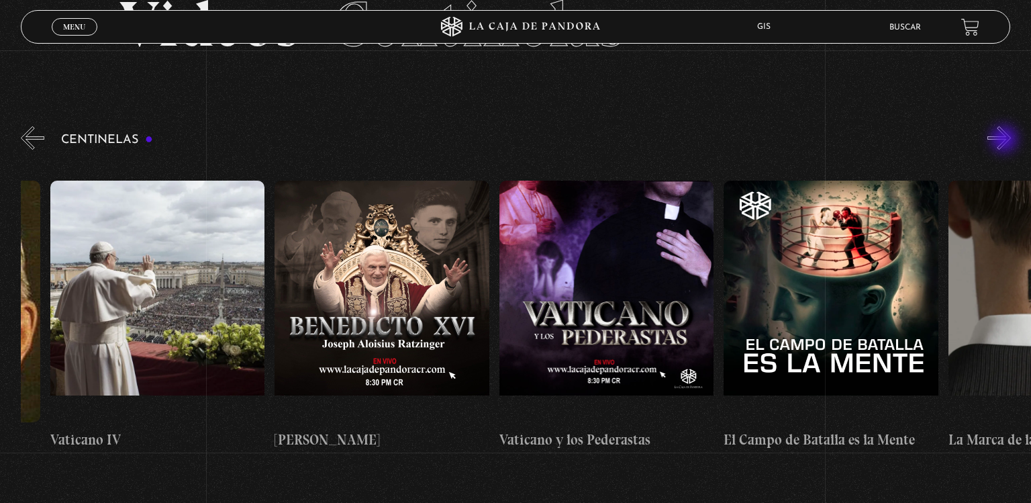
scroll to position [0, 19529]
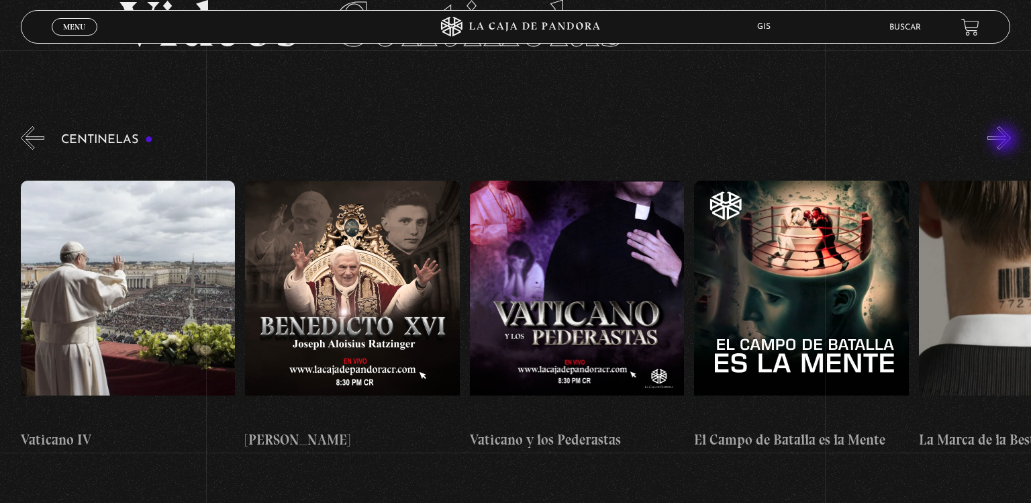
click at [1005, 140] on button "»" at bounding box center [998, 137] width 23 height 23
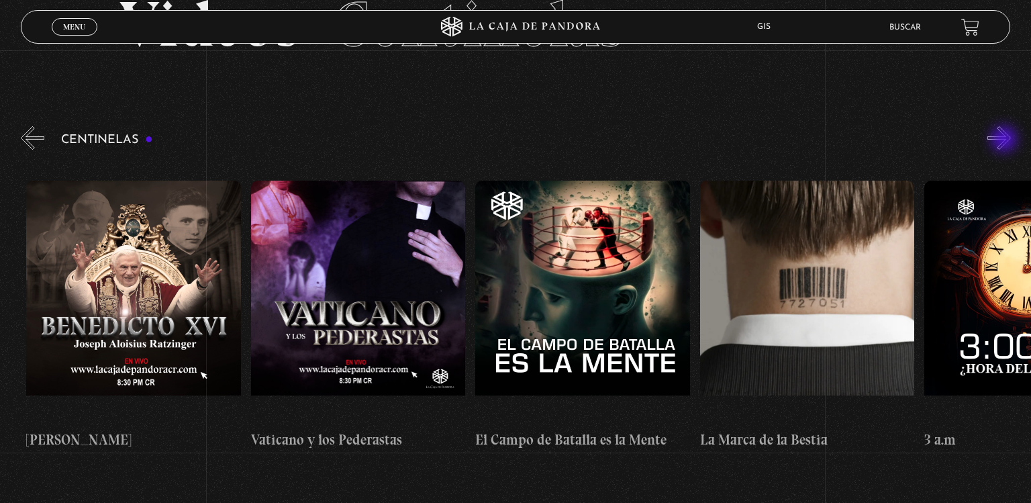
scroll to position [0, 19753]
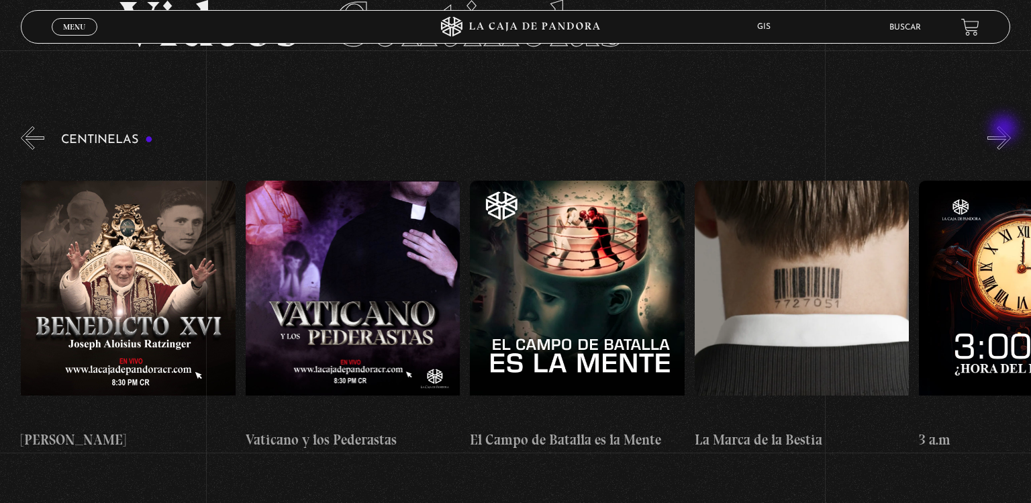
click at [1005, 130] on button "»" at bounding box center [998, 137] width 23 height 23
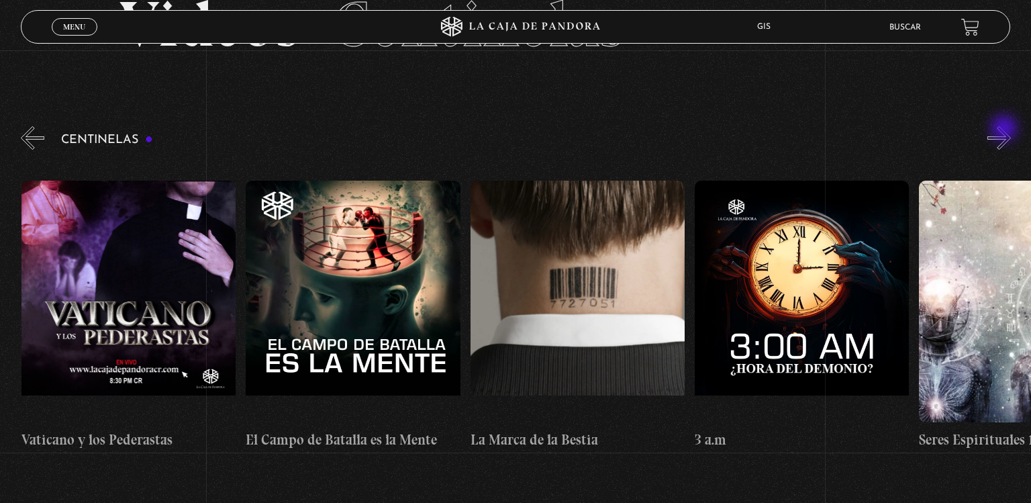
click at [1005, 130] on button "»" at bounding box center [998, 137] width 23 height 23
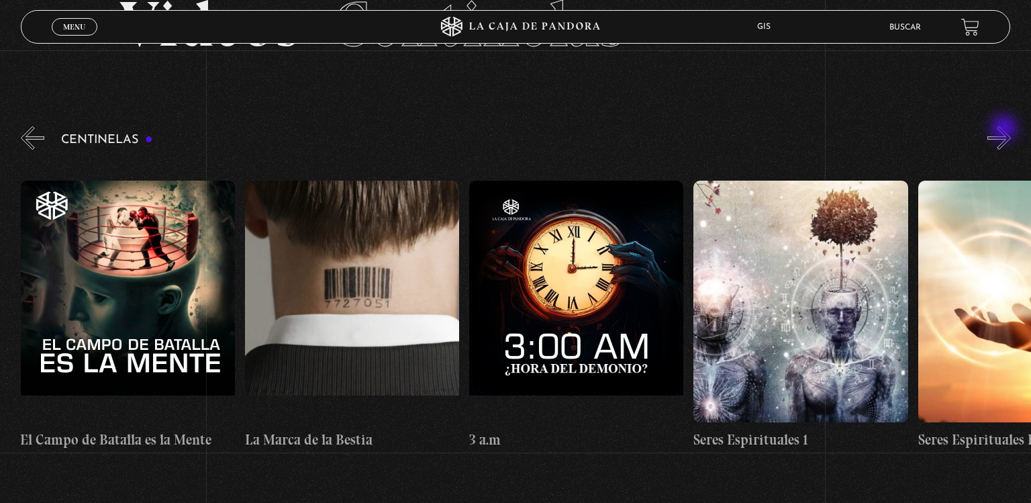
scroll to position [0, 20203]
click at [1005, 130] on button "»" at bounding box center [998, 137] width 23 height 23
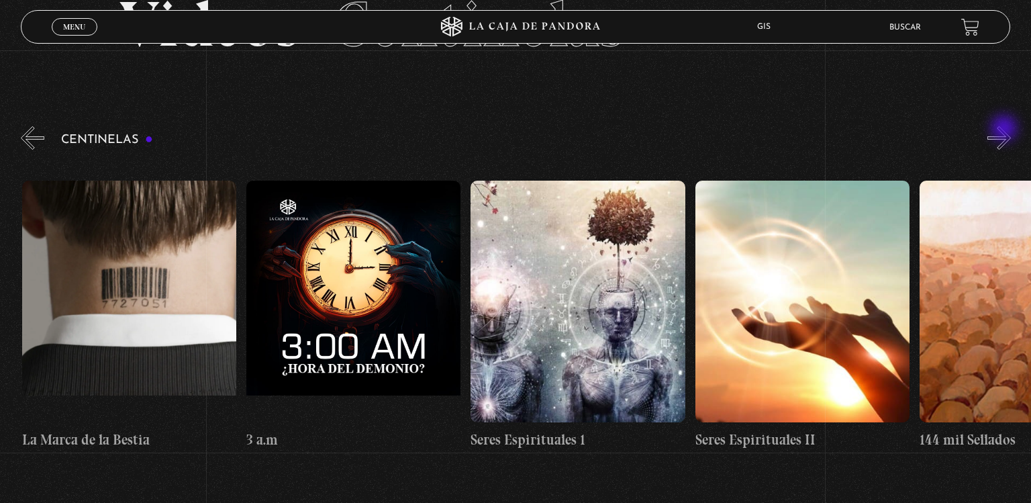
scroll to position [0, 20427]
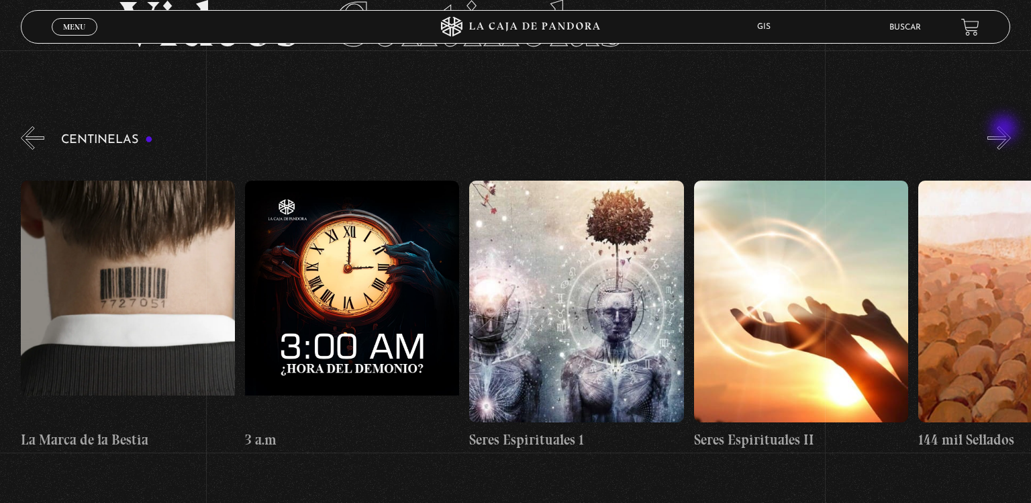
click at [1005, 130] on button "»" at bounding box center [998, 137] width 23 height 23
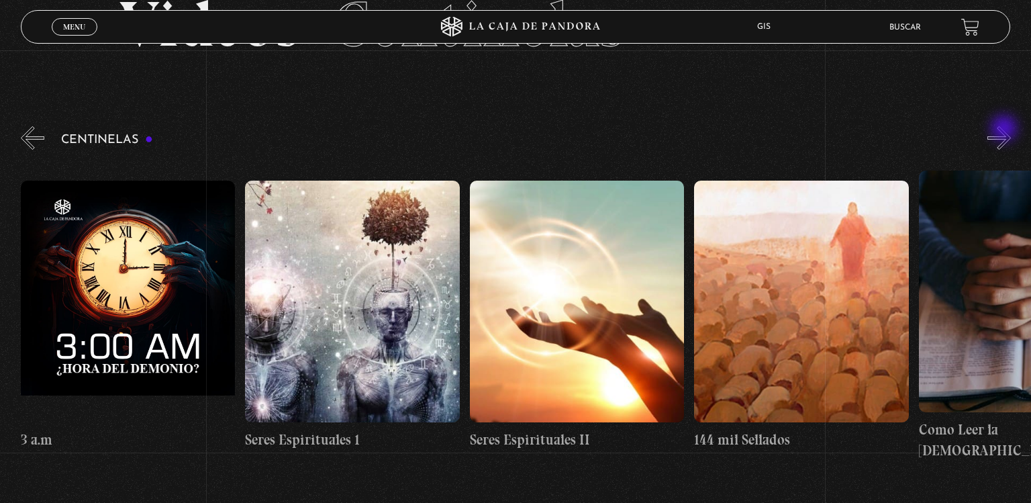
scroll to position [0, 20651]
click at [1005, 130] on button "»" at bounding box center [998, 137] width 23 height 23
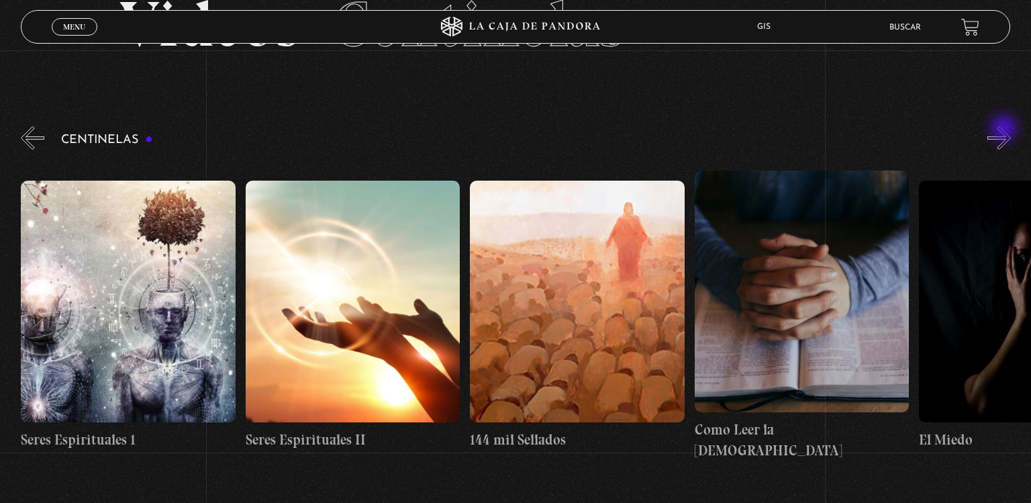
scroll to position [0, 20876]
click at [1005, 130] on button "»" at bounding box center [998, 137] width 23 height 23
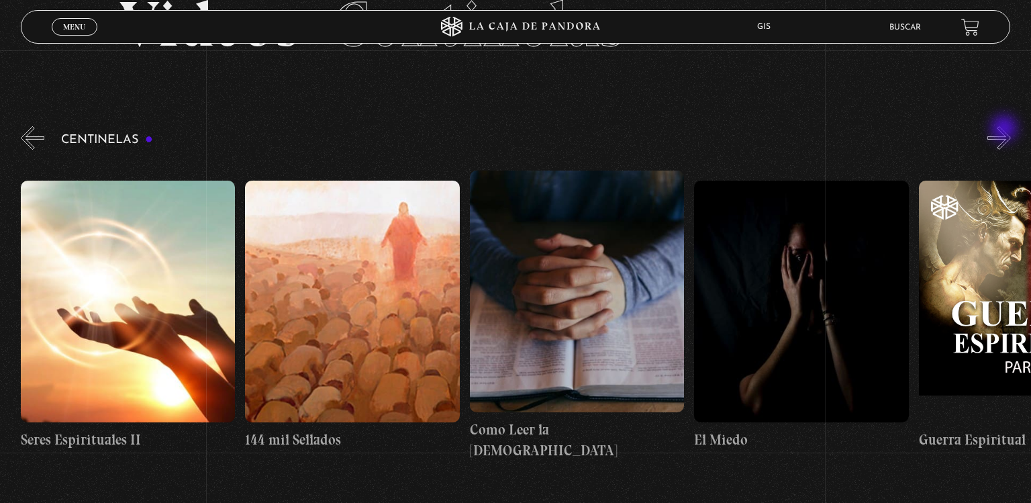
scroll to position [0, 21100]
click at [1005, 130] on button "»" at bounding box center [998, 137] width 23 height 23
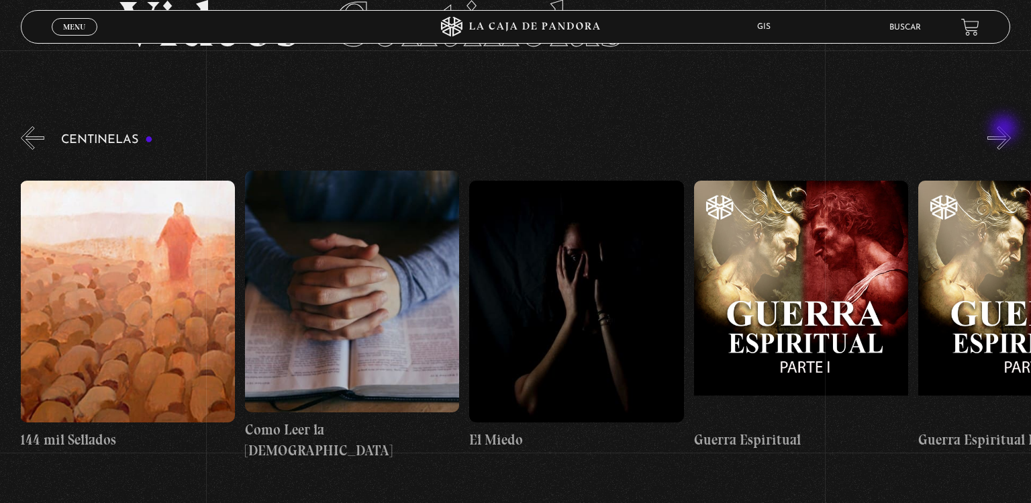
click at [1005, 130] on button "»" at bounding box center [998, 137] width 23 height 23
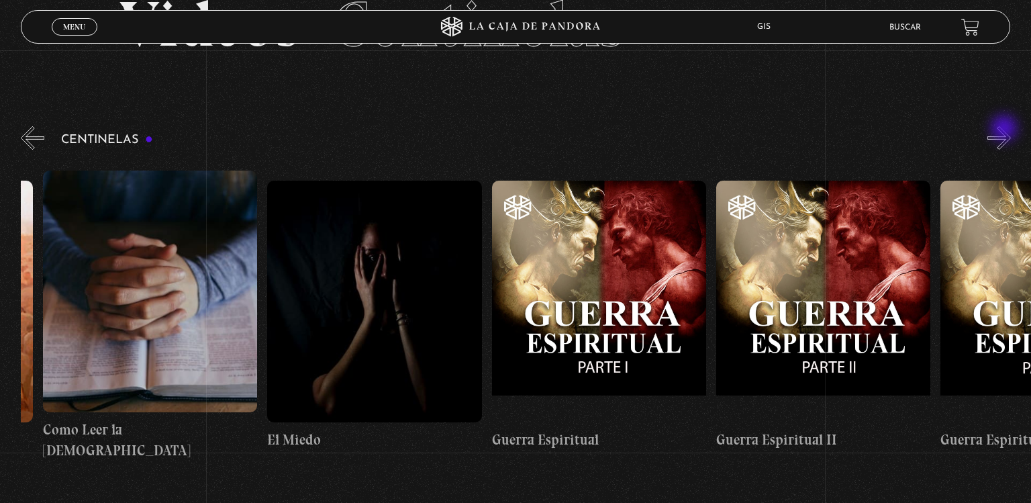
scroll to position [0, 21549]
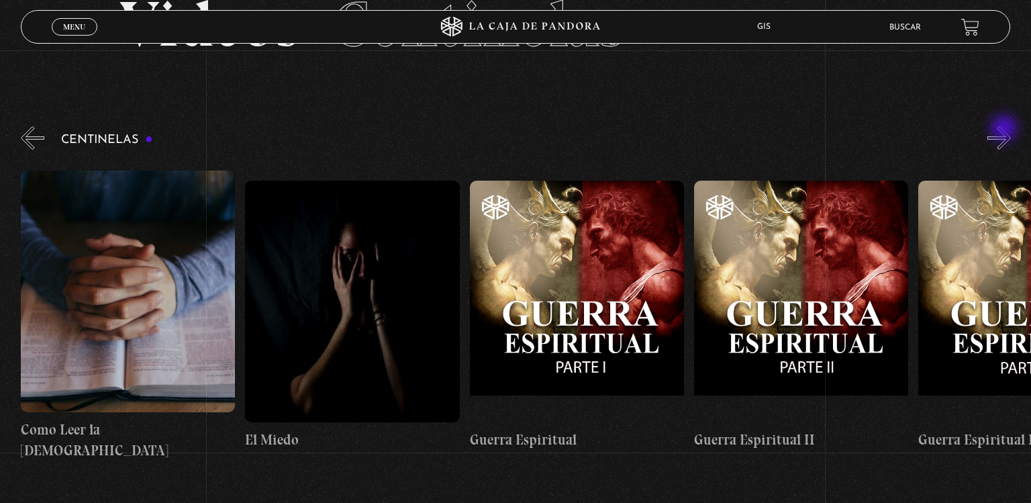
click at [1005, 130] on button "»" at bounding box center [998, 137] width 23 height 23
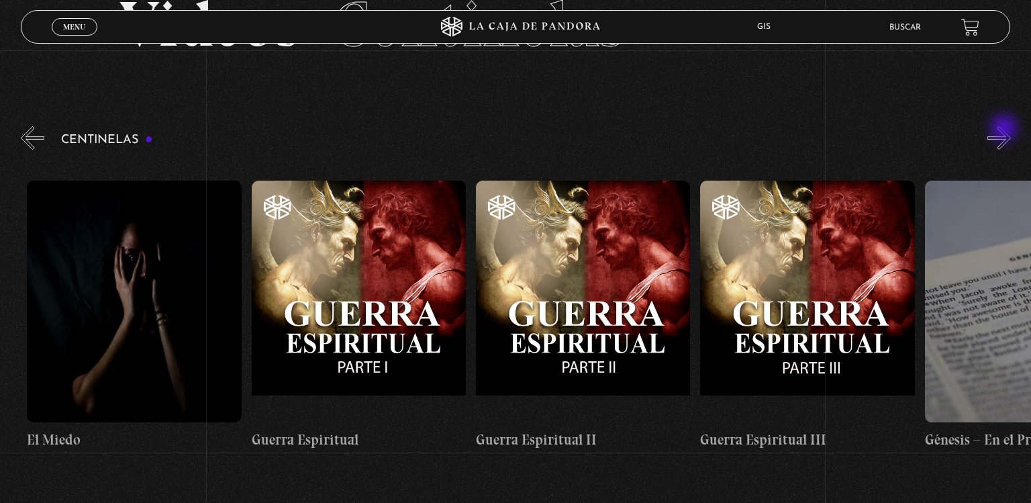
scroll to position [0, 21774]
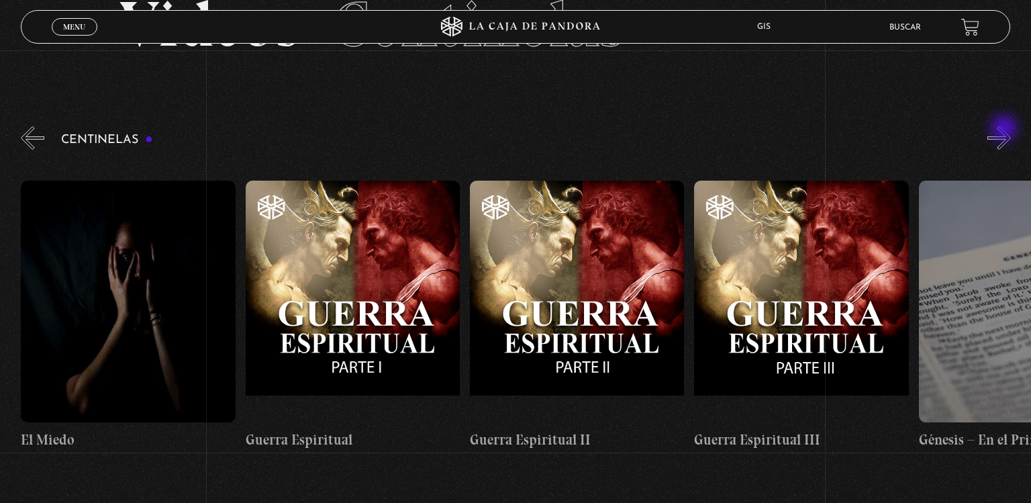
click at [1005, 130] on button "»" at bounding box center [998, 137] width 23 height 23
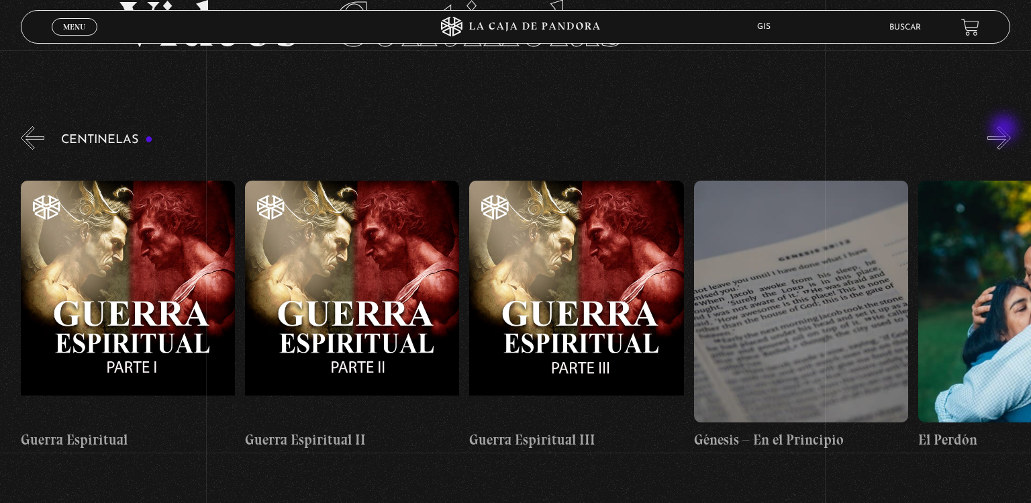
scroll to position [0, 21998]
click at [1005, 130] on button "»" at bounding box center [998, 137] width 23 height 23
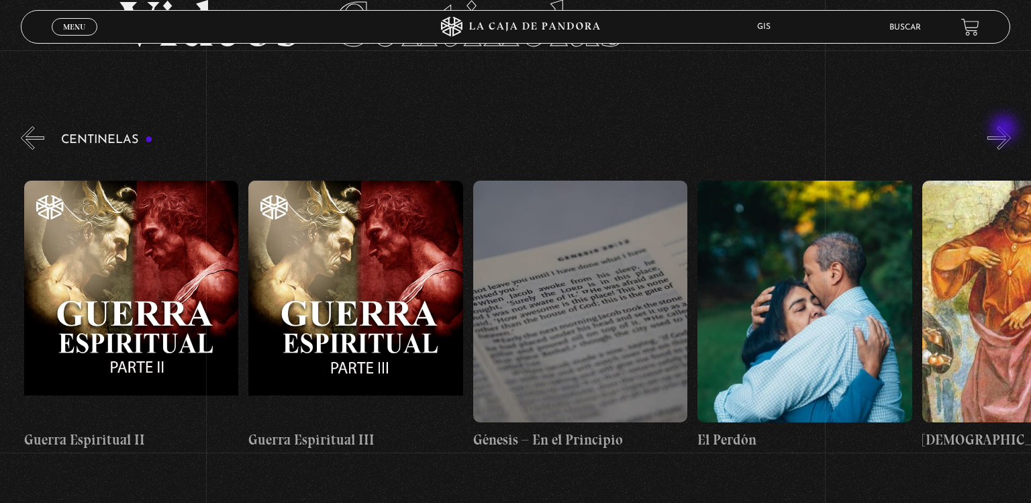
scroll to position [0, 22223]
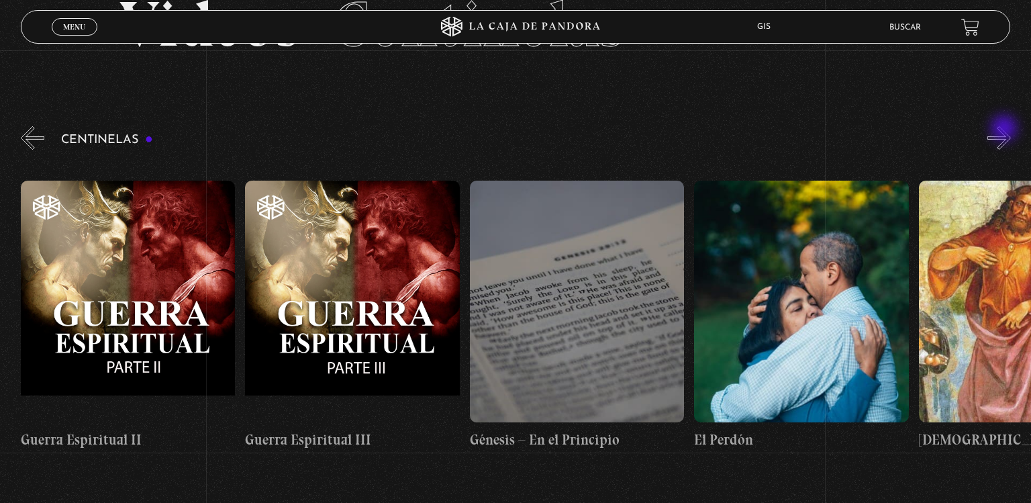
click at [1005, 130] on button "»" at bounding box center [998, 137] width 23 height 23
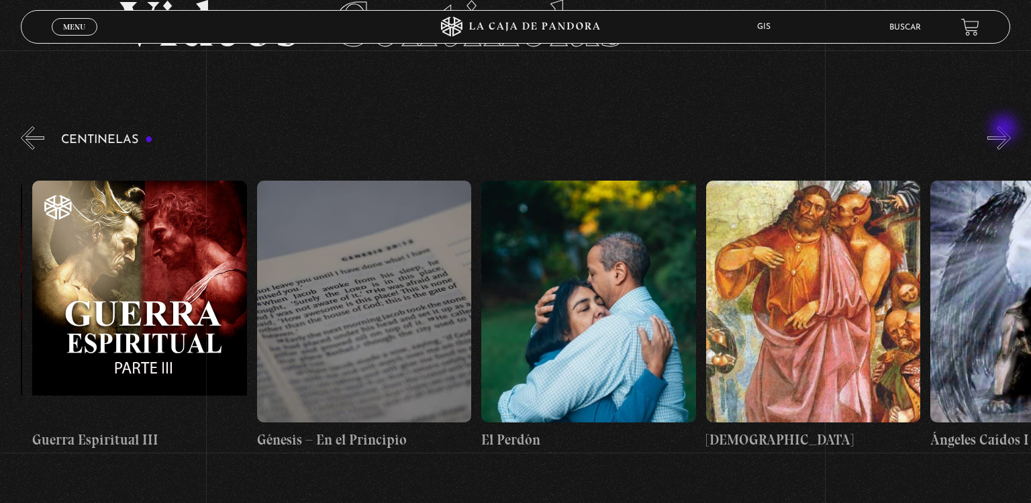
scroll to position [0, 22447]
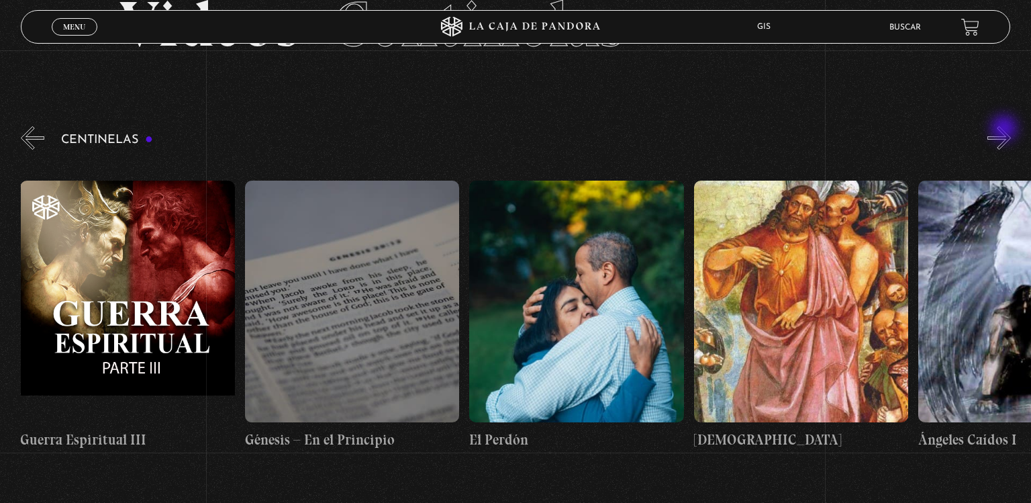
click at [1005, 130] on button "»" at bounding box center [998, 137] width 23 height 23
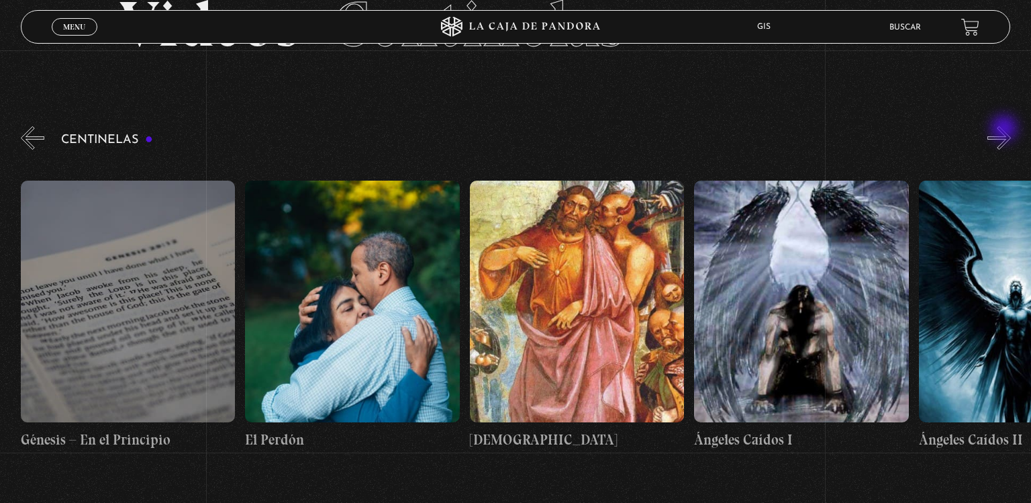
click at [1005, 130] on button "»" at bounding box center [998, 137] width 23 height 23
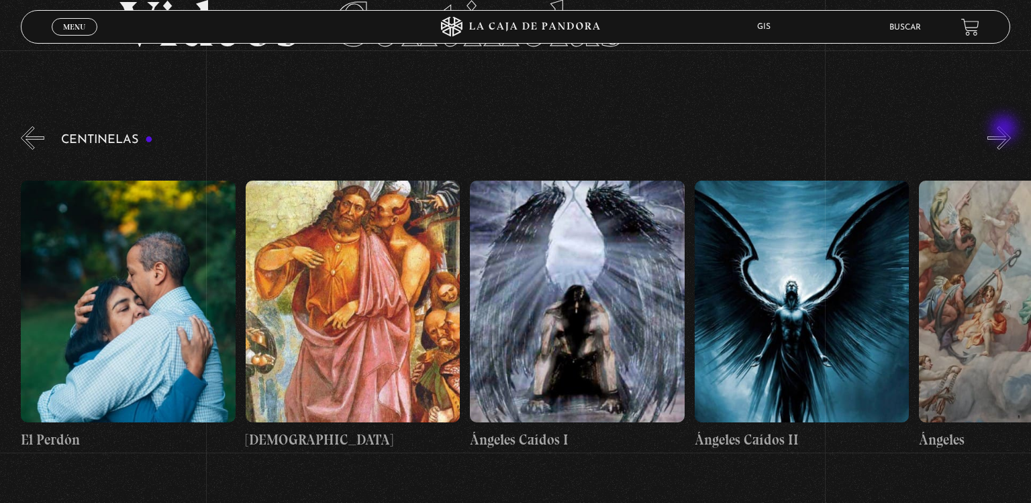
click at [1005, 130] on button "»" at bounding box center [998, 137] width 23 height 23
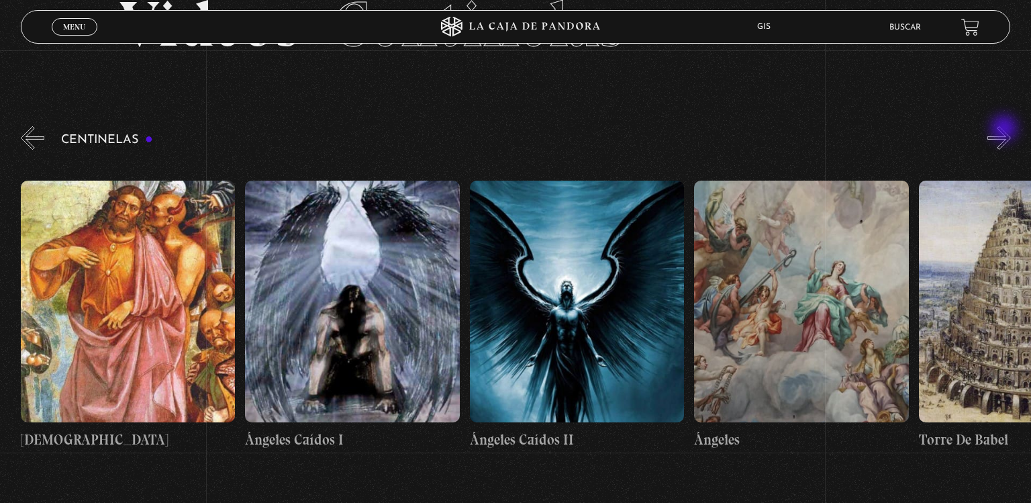
click at [1005, 130] on button "»" at bounding box center [998, 137] width 23 height 23
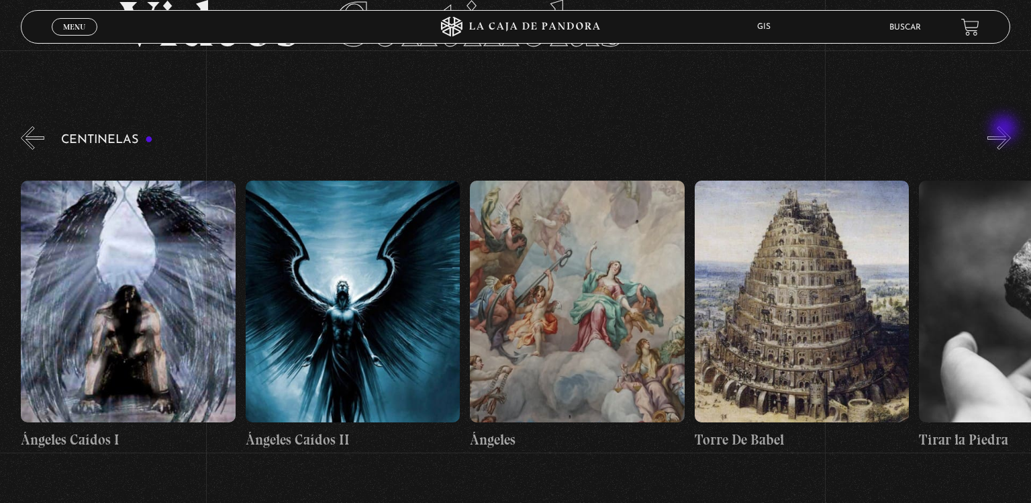
click at [1005, 130] on button "»" at bounding box center [998, 137] width 23 height 23
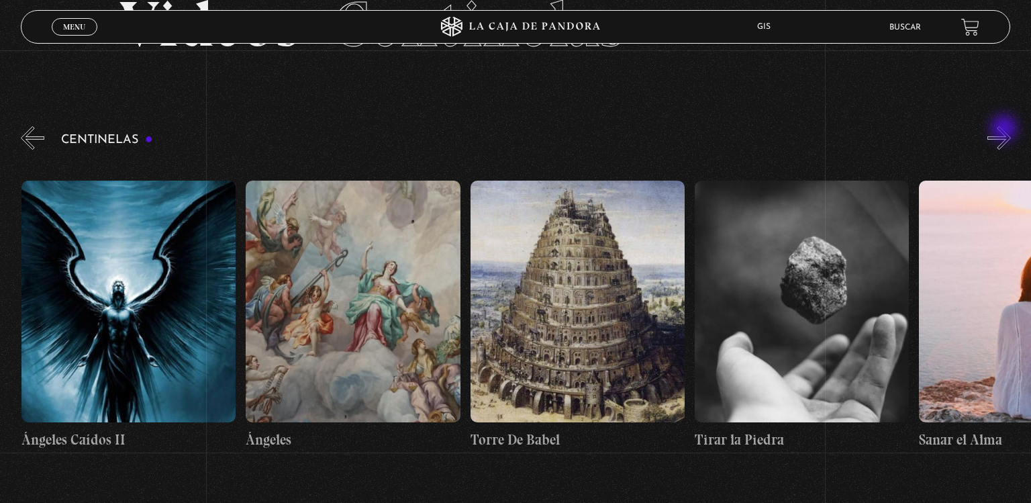
scroll to position [0, 23570]
click at [1005, 130] on button "»" at bounding box center [998, 137] width 23 height 23
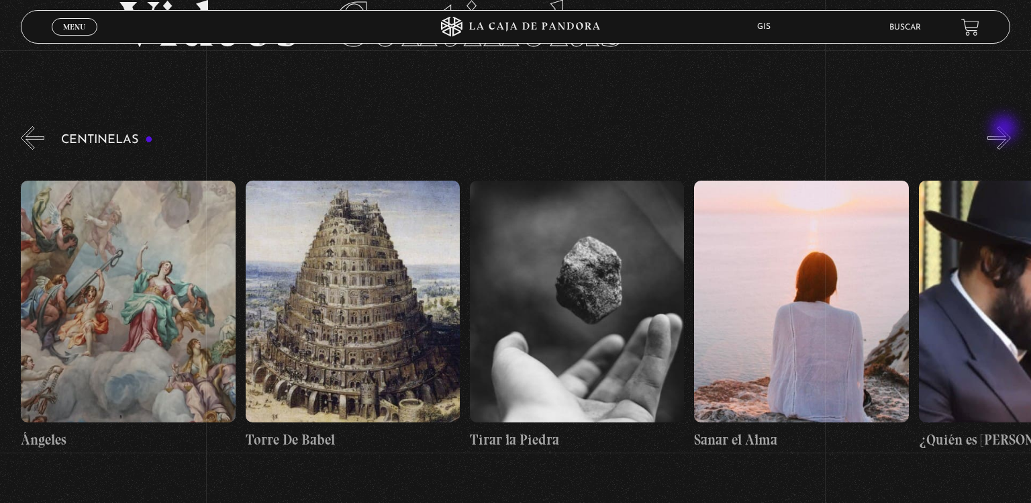
click at [1005, 130] on button "»" at bounding box center [998, 137] width 23 height 23
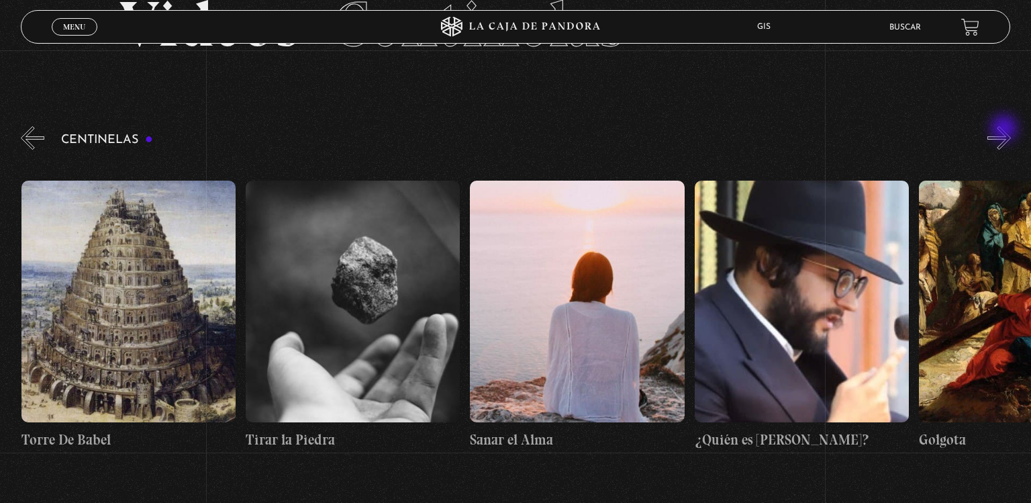
scroll to position [0, 24018]
click at [1005, 130] on button "»" at bounding box center [998, 137] width 23 height 23
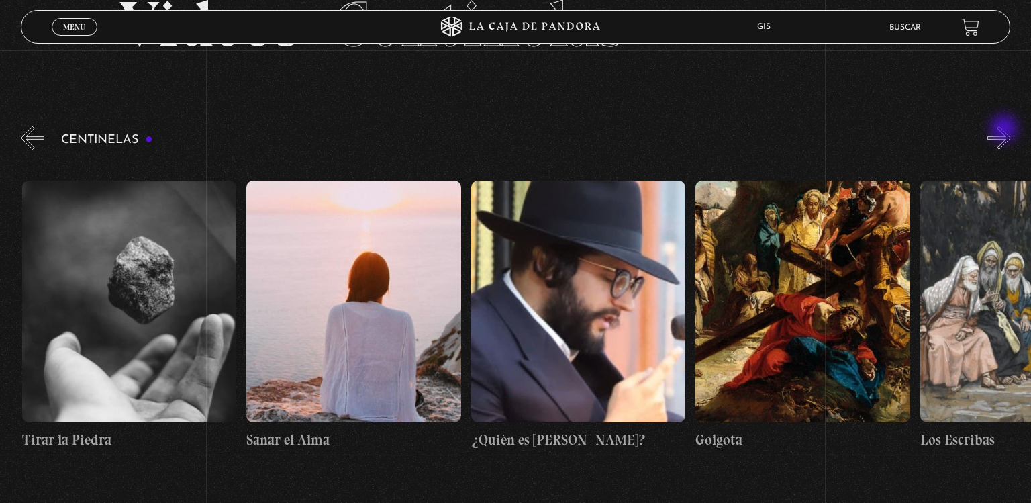
scroll to position [0, 24243]
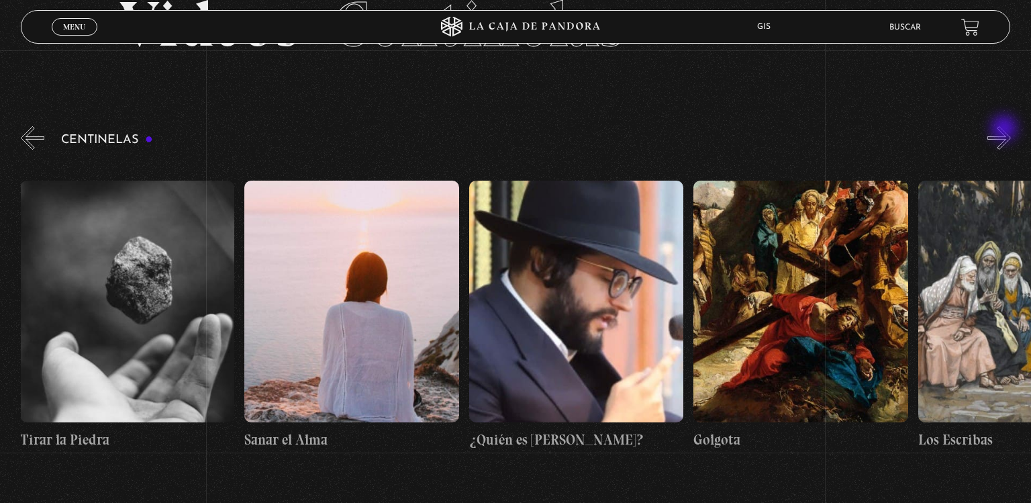
click at [1005, 130] on button "»" at bounding box center [998, 137] width 23 height 23
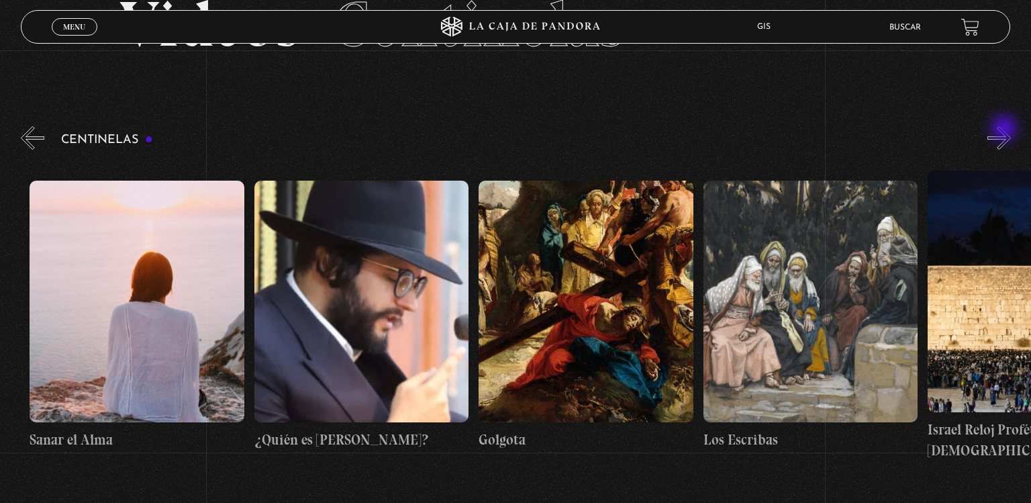
scroll to position [0, 24468]
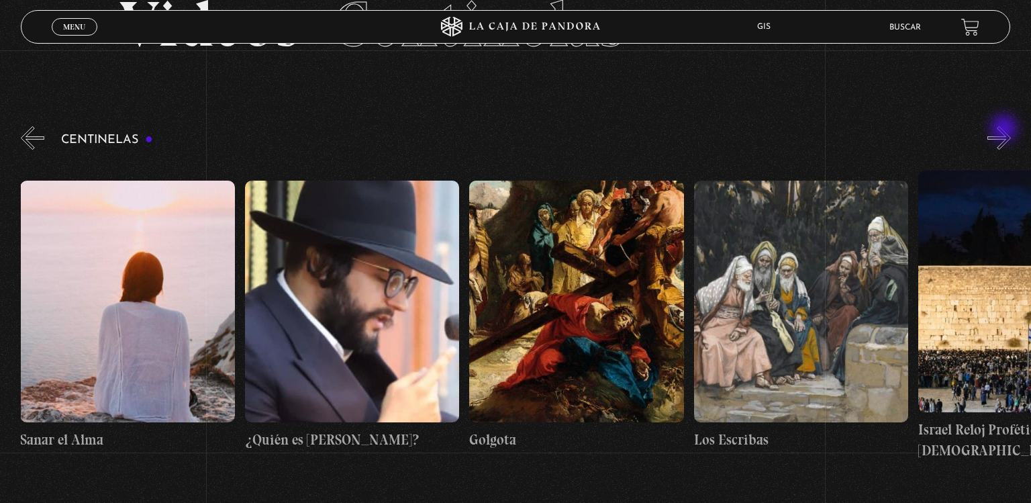
click at [1005, 130] on button "»" at bounding box center [998, 137] width 23 height 23
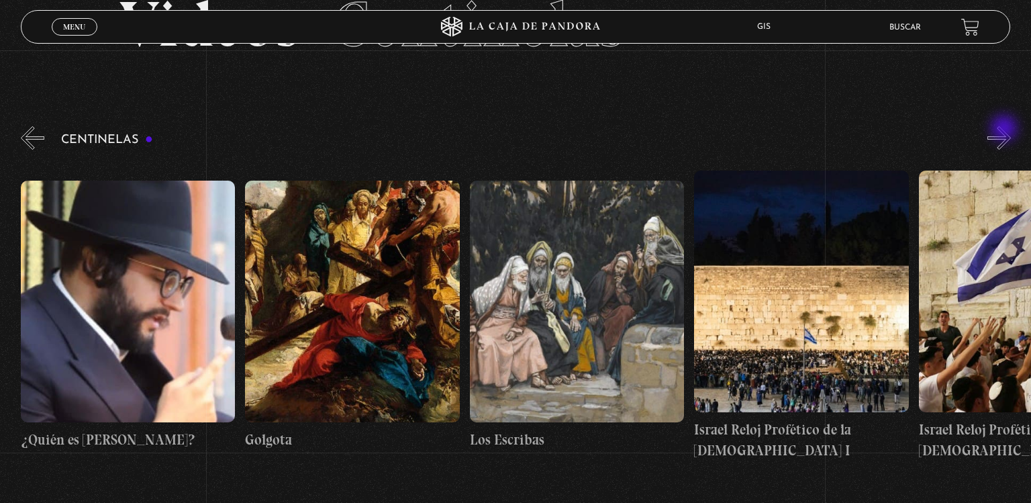
scroll to position [0, 24692]
click at [1005, 130] on button "»" at bounding box center [998, 137] width 23 height 23
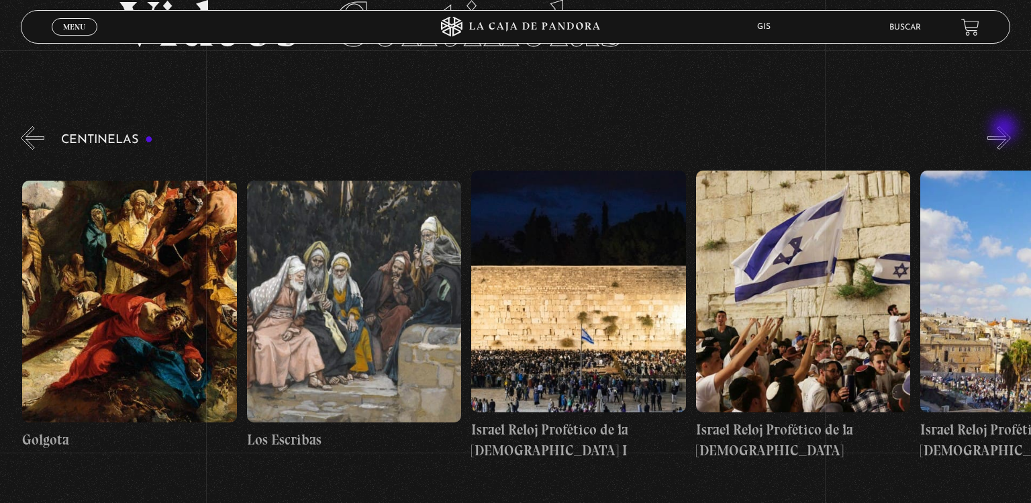
scroll to position [0, 24917]
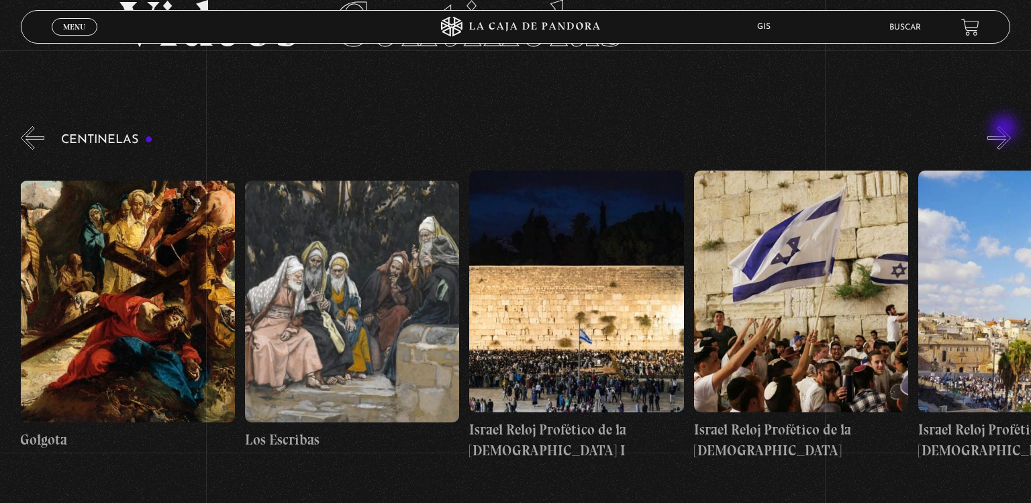
click at [1005, 130] on button "»" at bounding box center [998, 137] width 23 height 23
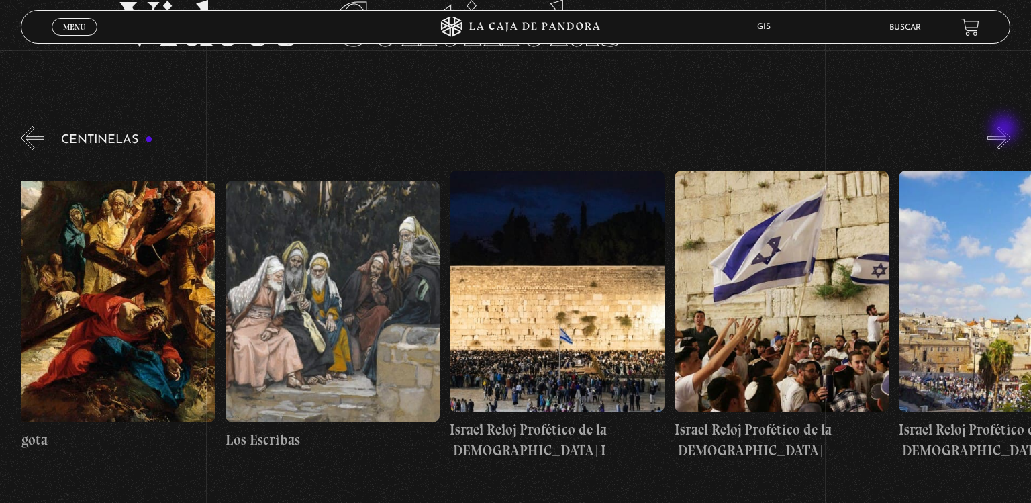
scroll to position [0, 25028]
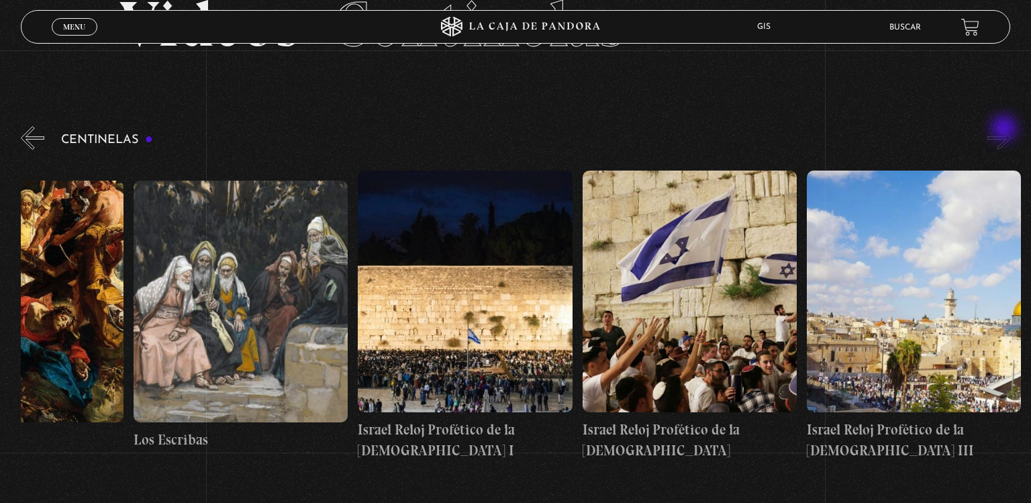
click at [1005, 130] on button "»" at bounding box center [998, 137] width 23 height 23
click at [534, 258] on figure at bounding box center [465, 291] width 214 height 242
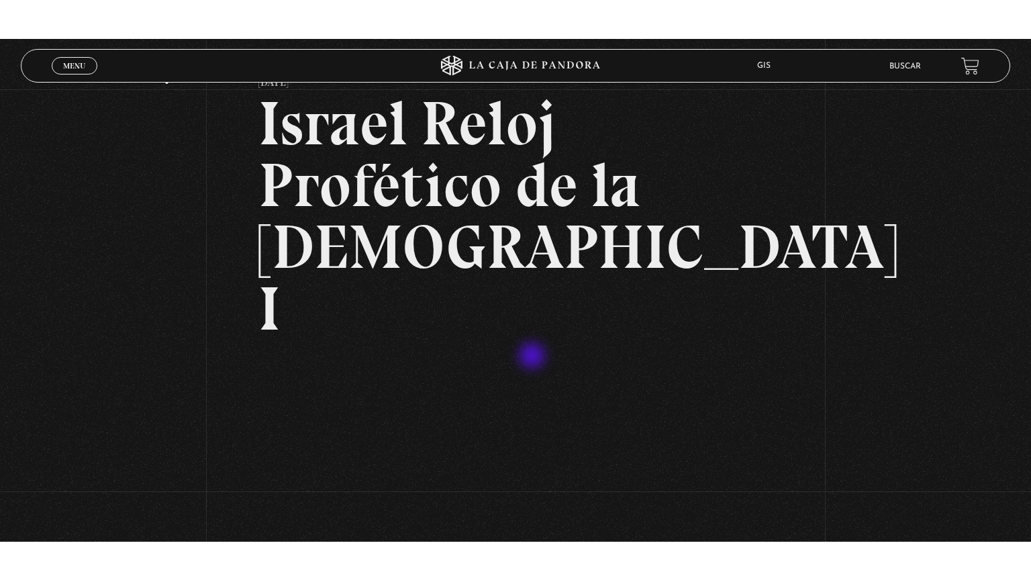
scroll to position [108, 0]
